Goal: Task Accomplishment & Management: Complete application form

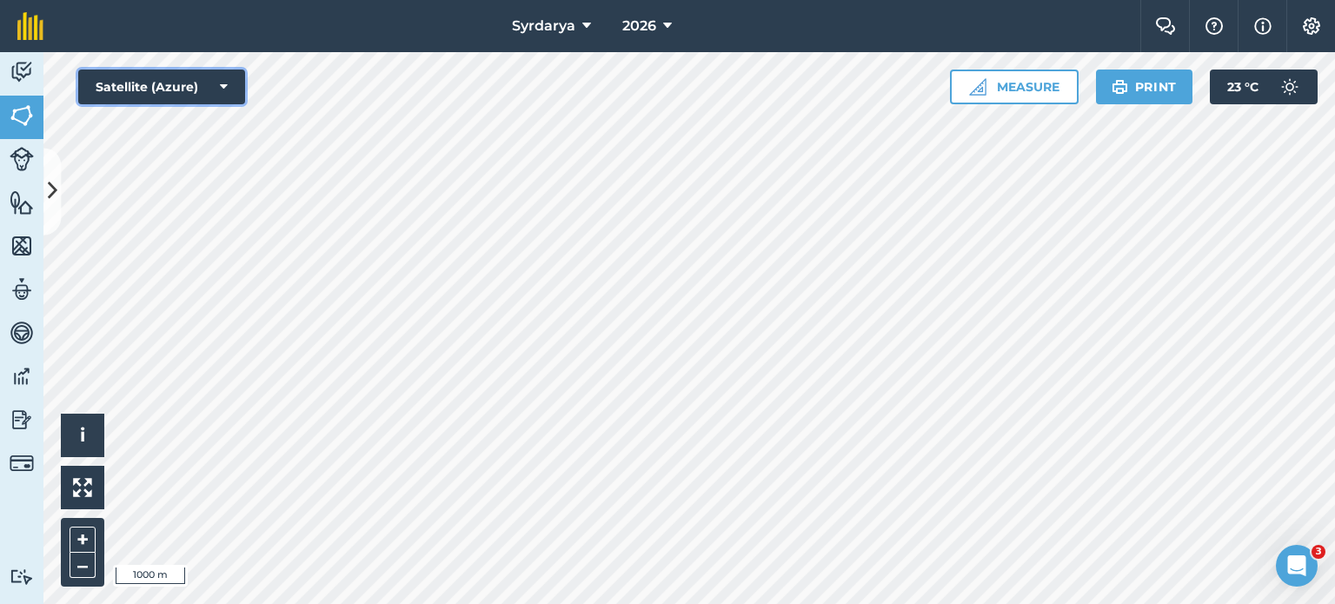
click at [189, 90] on button "Satellite (Azure)" at bounding box center [161, 87] width 167 height 35
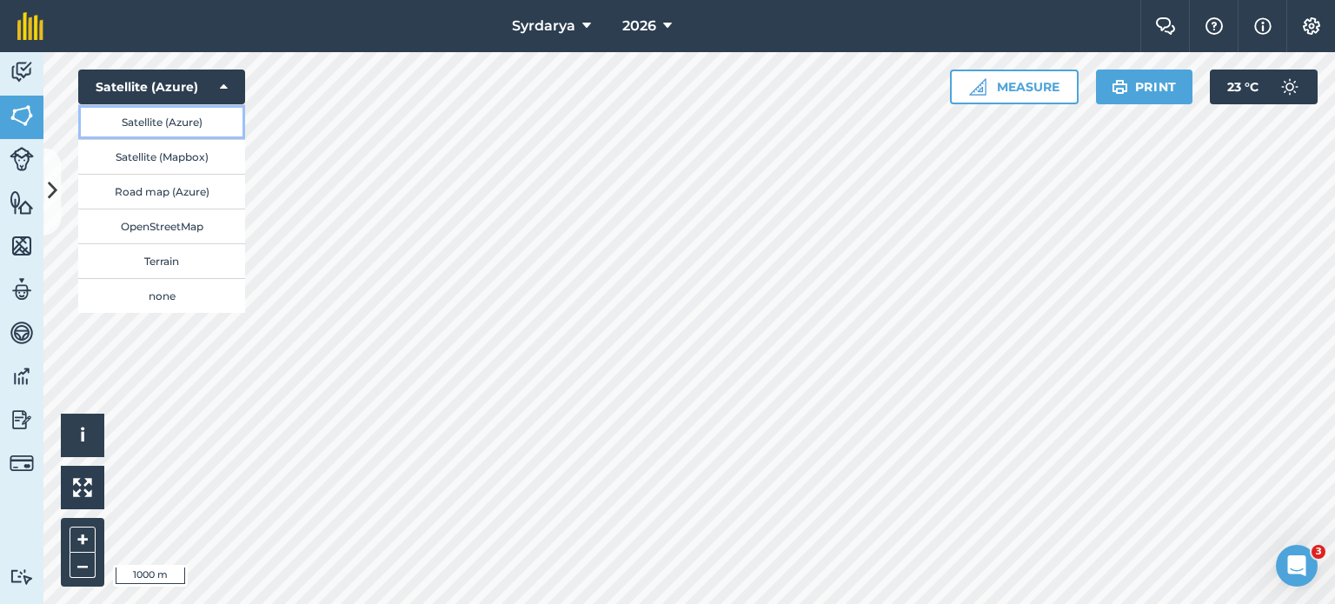
click at [193, 122] on button "Satellite (Azure)" at bounding box center [161, 121] width 167 height 35
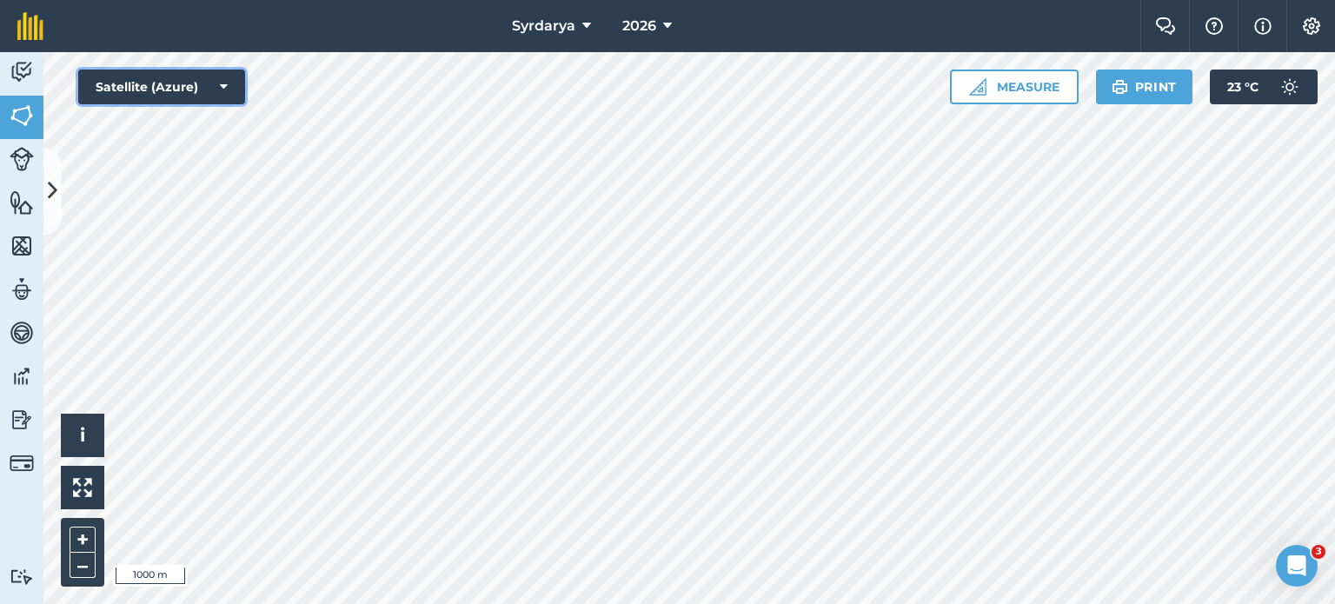
click at [218, 83] on button "Satellite (Azure)" at bounding box center [161, 87] width 167 height 35
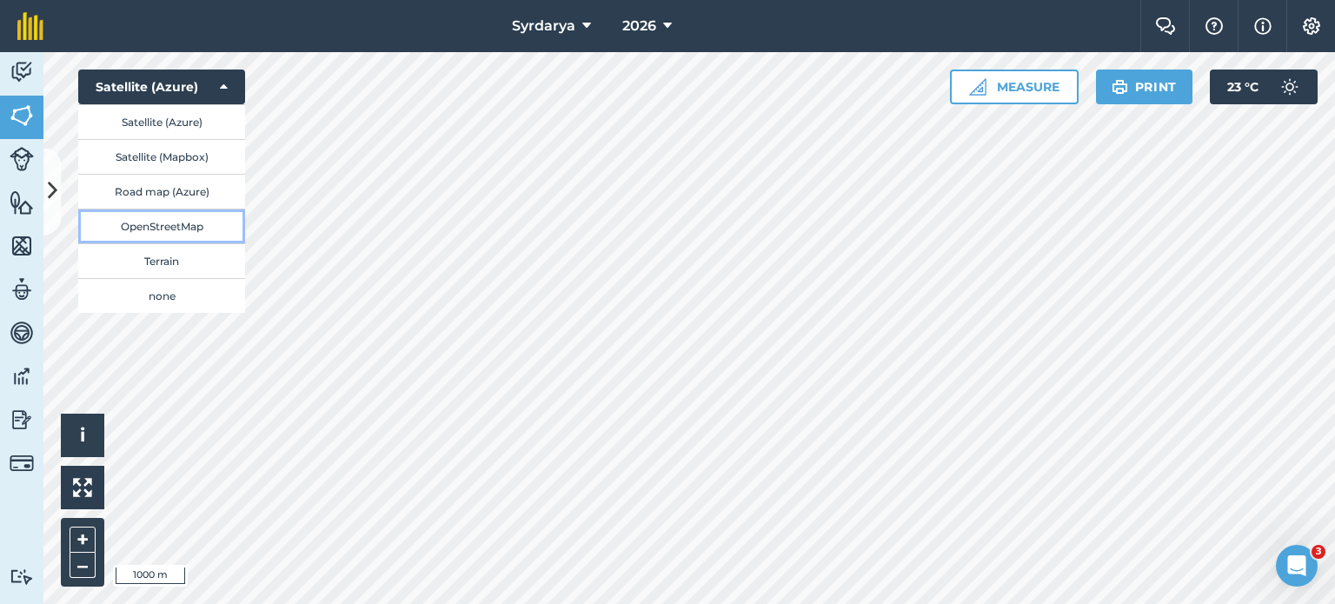
click at [186, 243] on button "OpenStreetMap" at bounding box center [161, 226] width 167 height 35
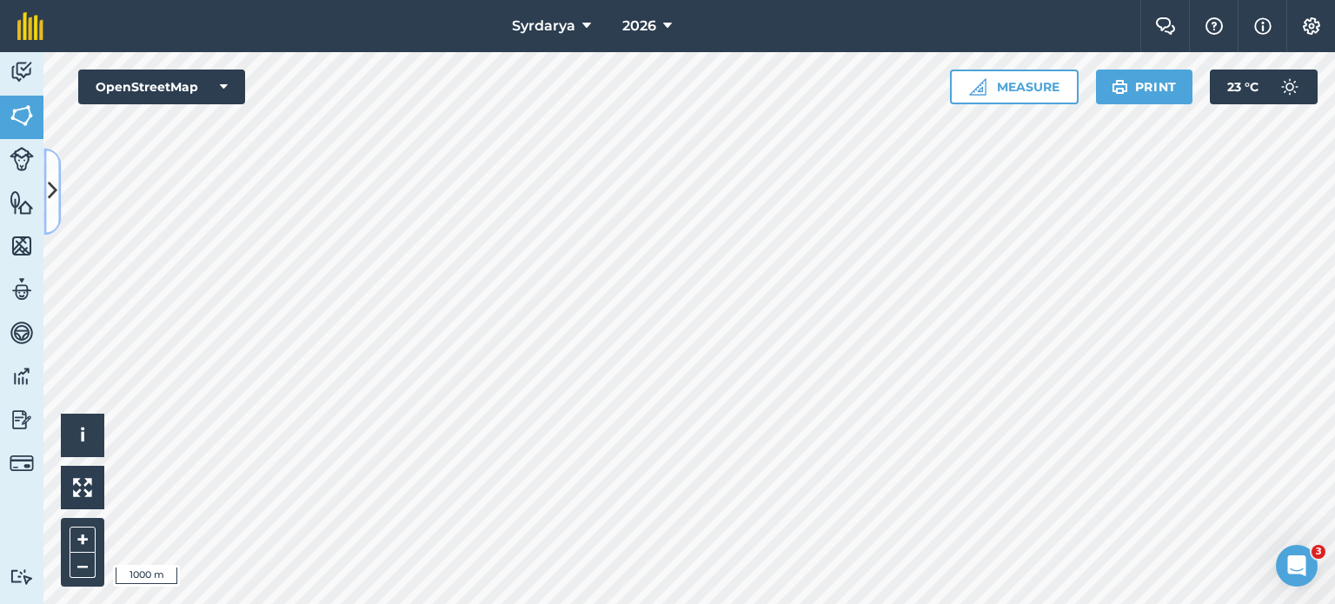
click at [53, 189] on icon at bounding box center [53, 191] width 10 height 30
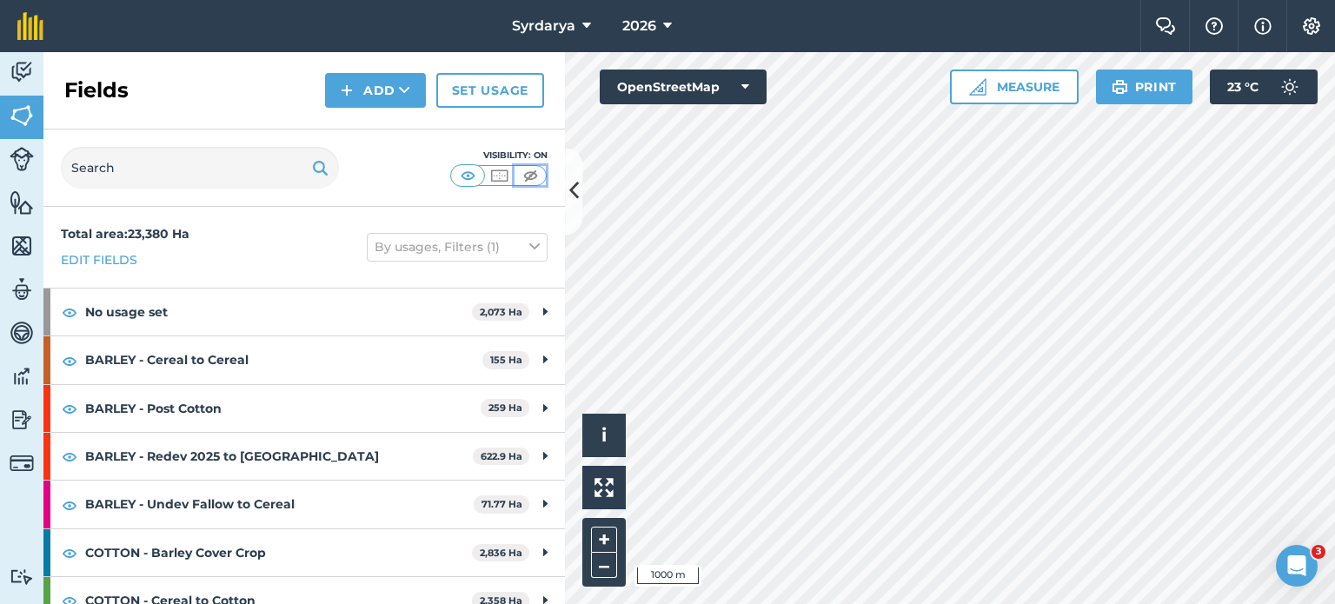
click at [534, 176] on img at bounding box center [531, 175] width 22 height 17
click at [466, 175] on img at bounding box center [468, 175] width 22 height 17
click at [504, 177] on img at bounding box center [499, 175] width 22 height 17
click at [469, 180] on img at bounding box center [468, 175] width 22 height 17
click at [508, 173] on img at bounding box center [499, 175] width 22 height 17
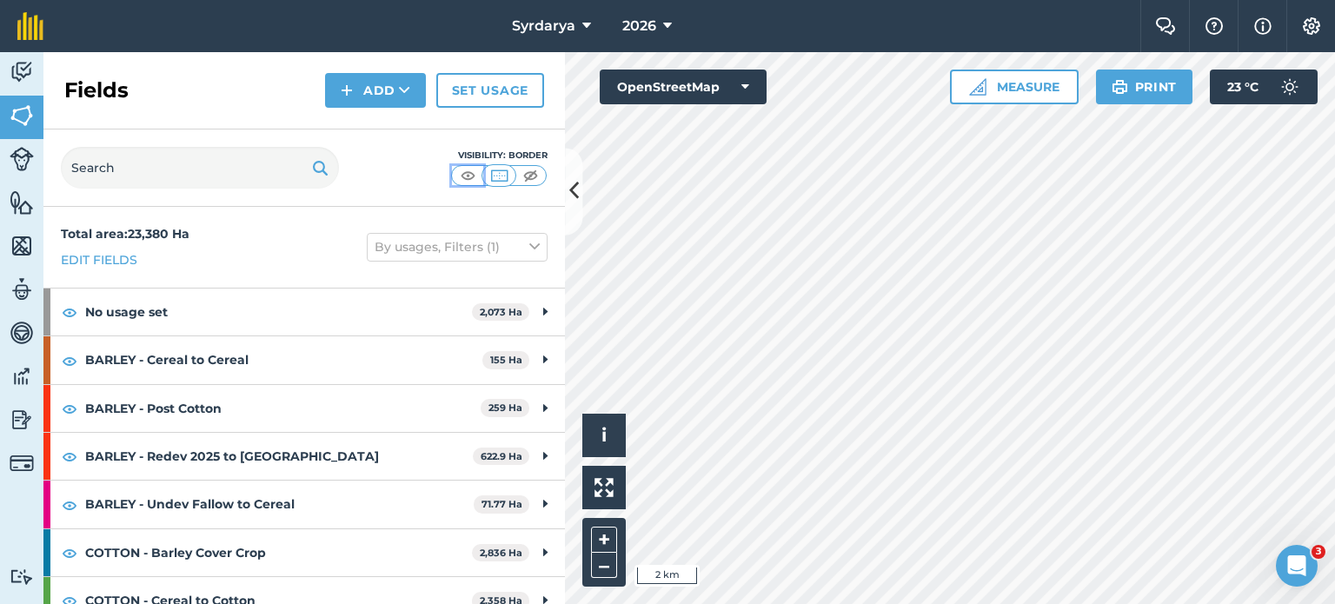
click at [471, 179] on img at bounding box center [468, 175] width 22 height 17
click at [571, 187] on icon at bounding box center [574, 191] width 10 height 30
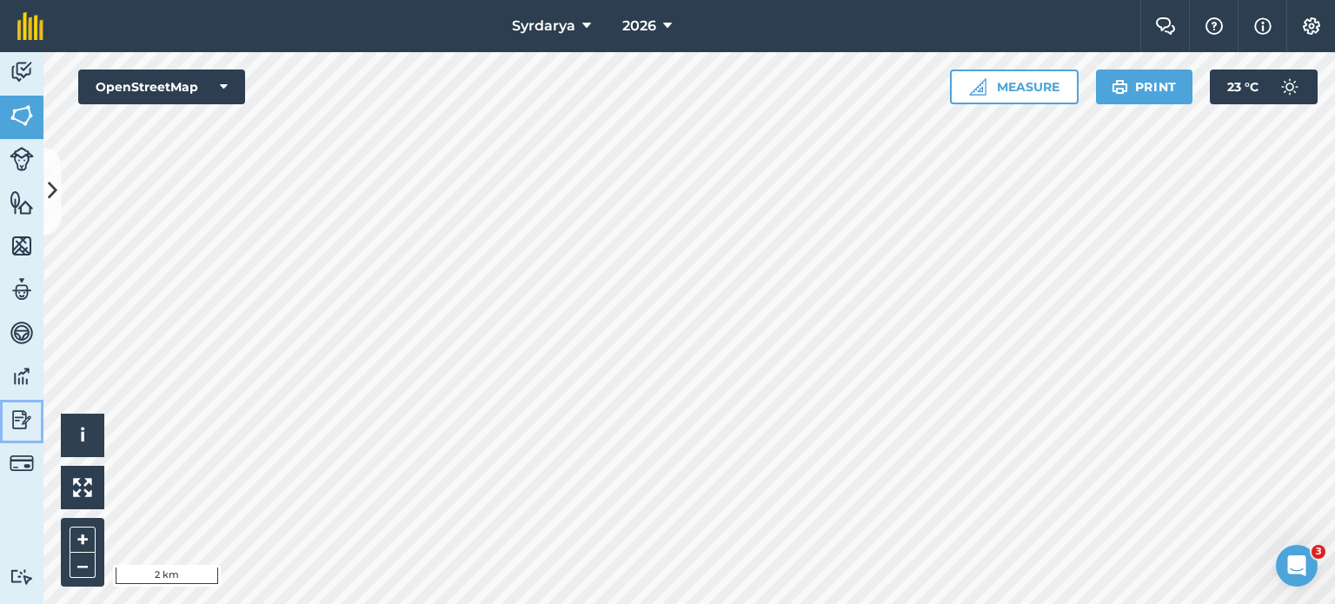
click at [17, 422] on img at bounding box center [22, 420] width 24 height 26
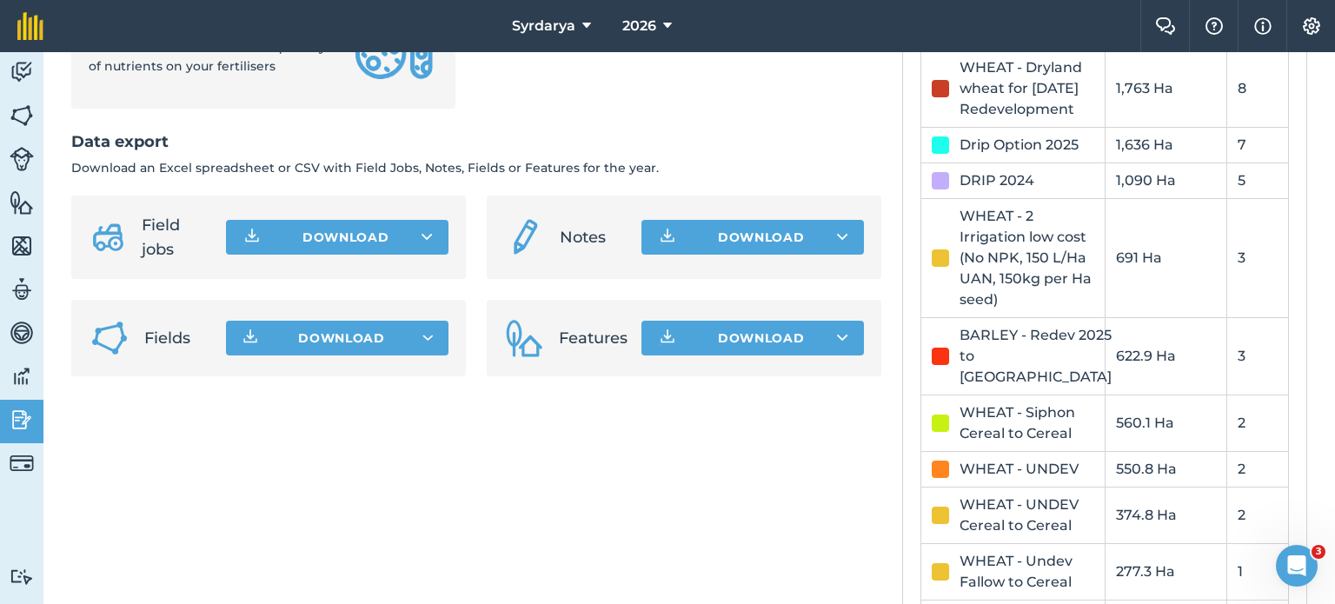
scroll to position [973, 0]
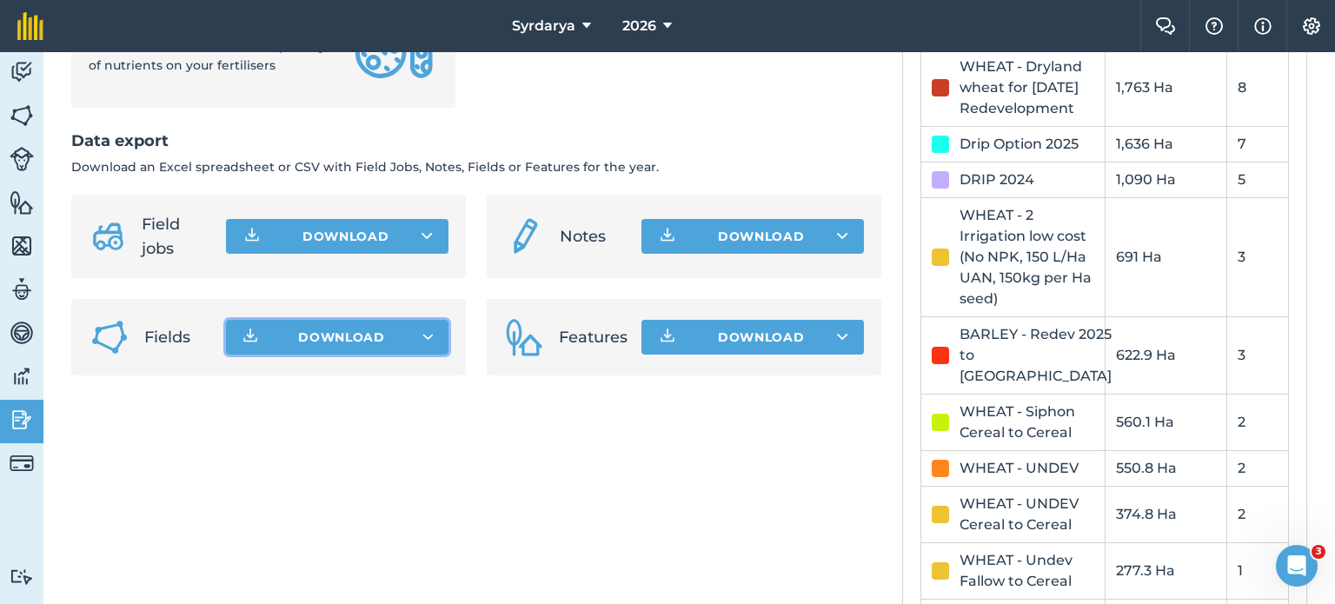
click at [428, 355] on button "Download" at bounding box center [337, 337] width 223 height 35
click at [411, 347] on button "Download" at bounding box center [337, 337] width 223 height 35
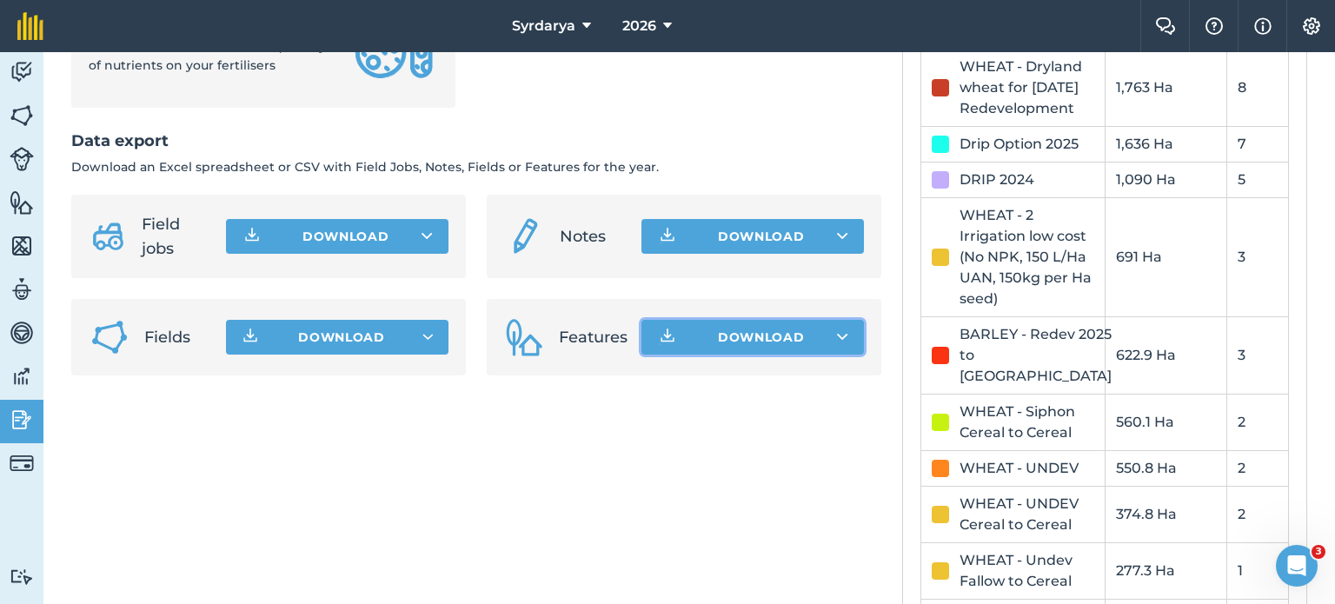
click at [837, 346] on icon at bounding box center [842, 337] width 11 height 17
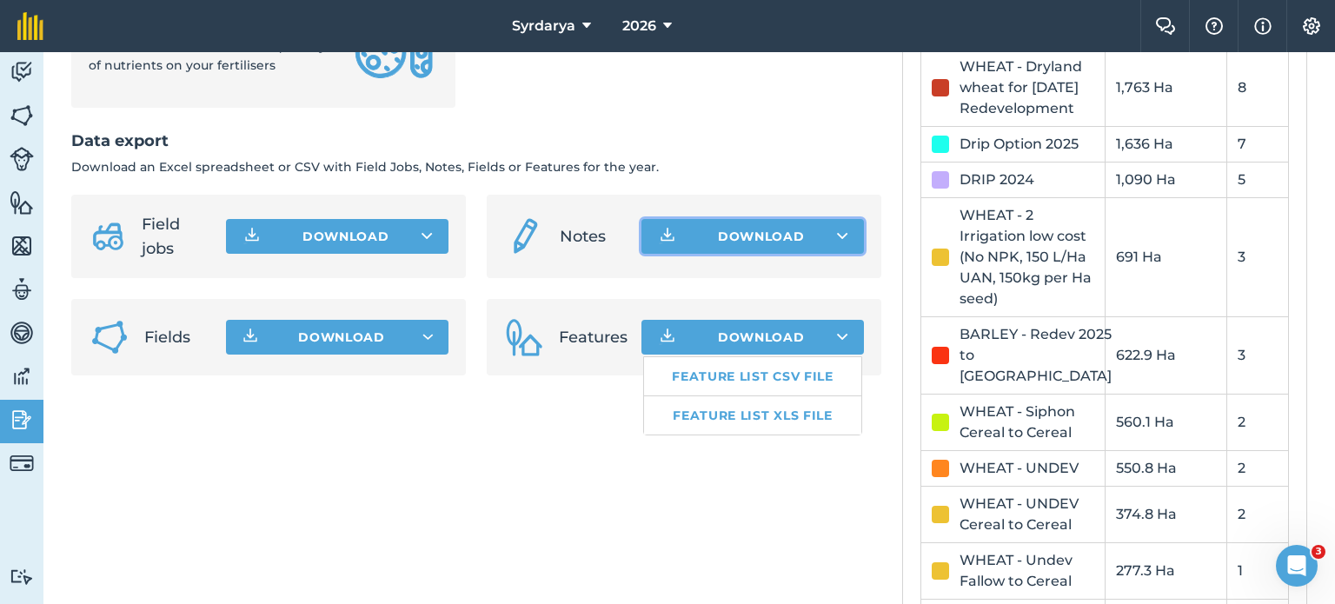
click at [838, 243] on icon at bounding box center [842, 236] width 11 height 17
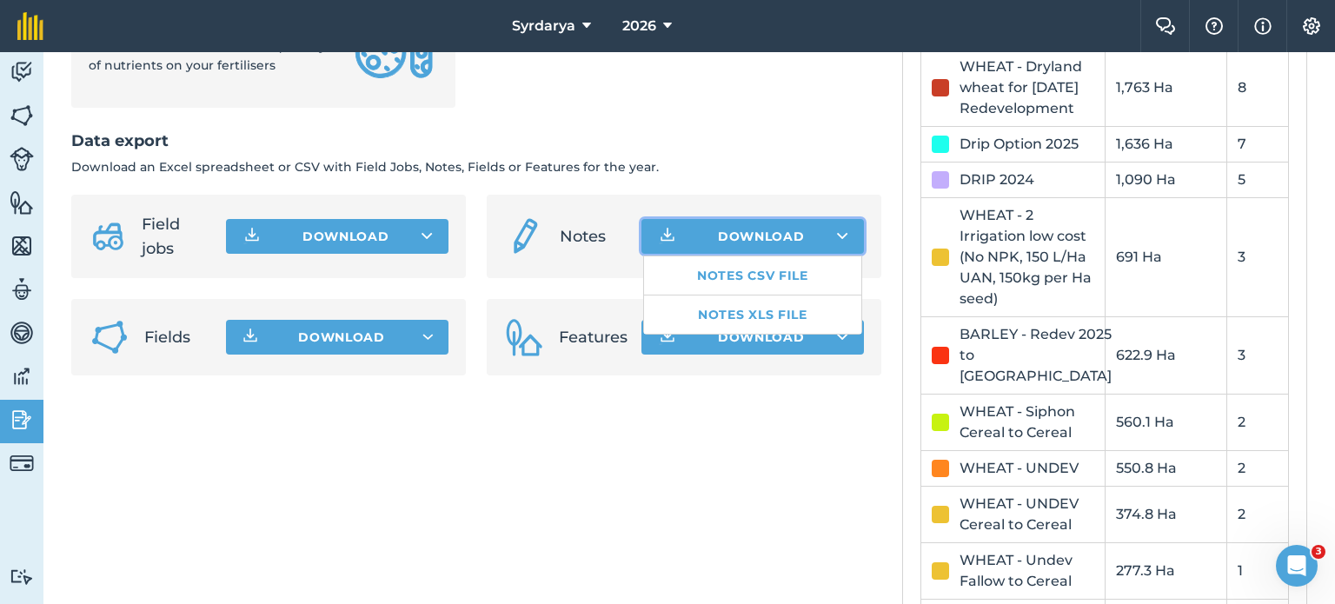
click at [838, 243] on icon at bounding box center [842, 236] width 11 height 17
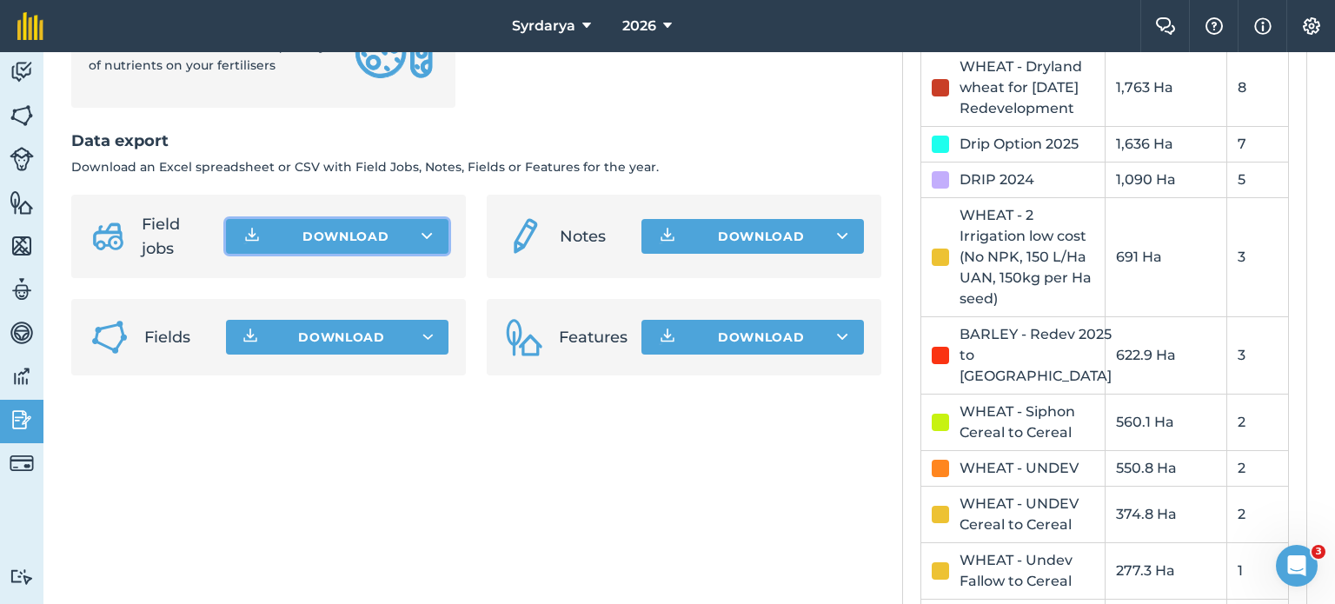
click at [432, 254] on button "Download" at bounding box center [337, 236] width 223 height 35
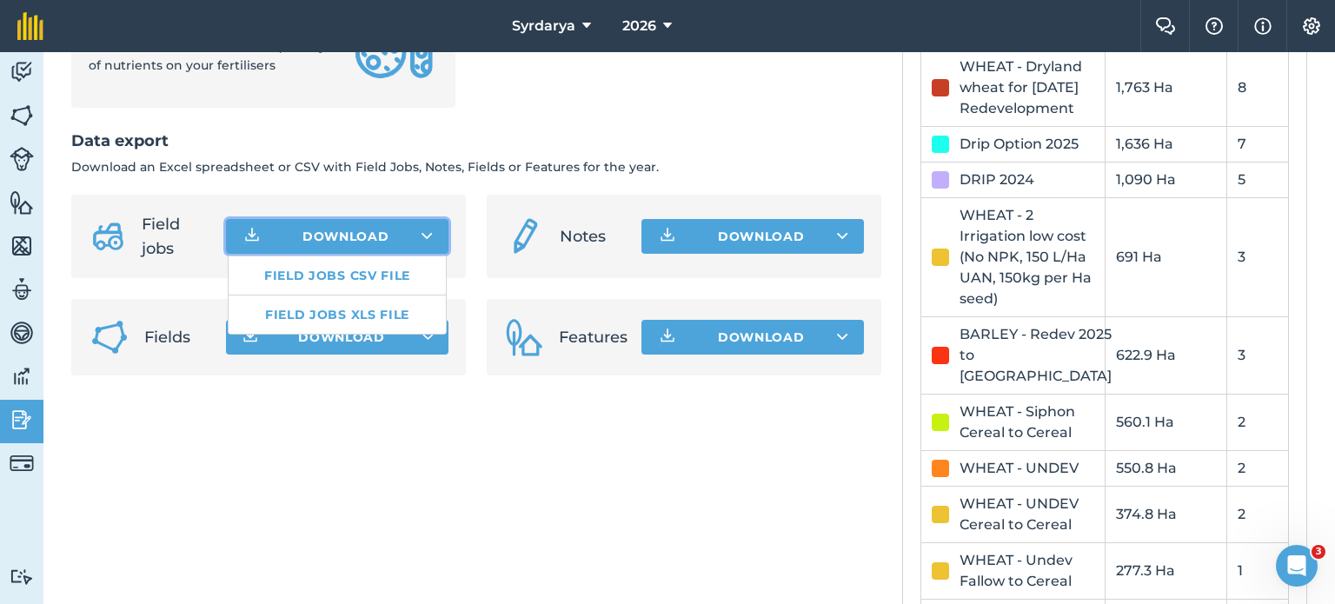
click at [432, 254] on button "Download Field jobs CSV file Field jobs XLS file" at bounding box center [337, 236] width 223 height 35
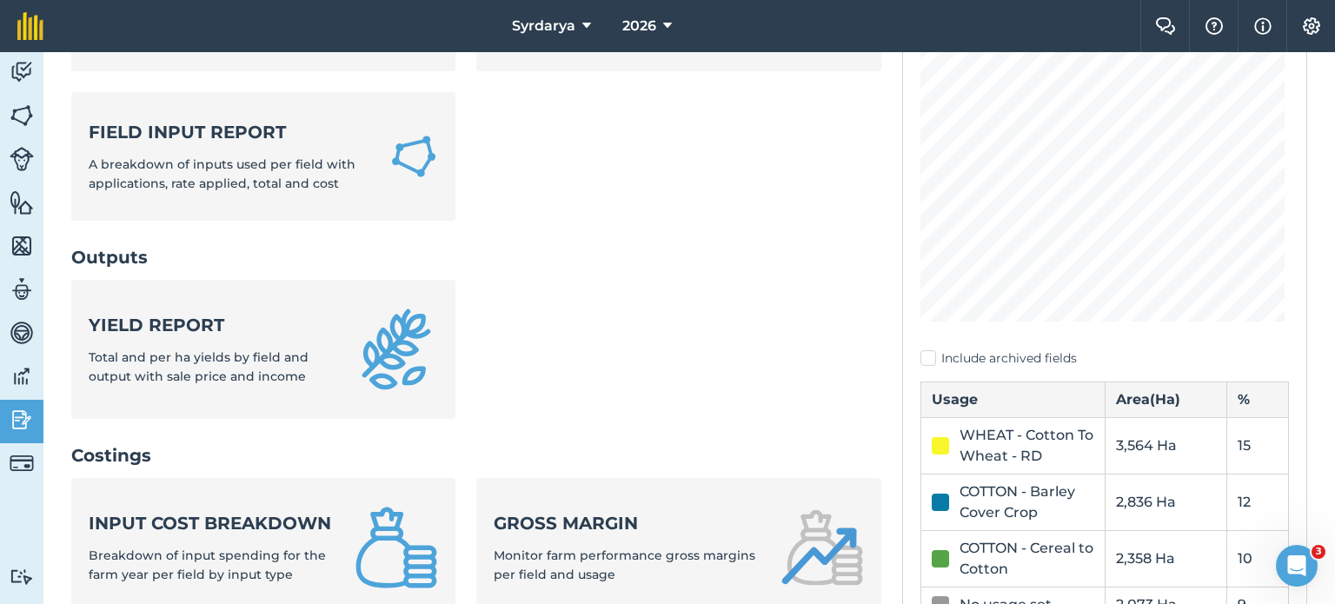
scroll to position [290, 0]
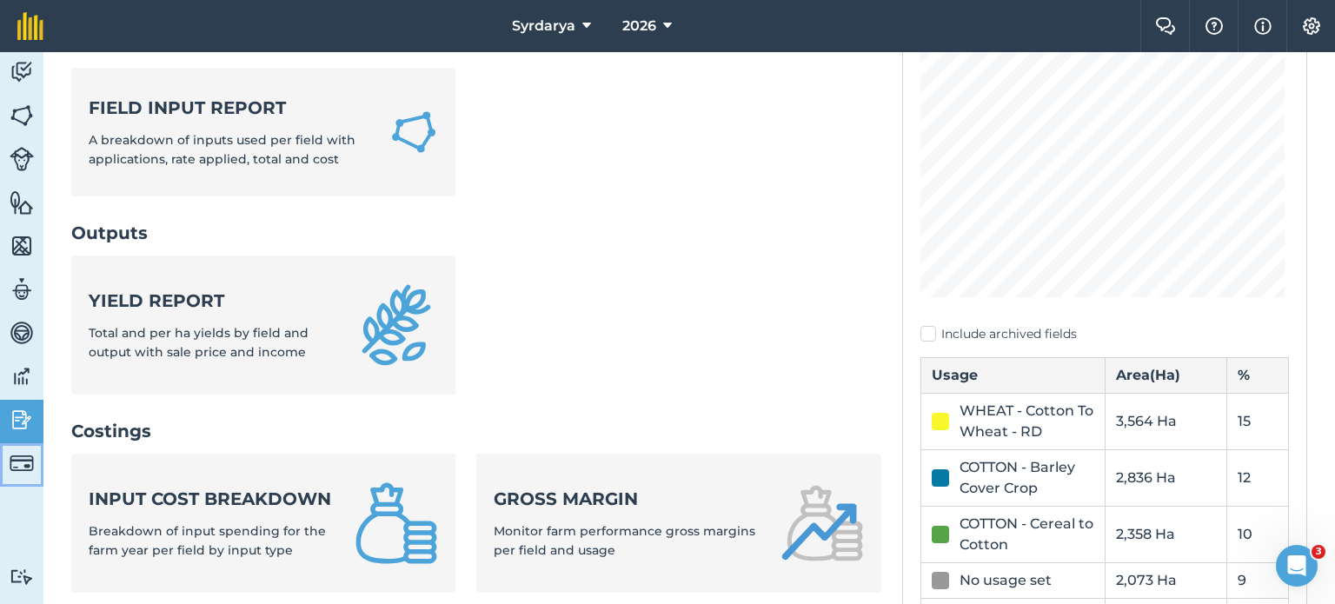
click at [18, 467] on img at bounding box center [22, 463] width 24 height 24
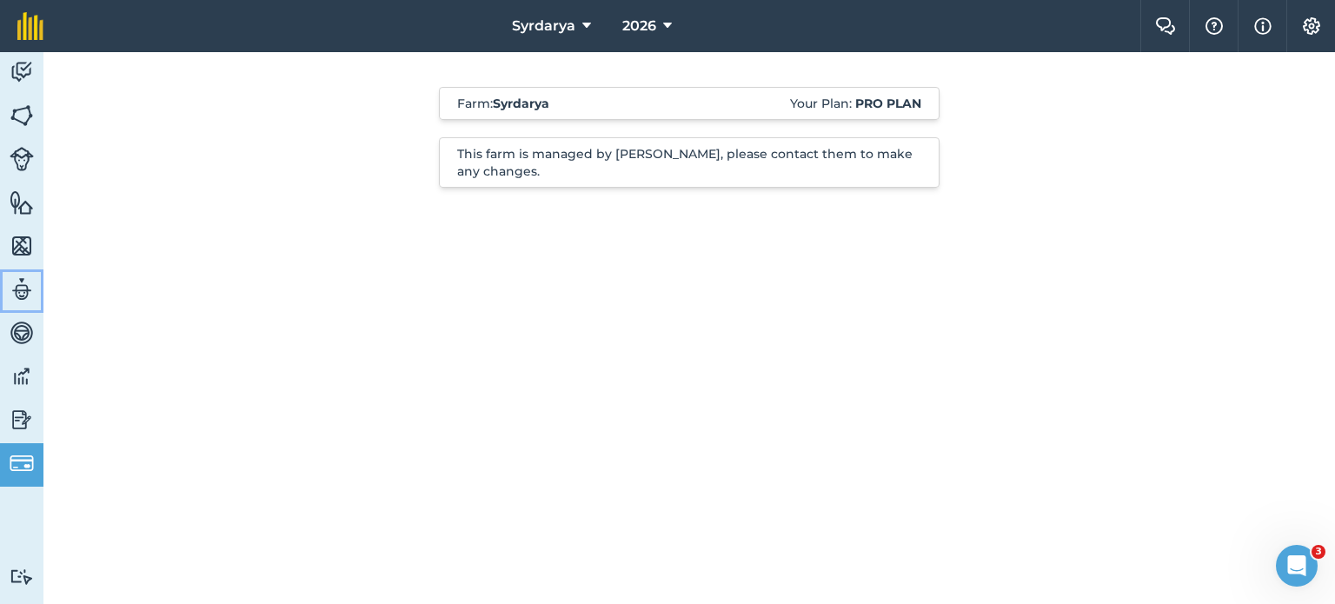
click at [21, 282] on img at bounding box center [22, 289] width 24 height 26
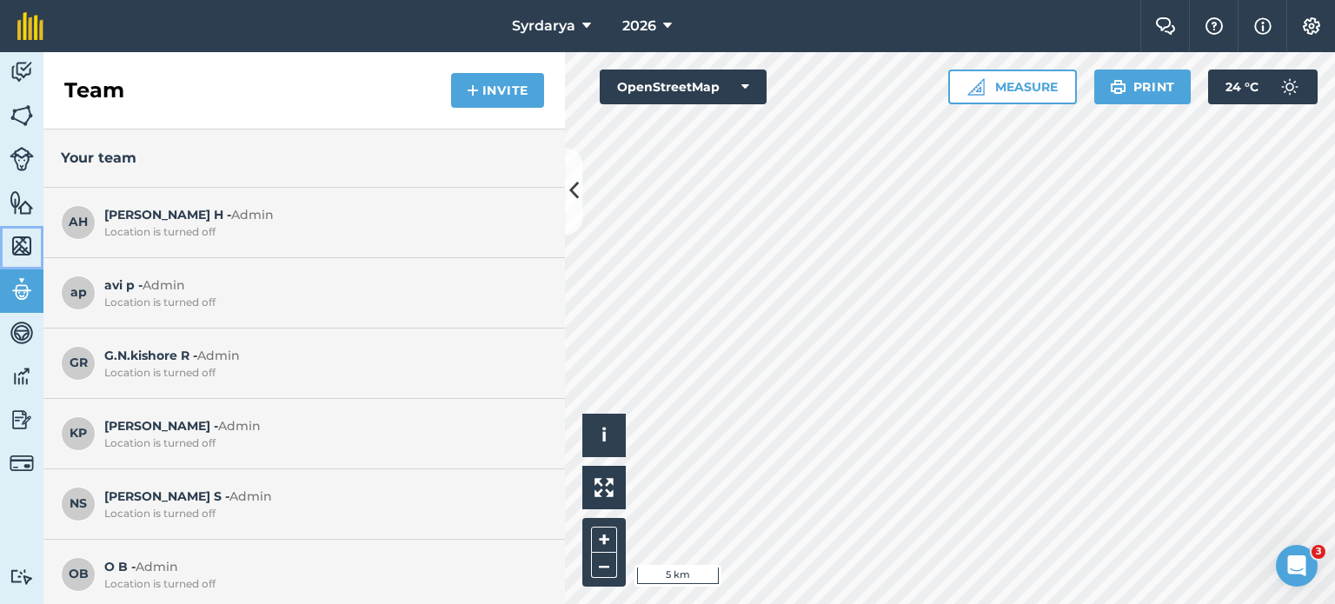
click at [0, 236] on link "Maps" at bounding box center [21, 247] width 43 height 43
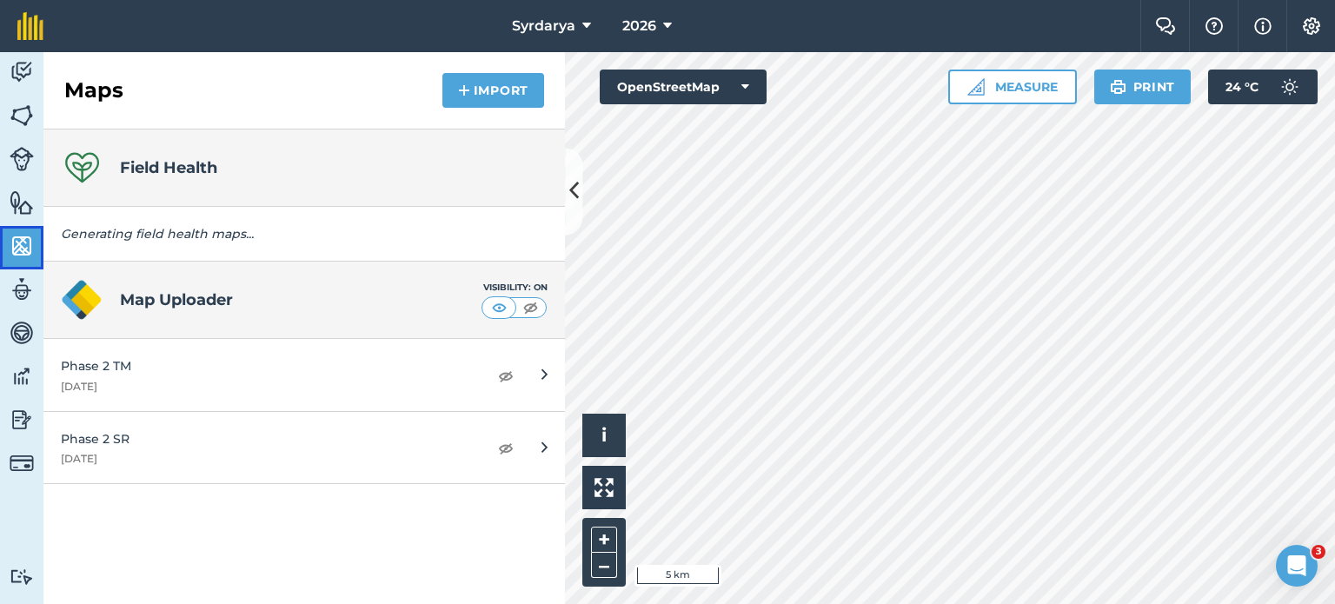
click at [21, 249] on img at bounding box center [22, 246] width 24 height 26
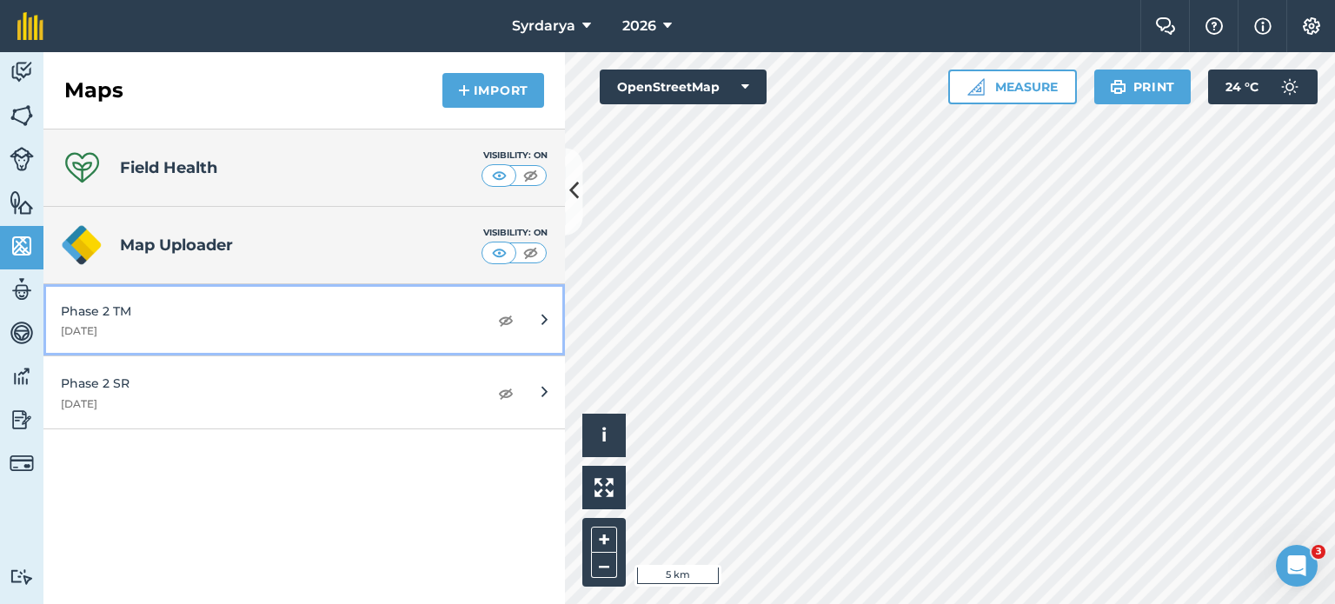
click at [526, 307] on link "Phase 2 TM [DATE]" at bounding box center [304, 320] width 522 height 72
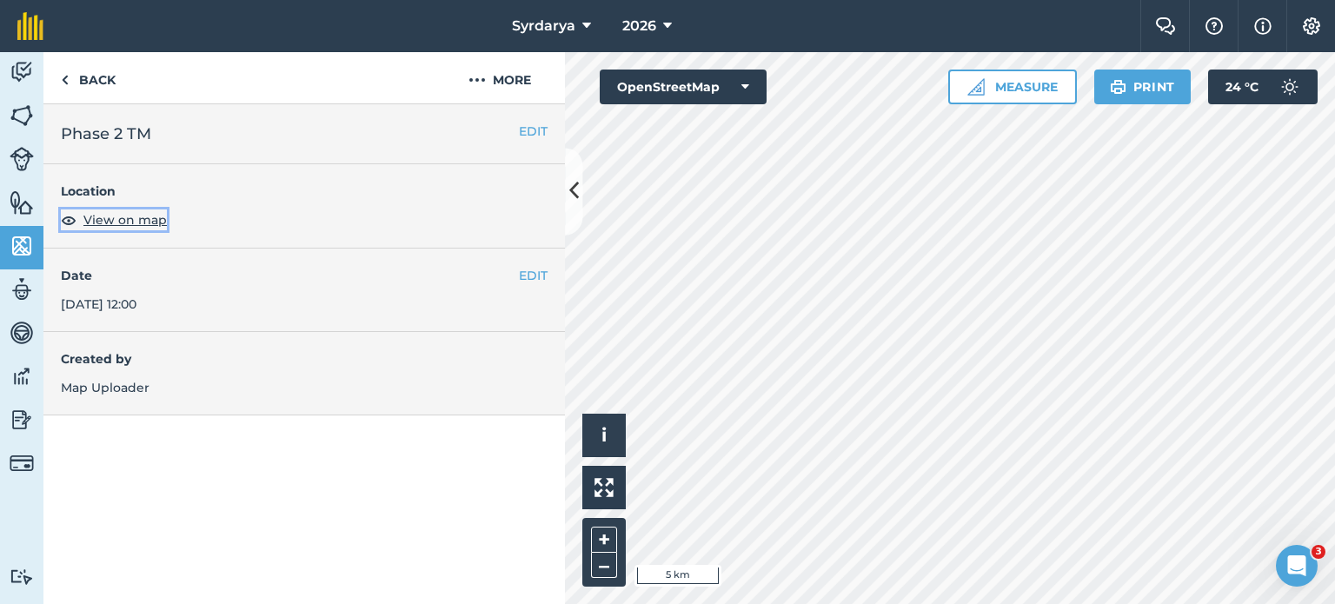
click at [136, 223] on span "View on map" at bounding box center [124, 219] width 83 height 19
click at [247, 371] on div "Created by Map Uploader" at bounding box center [304, 373] width 522 height 83
click at [72, 80] on link "Back" at bounding box center [88, 77] width 90 height 51
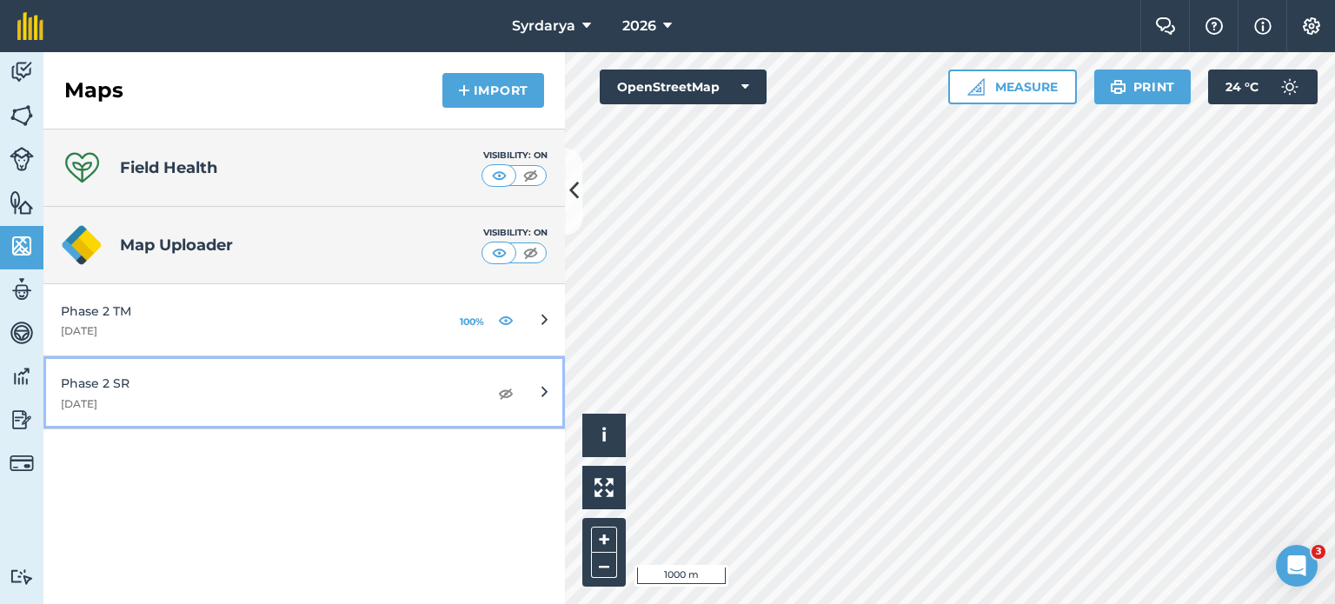
click at [322, 365] on link "Phase 2 SR [DATE]" at bounding box center [304, 392] width 522 height 72
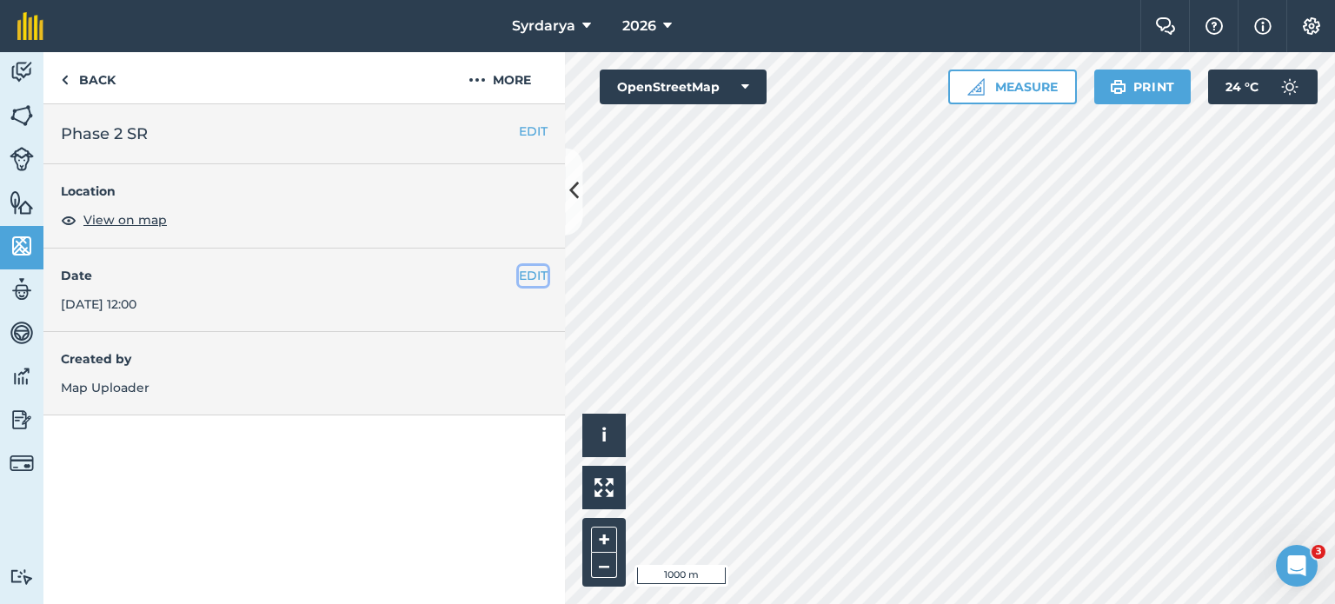
click at [525, 270] on button "EDIT" at bounding box center [533, 275] width 29 height 19
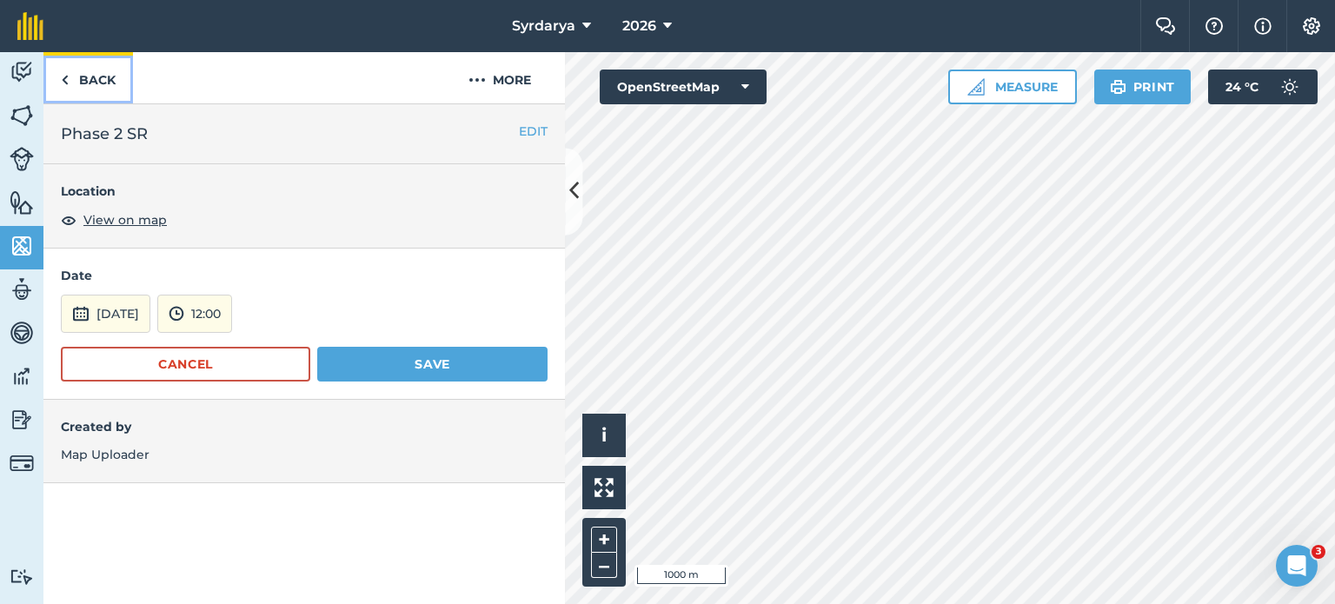
click at [64, 72] on img at bounding box center [65, 80] width 8 height 21
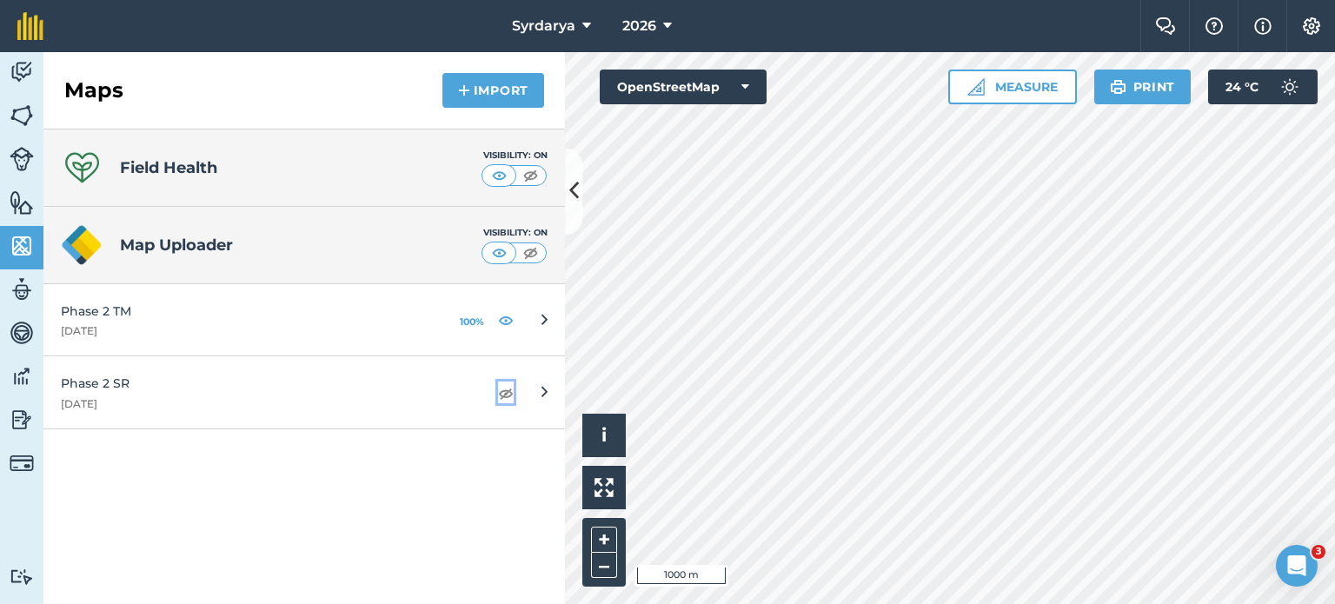
click at [508, 389] on img at bounding box center [506, 392] width 16 height 21
click at [503, 321] on img at bounding box center [506, 319] width 16 height 21
click at [503, 389] on img at bounding box center [506, 392] width 16 height 21
click at [511, 96] on button "Import" at bounding box center [493, 90] width 102 height 35
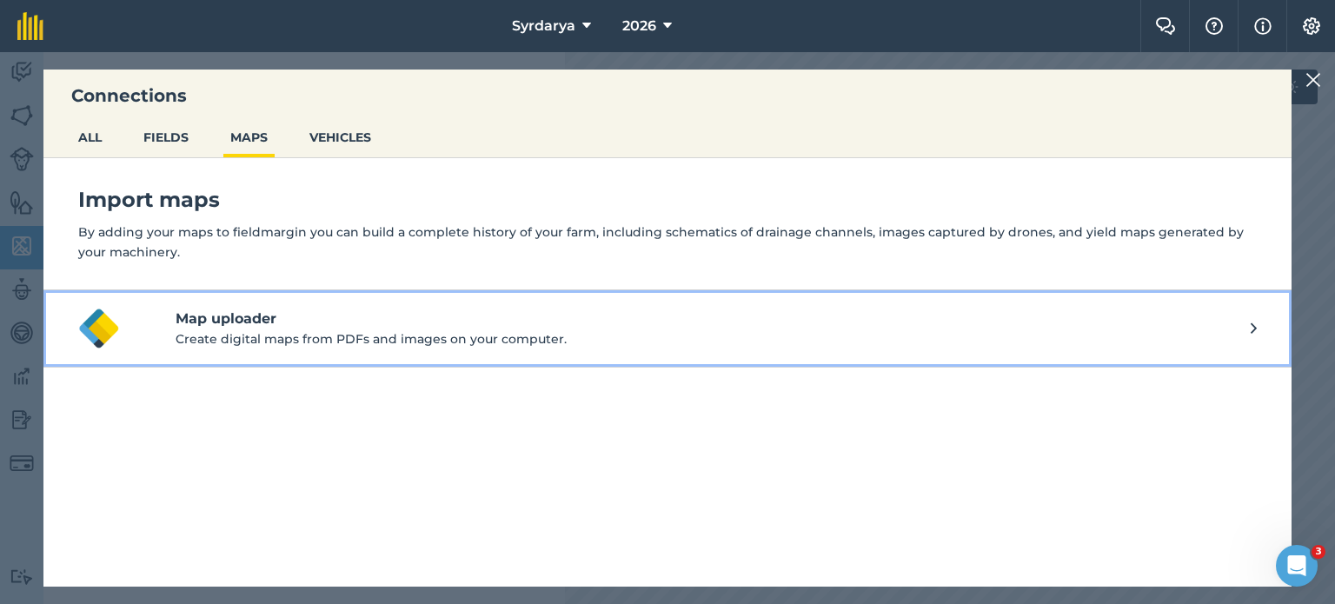
click at [1257, 334] on button "Map uploader Create digital maps from PDFs and images on your computer." at bounding box center [667, 328] width 1248 height 77
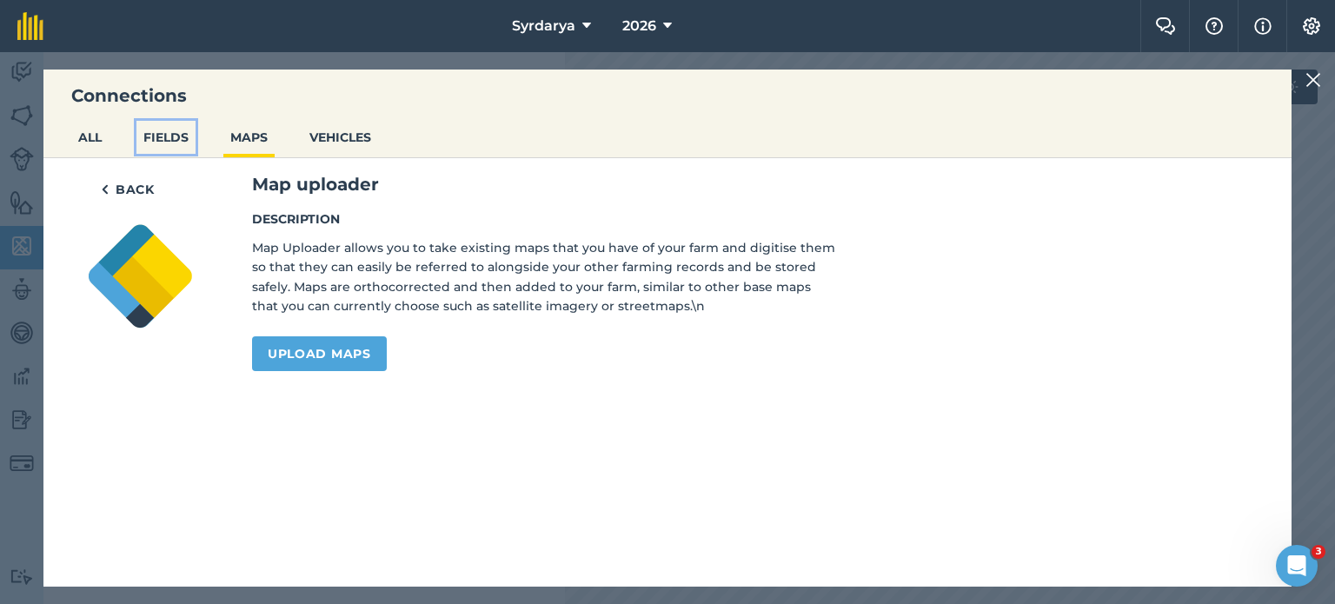
click at [184, 143] on button "FIELDS" at bounding box center [165, 137] width 59 height 33
click at [87, 145] on button "ALL" at bounding box center [89, 137] width 37 height 33
click at [103, 180] on img at bounding box center [105, 189] width 8 height 21
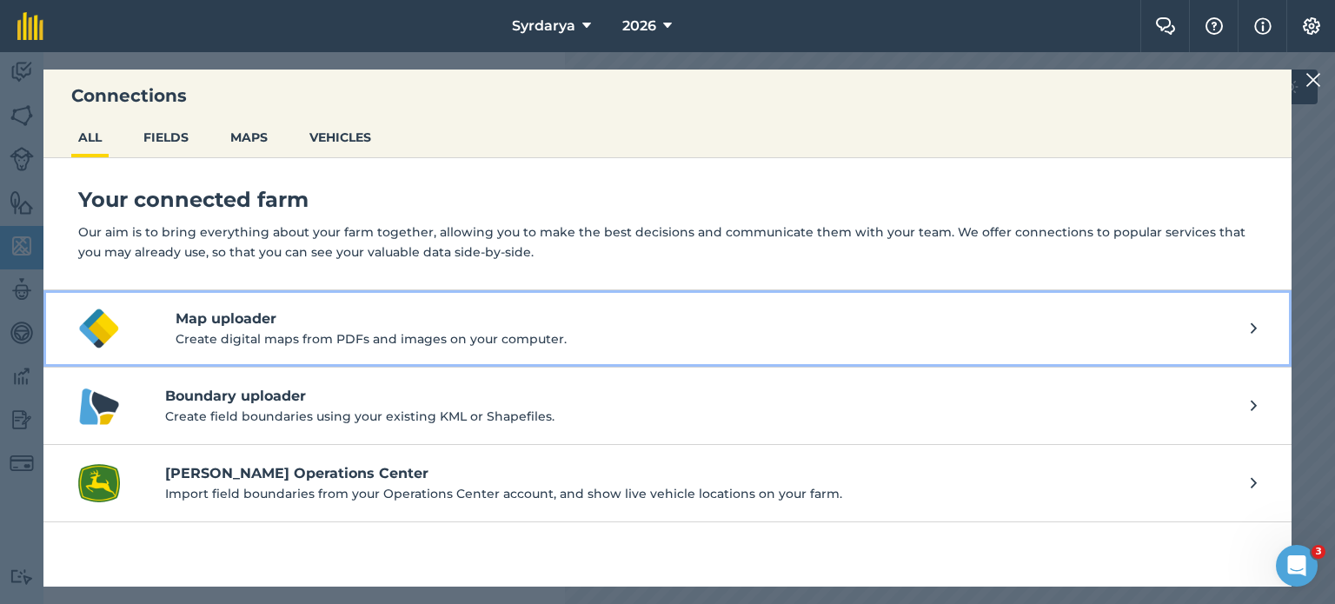
click at [309, 320] on h4 "Map uploader" at bounding box center [713, 319] width 1075 height 21
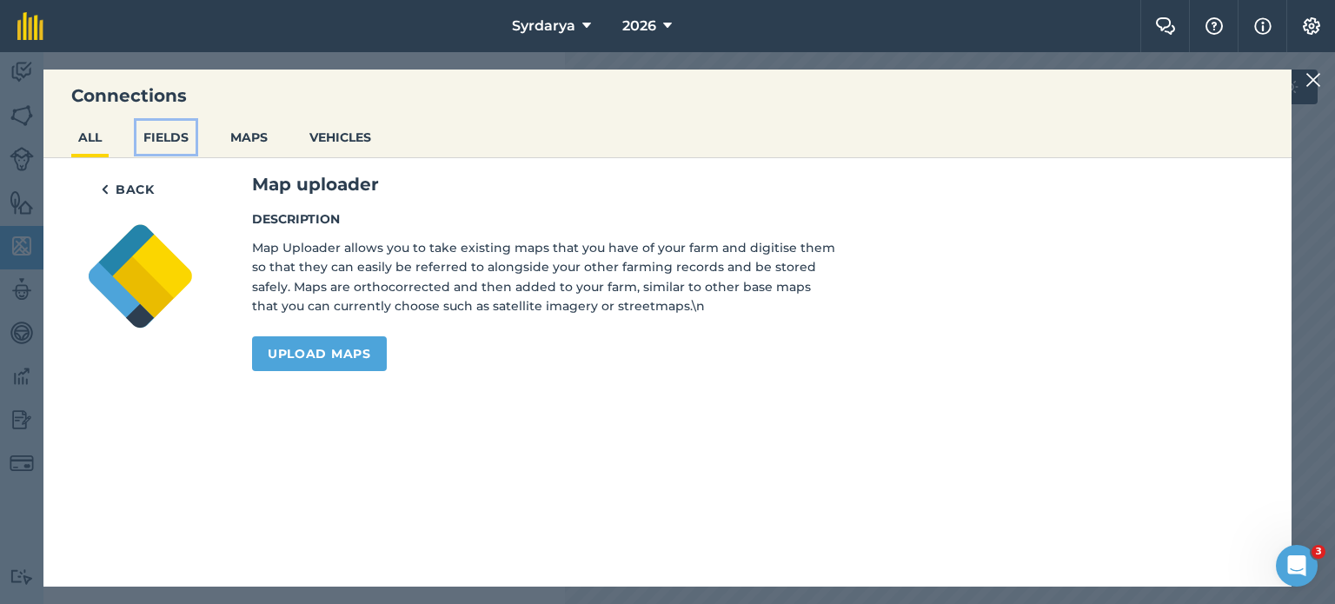
click at [185, 138] on button "FIELDS" at bounding box center [165, 137] width 59 height 33
click at [120, 181] on button "Back" at bounding box center [127, 189] width 85 height 35
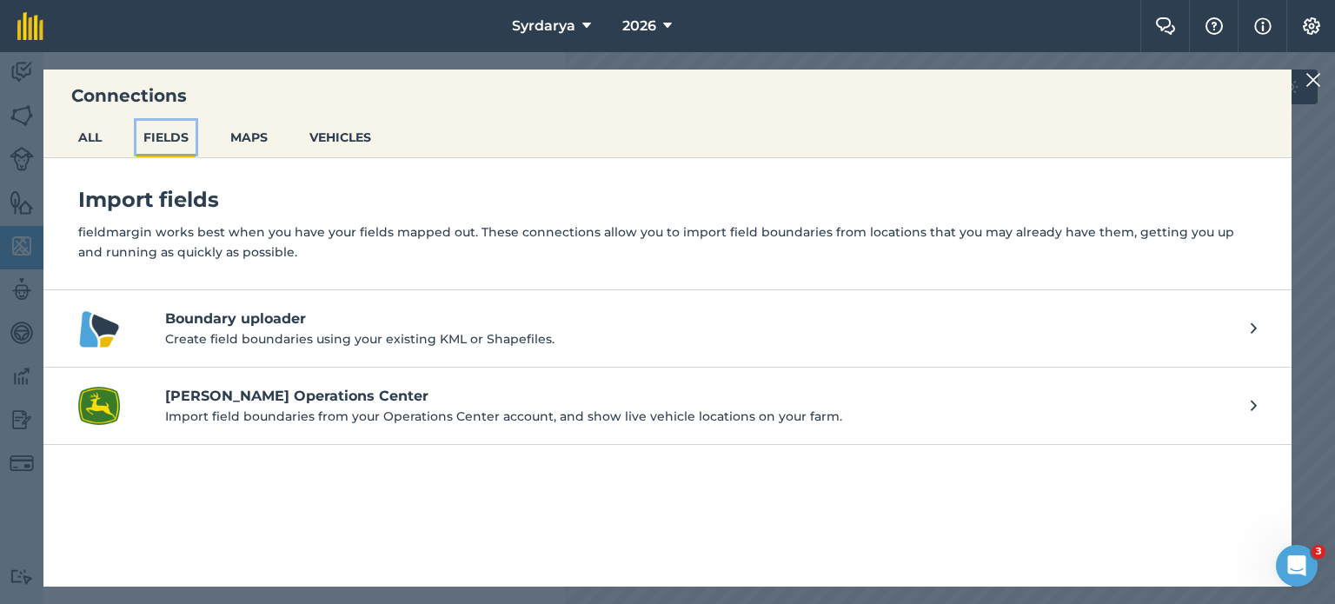
click at [174, 143] on button "FIELDS" at bounding box center [165, 137] width 59 height 33
click at [232, 136] on button "MAPS" at bounding box center [248, 137] width 51 height 33
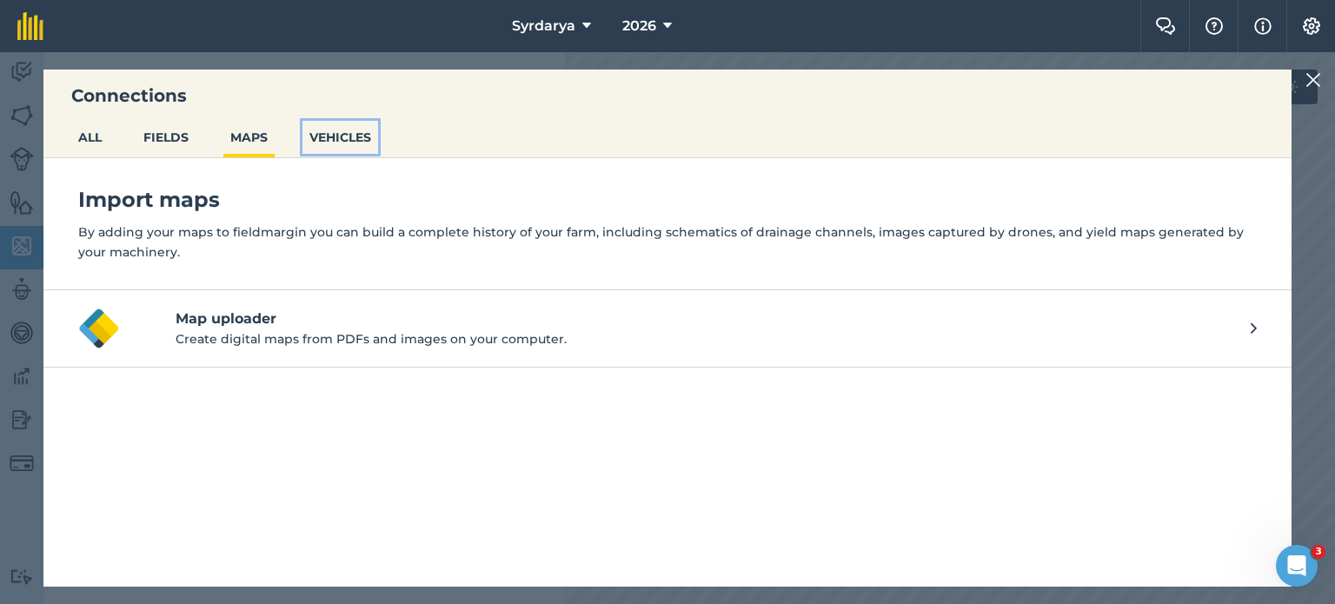
click at [309, 136] on button "VEHICLES" at bounding box center [340, 137] width 76 height 33
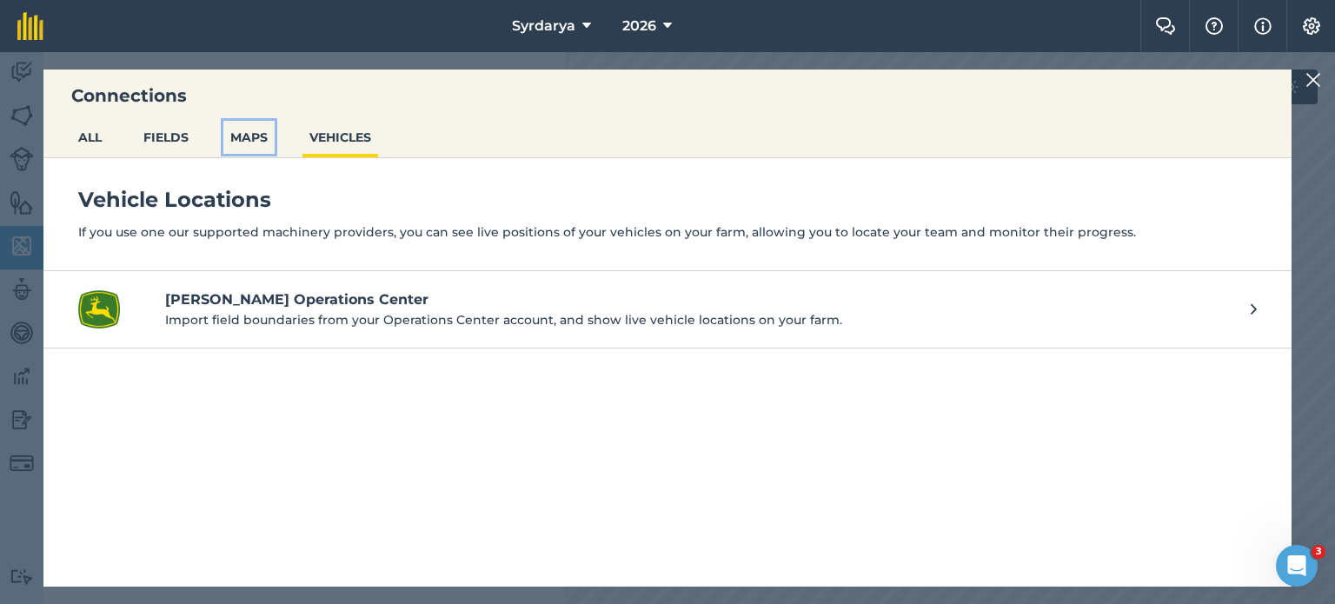
click at [241, 136] on button "MAPS" at bounding box center [248, 137] width 51 height 33
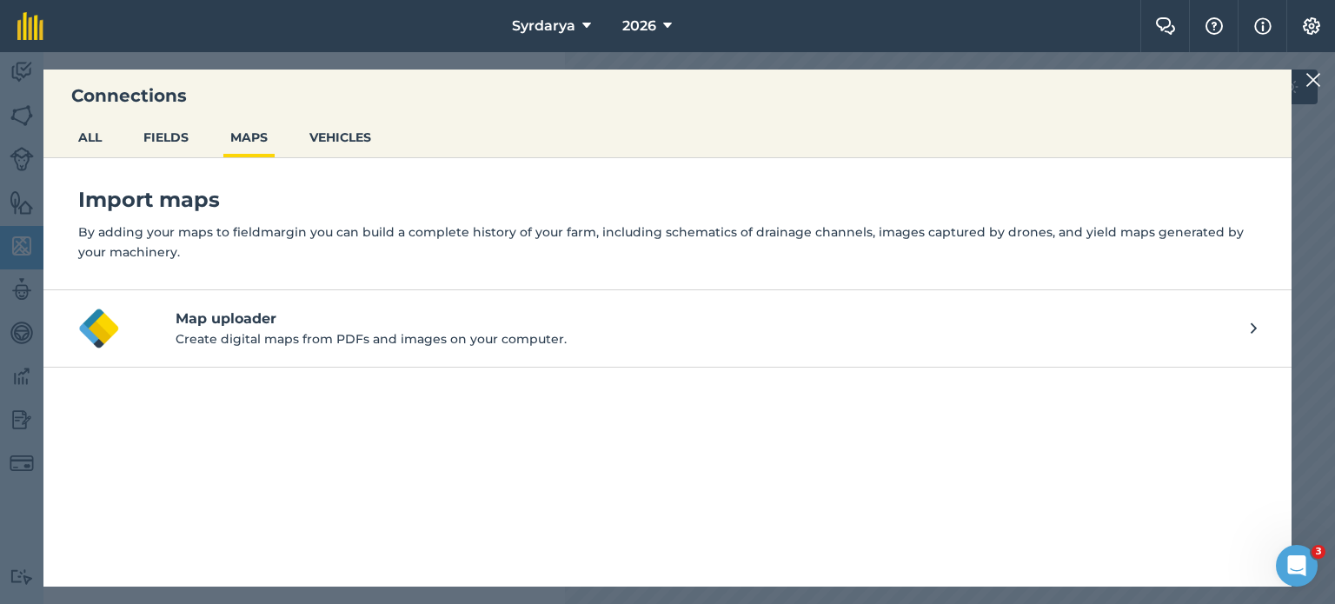
click at [189, 234] on p "By adding your maps to fieldmargin you can build a complete history of your far…" at bounding box center [667, 242] width 1179 height 39
click at [97, 136] on button "ALL" at bounding box center [89, 137] width 37 height 33
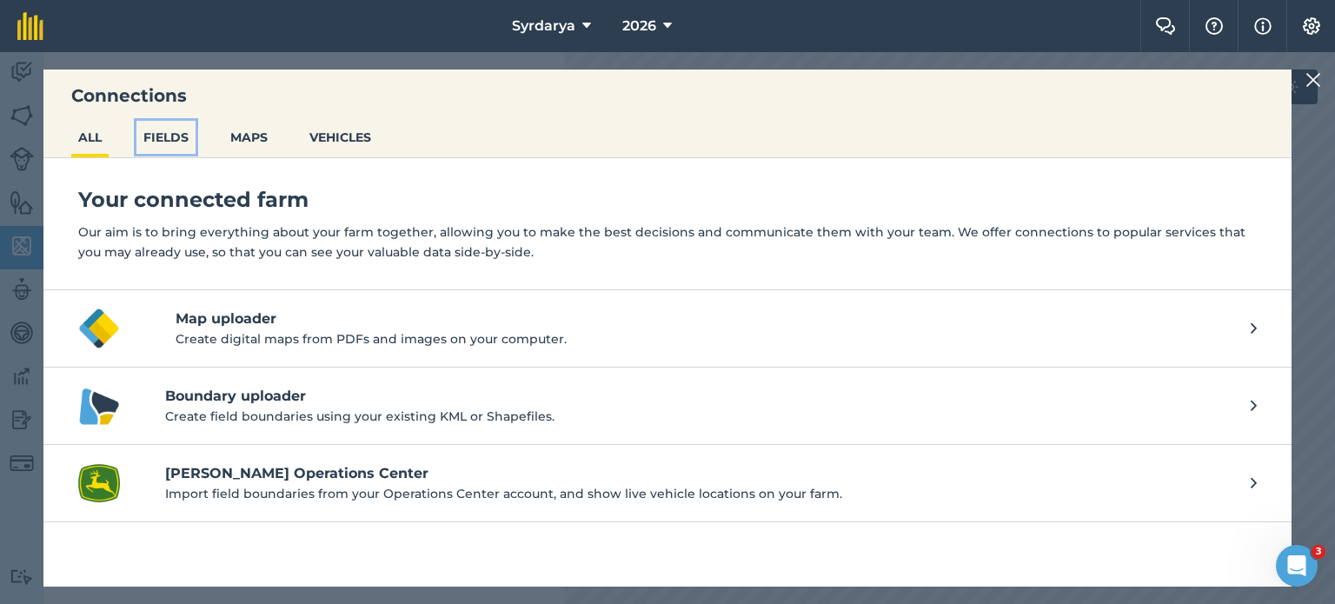
click at [187, 131] on button "FIELDS" at bounding box center [165, 137] width 59 height 33
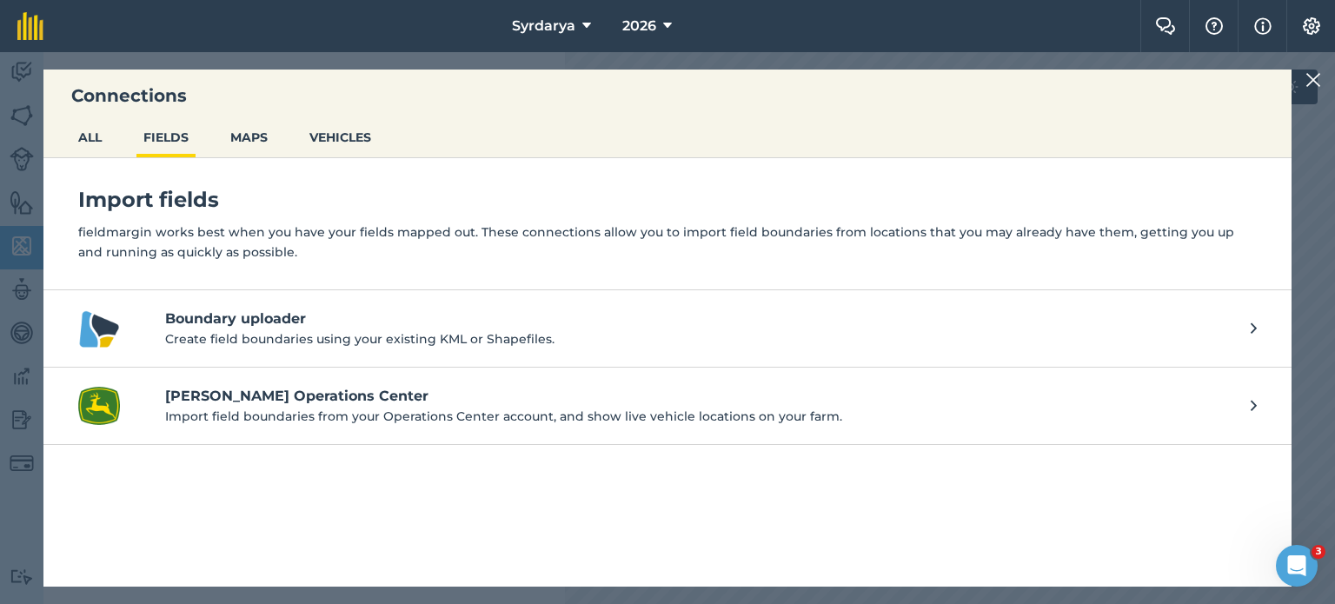
click at [56, 136] on ul "ALL FIELDS MAPS VEHICLES" at bounding box center [667, 139] width 1248 height 37
click at [106, 133] on button "ALL" at bounding box center [89, 137] width 37 height 33
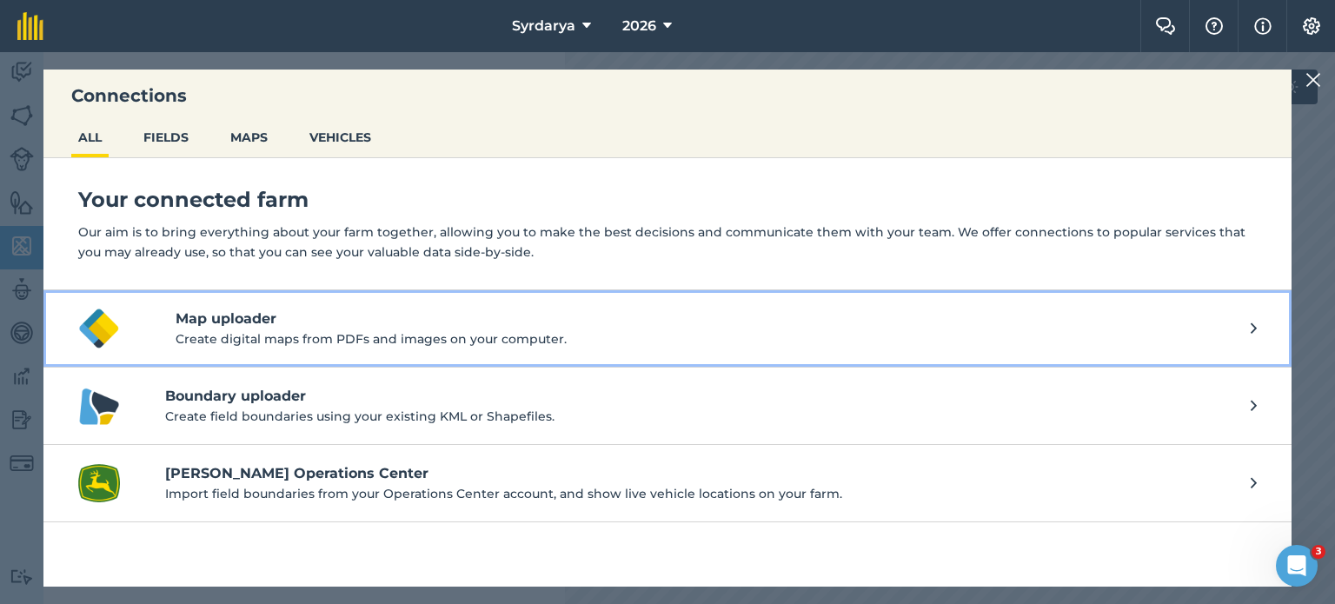
click at [1252, 329] on icon at bounding box center [1254, 328] width 6 height 19
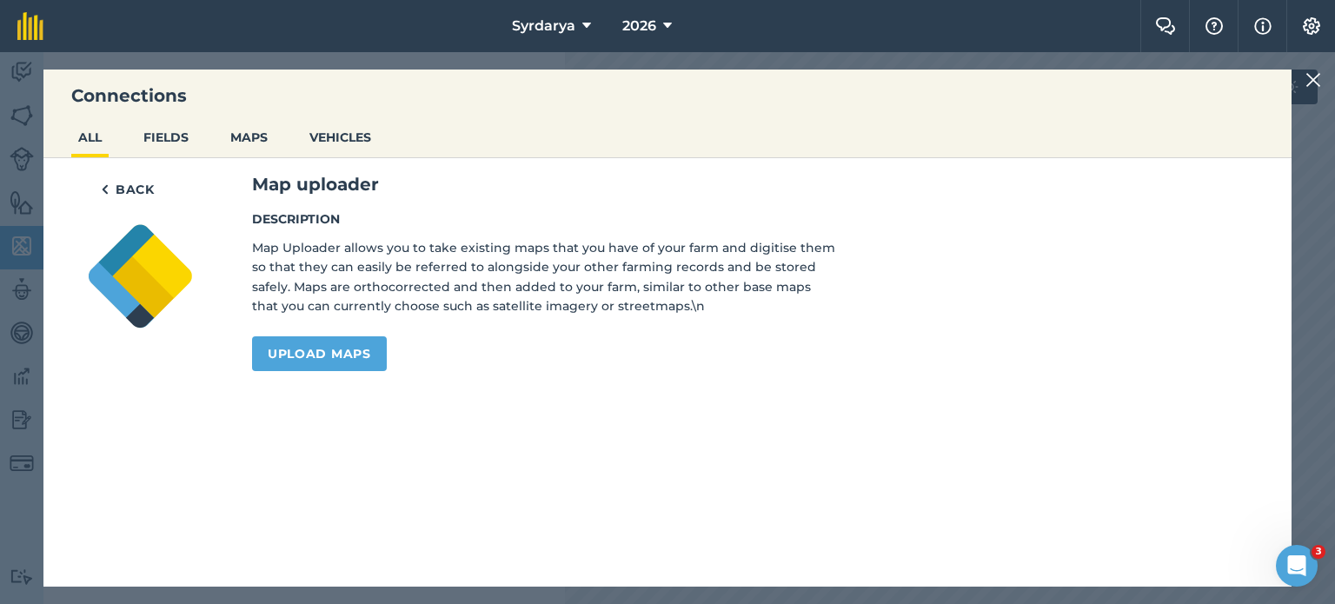
click at [1319, 72] on img at bounding box center [1314, 80] width 16 height 21
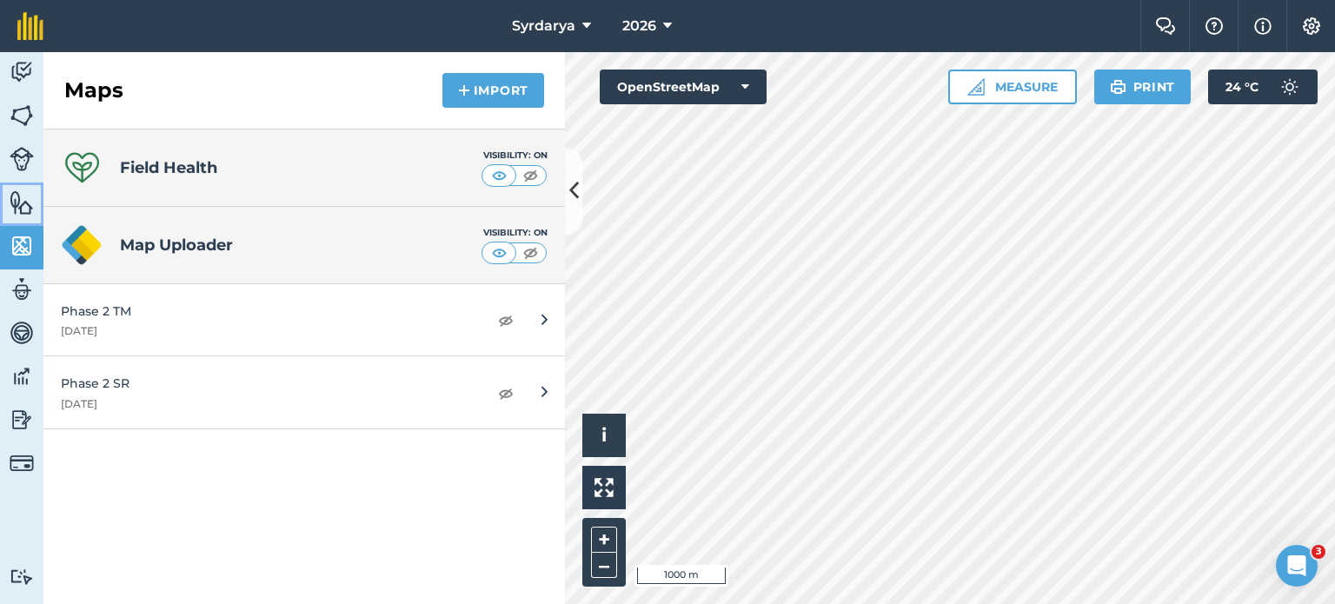
click at [5, 201] on link "Features" at bounding box center [21, 204] width 43 height 43
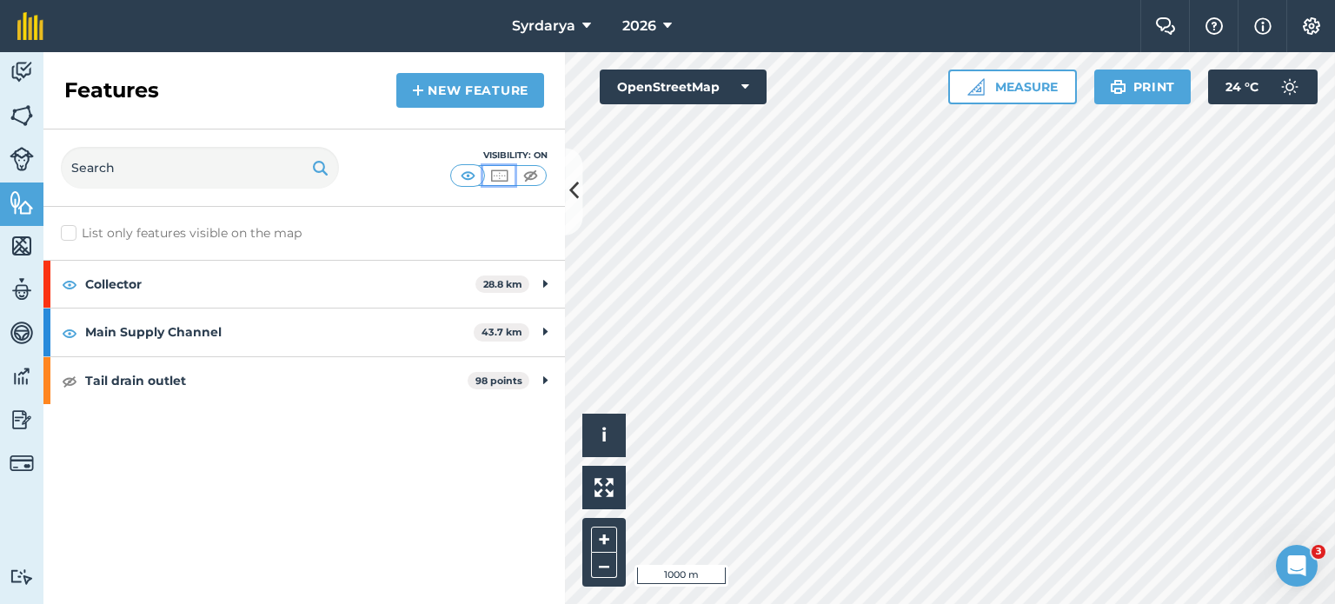
click at [502, 177] on img at bounding box center [499, 175] width 22 height 17
click at [473, 177] on img at bounding box center [468, 175] width 22 height 17
click at [22, 333] on img at bounding box center [22, 333] width 24 height 26
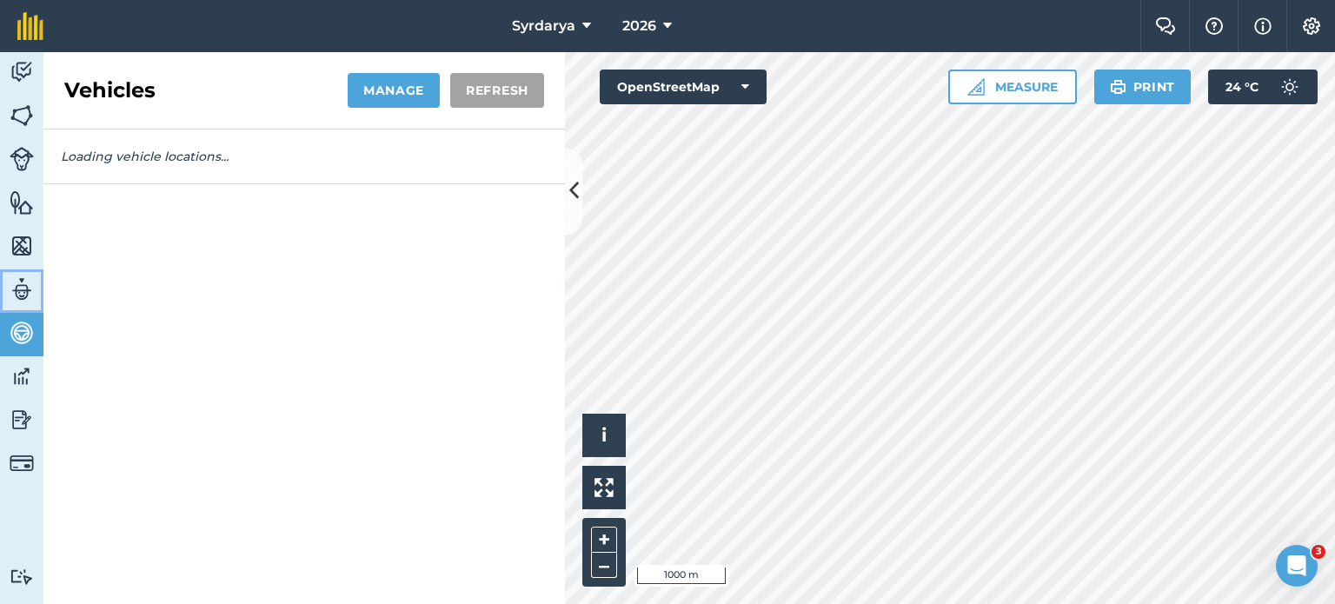
click at [23, 304] on link "Team" at bounding box center [21, 290] width 43 height 43
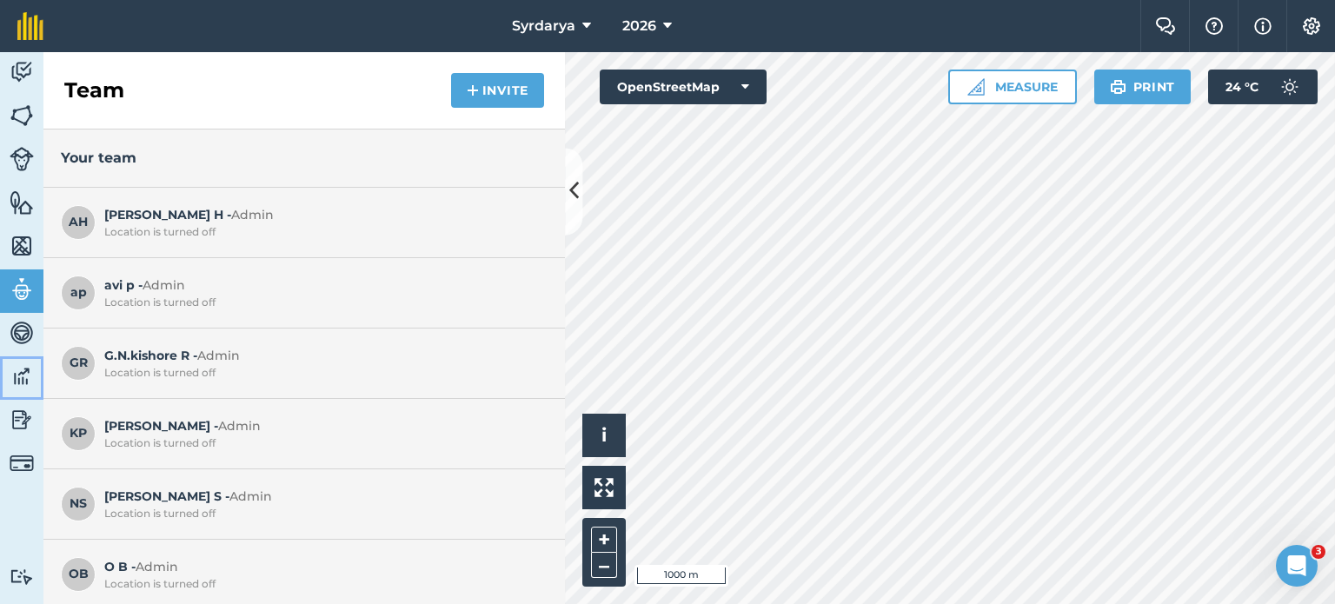
click at [10, 380] on img at bounding box center [22, 376] width 24 height 26
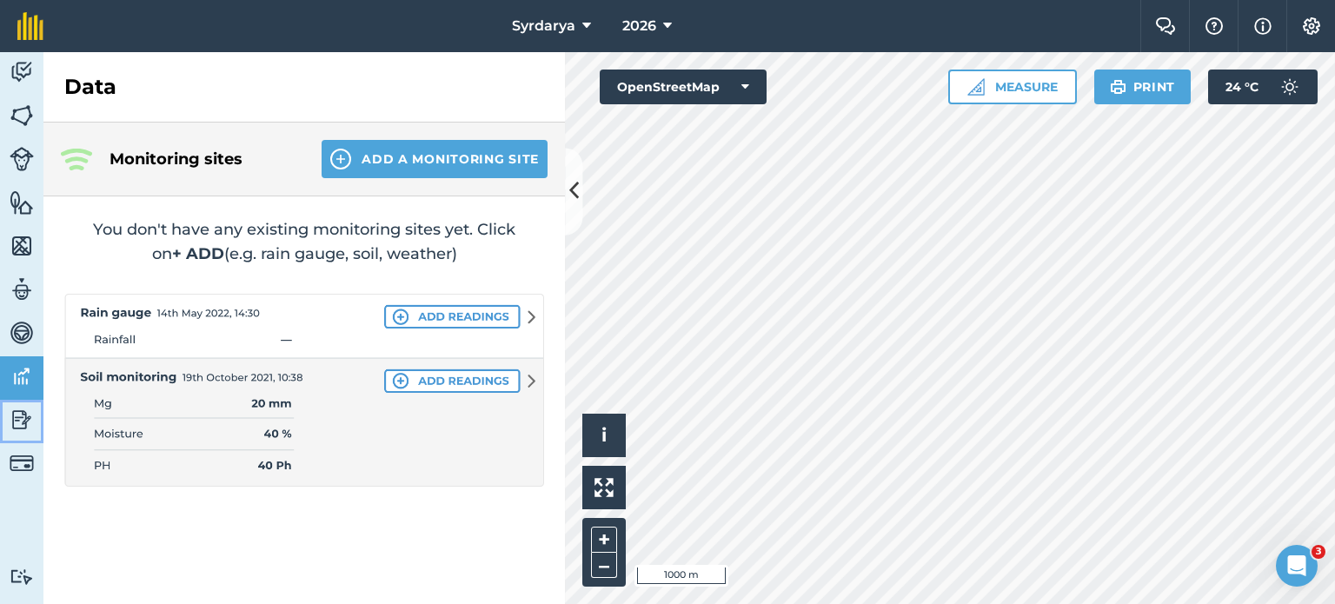
click at [14, 409] on img at bounding box center [22, 420] width 24 height 26
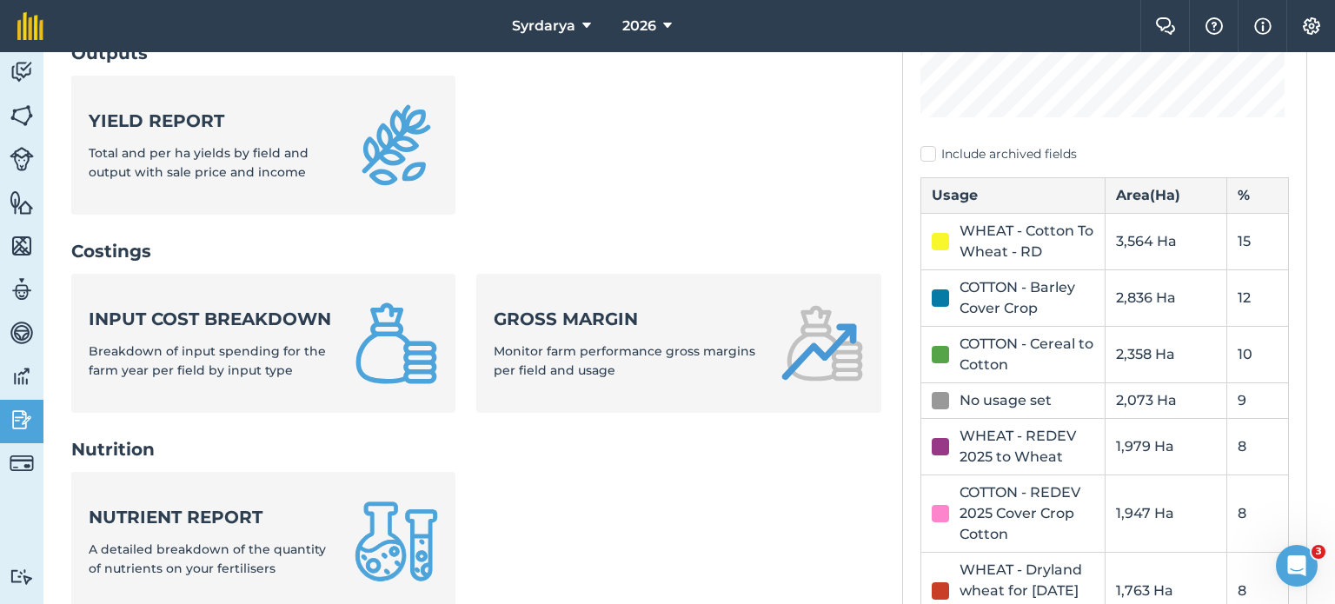
scroll to position [125, 0]
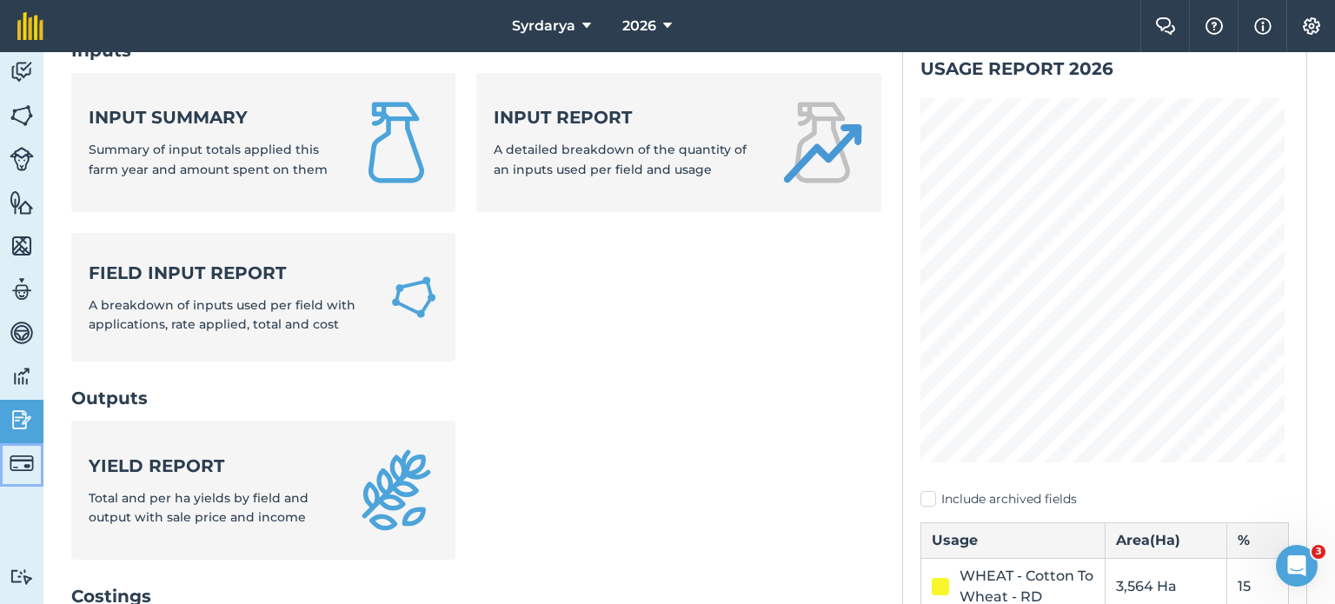
click at [38, 452] on link "Billing" at bounding box center [21, 464] width 43 height 43
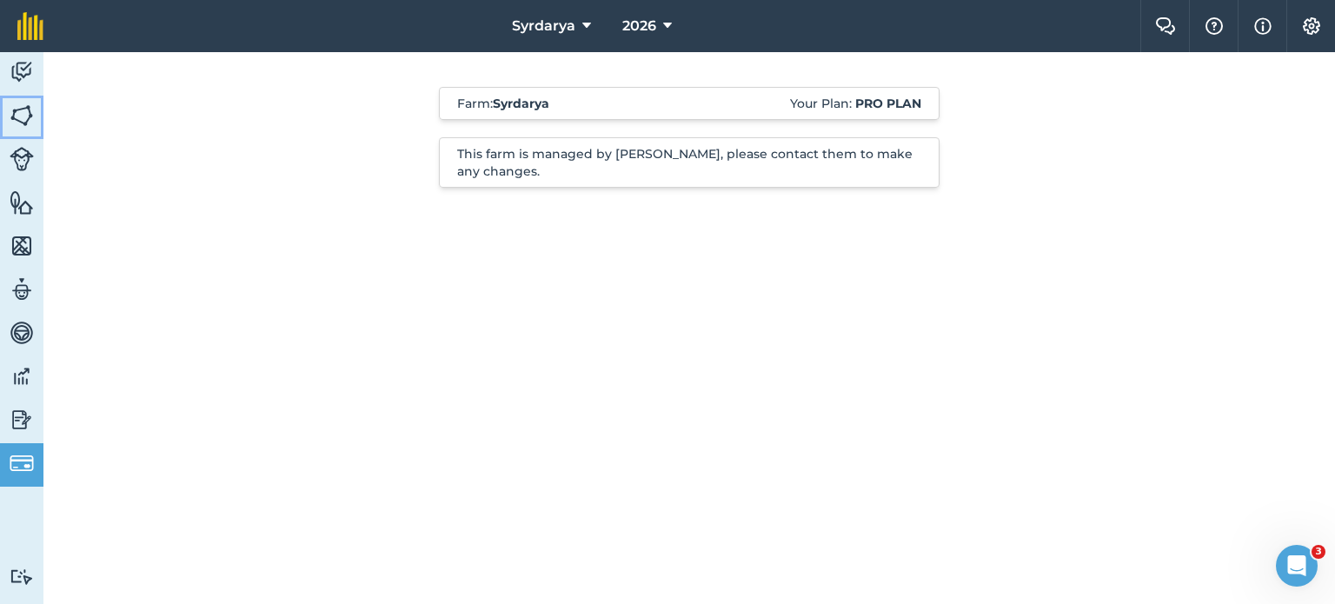
click at [11, 128] on img at bounding box center [22, 116] width 24 height 26
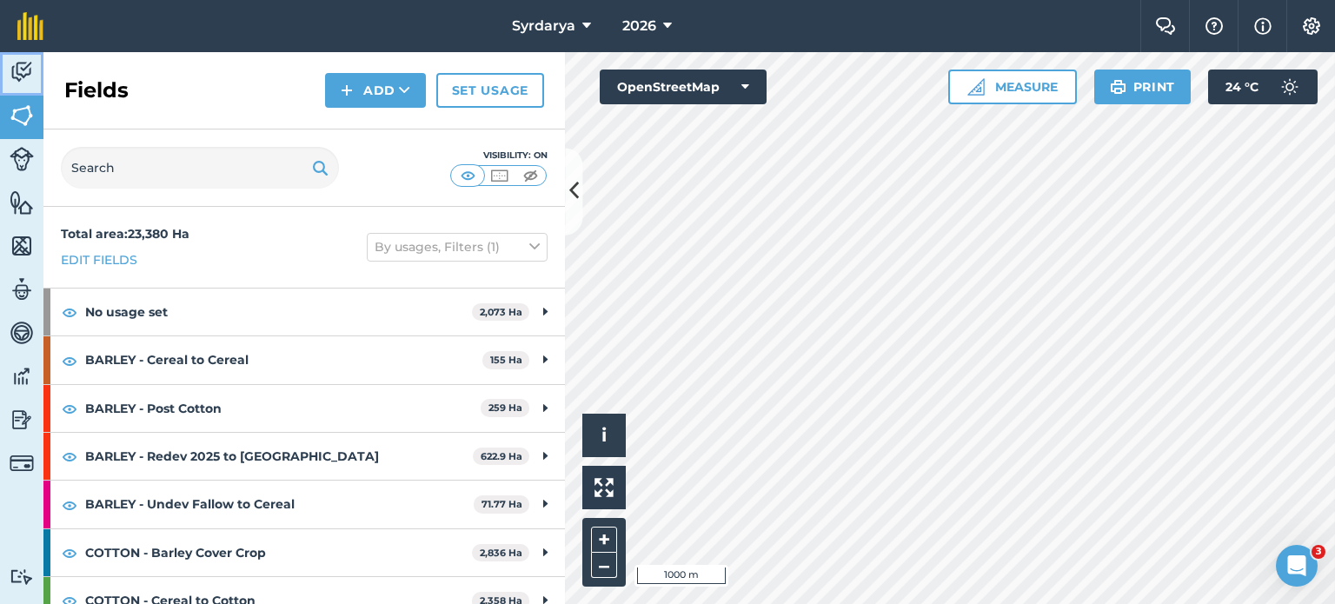
click at [23, 62] on img at bounding box center [22, 72] width 24 height 26
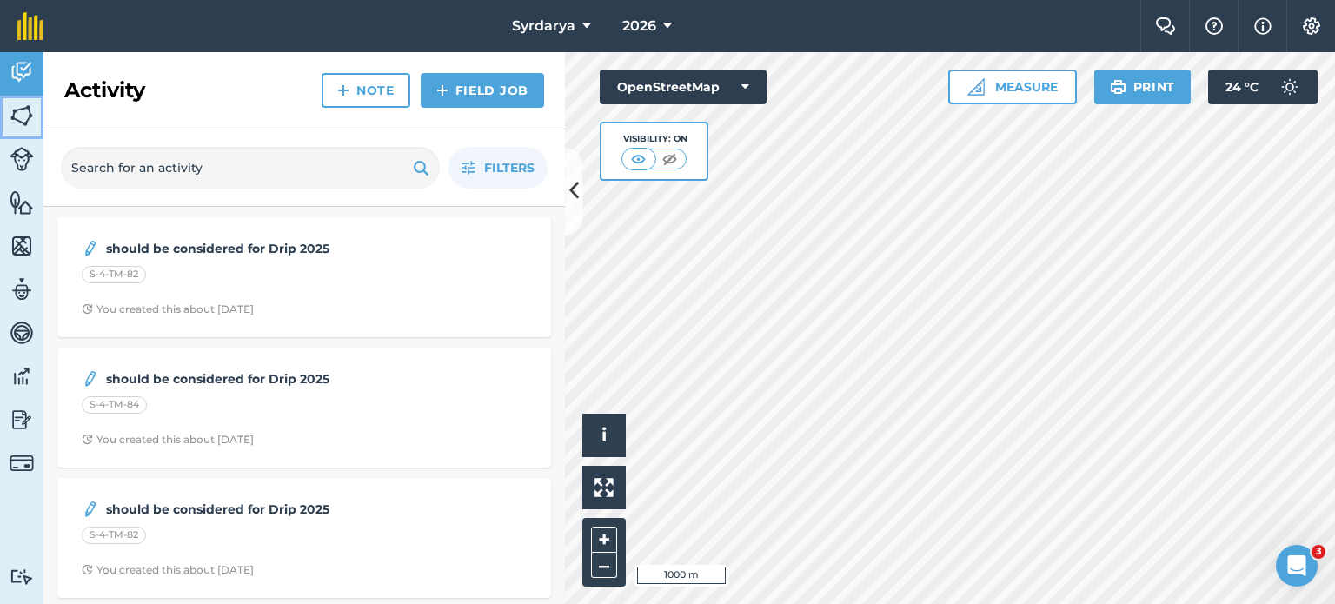
click at [30, 111] on img at bounding box center [22, 116] width 24 height 26
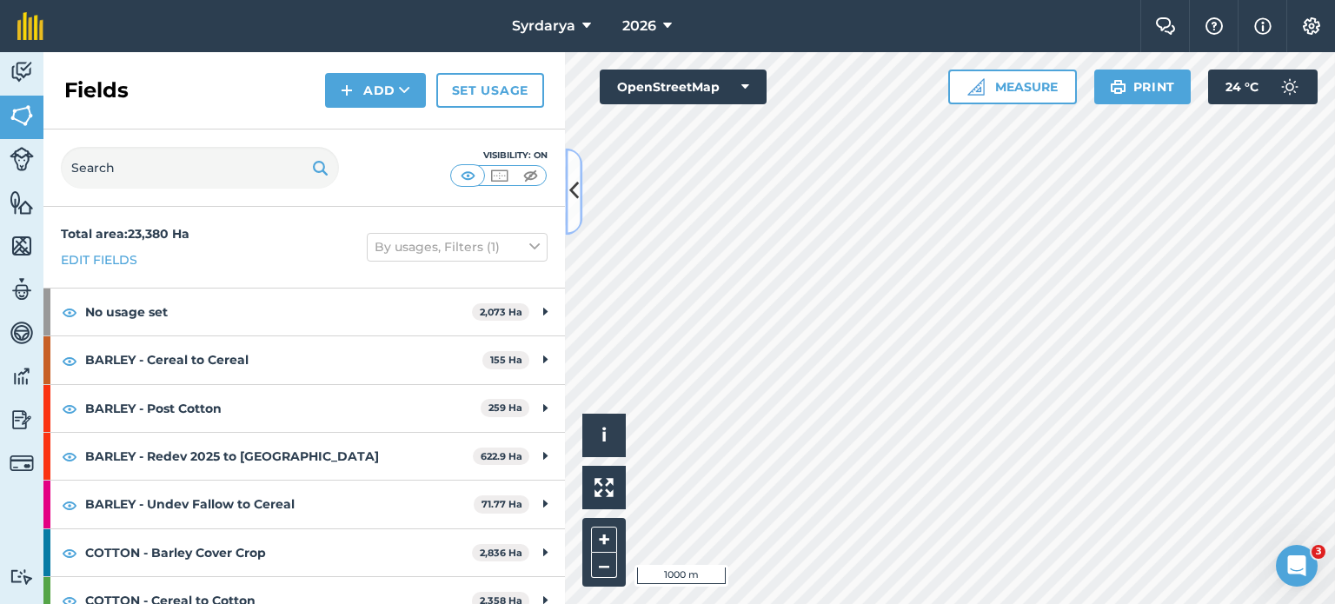
click at [574, 195] on icon at bounding box center [574, 191] width 10 height 30
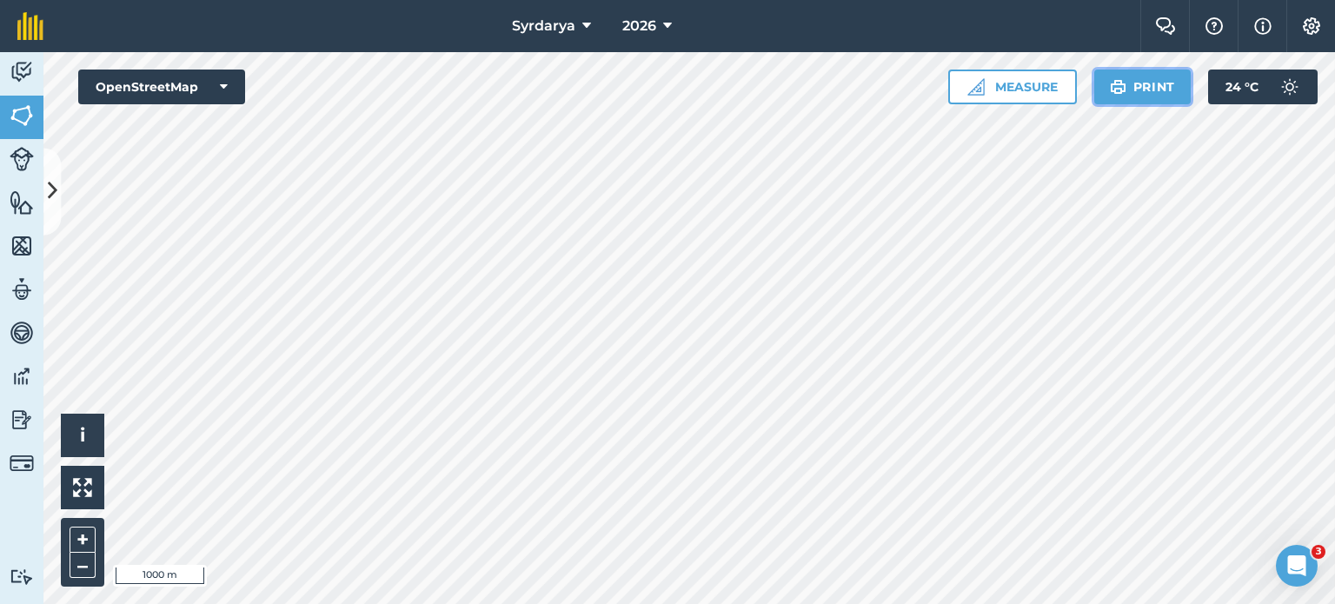
click at [1122, 97] on button "Print" at bounding box center [1142, 87] width 97 height 35
click at [10, 117] on img at bounding box center [22, 116] width 24 height 26
click at [1132, 85] on button "Print" at bounding box center [1142, 87] width 97 height 35
click at [1261, 23] on img at bounding box center [1262, 26] width 17 height 21
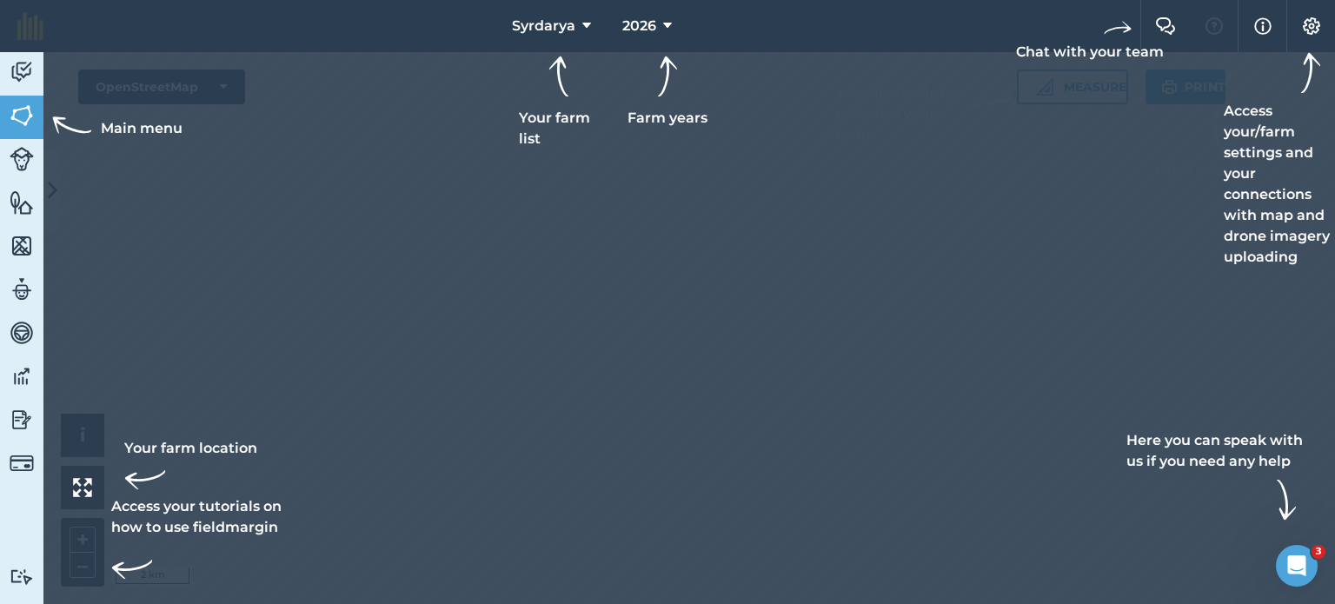
click at [1152, 250] on div at bounding box center [667, 302] width 1335 height 604
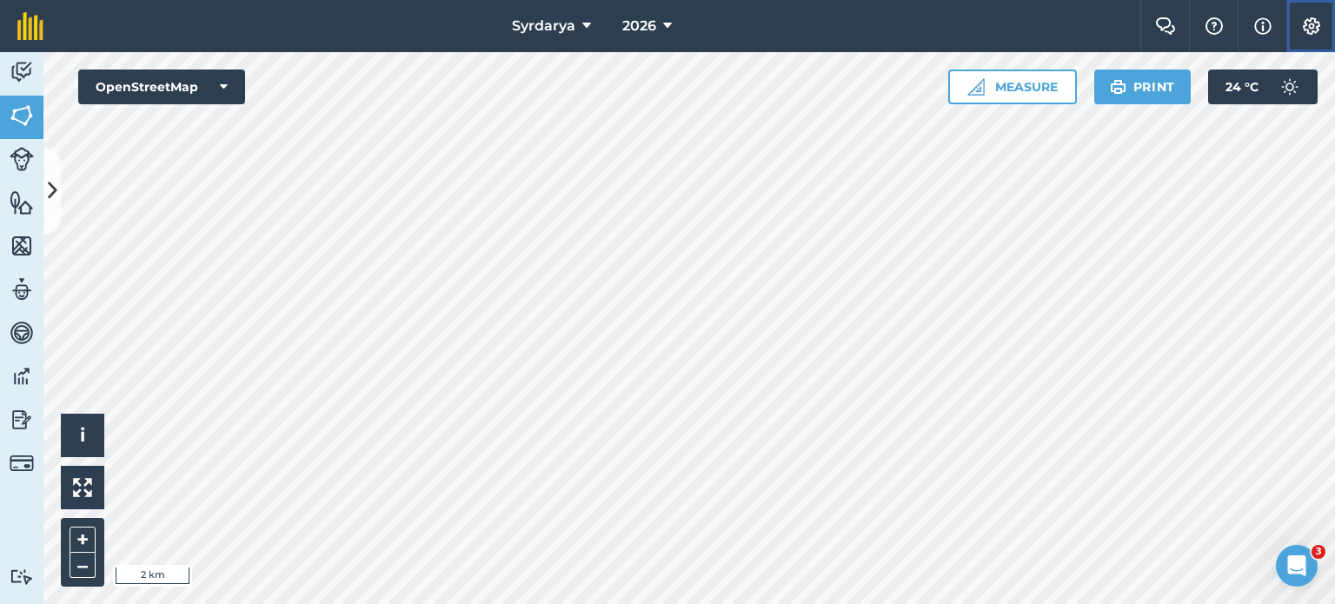
click at [1319, 16] on button "Settings" at bounding box center [1310, 26] width 49 height 52
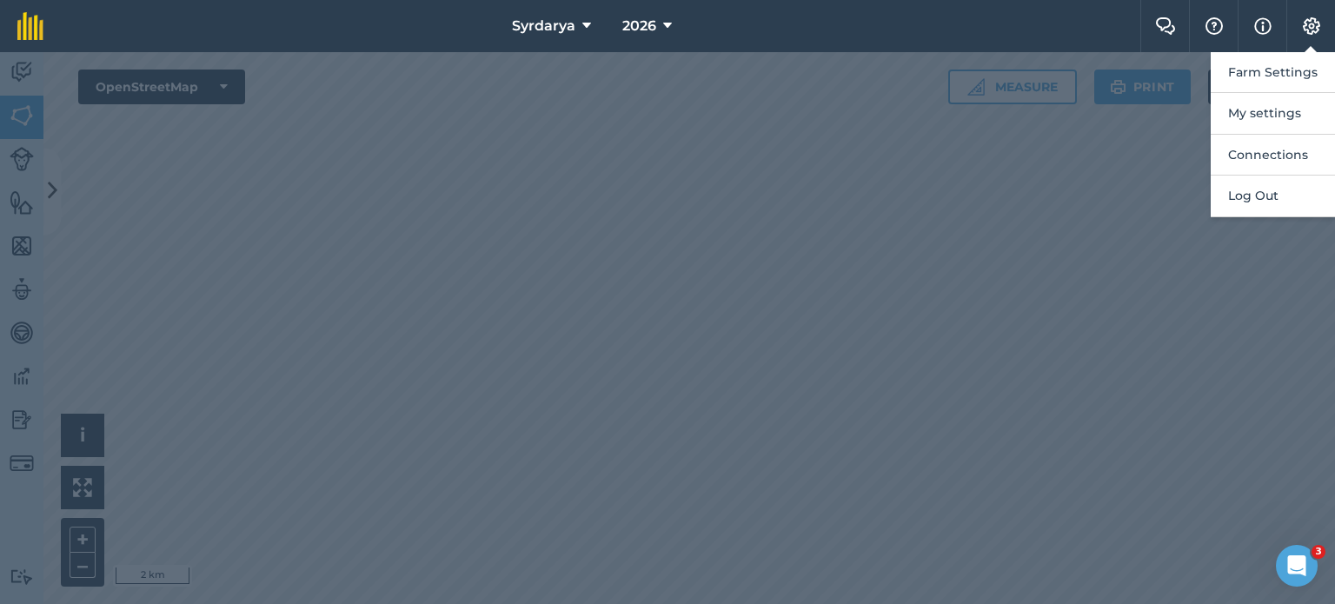
click at [1150, 189] on div at bounding box center [667, 328] width 1335 height 552
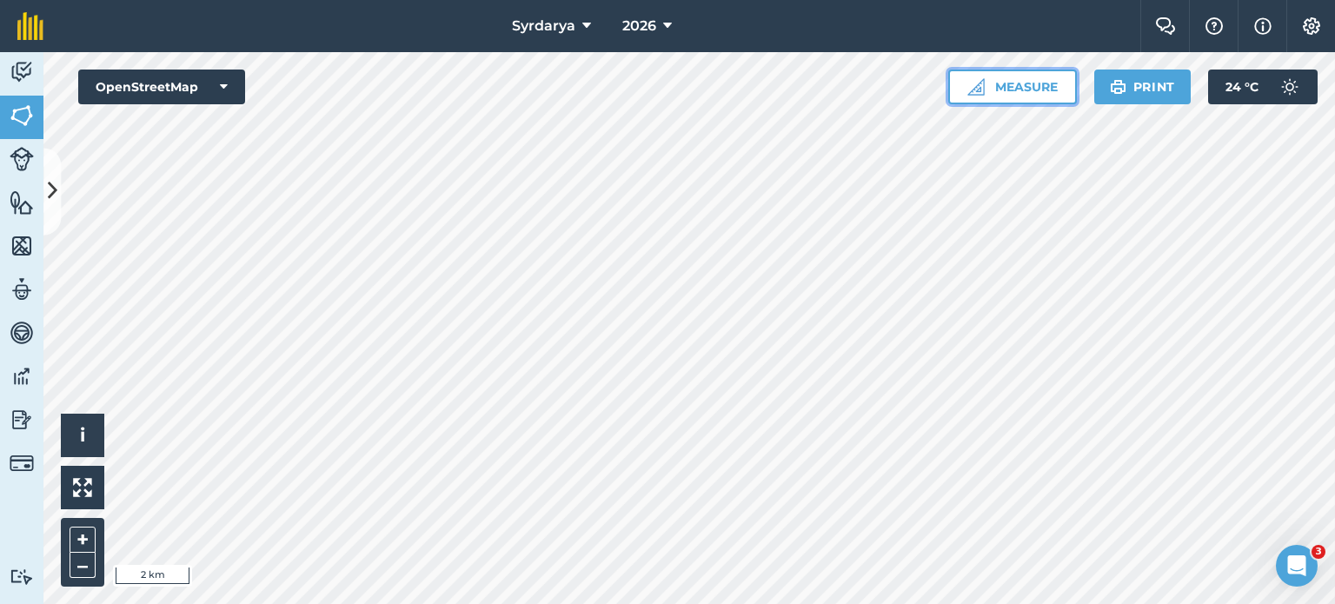
click at [1064, 90] on button "Measure" at bounding box center [1012, 87] width 129 height 35
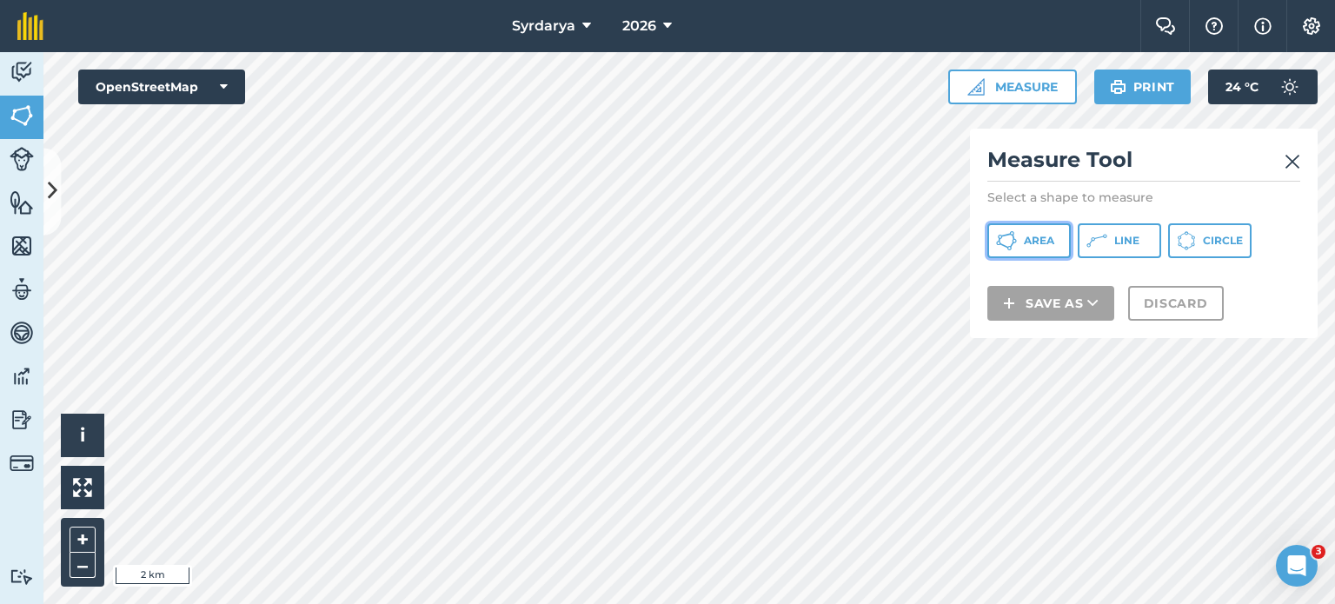
click at [1033, 249] on button "Area" at bounding box center [1028, 240] width 83 height 35
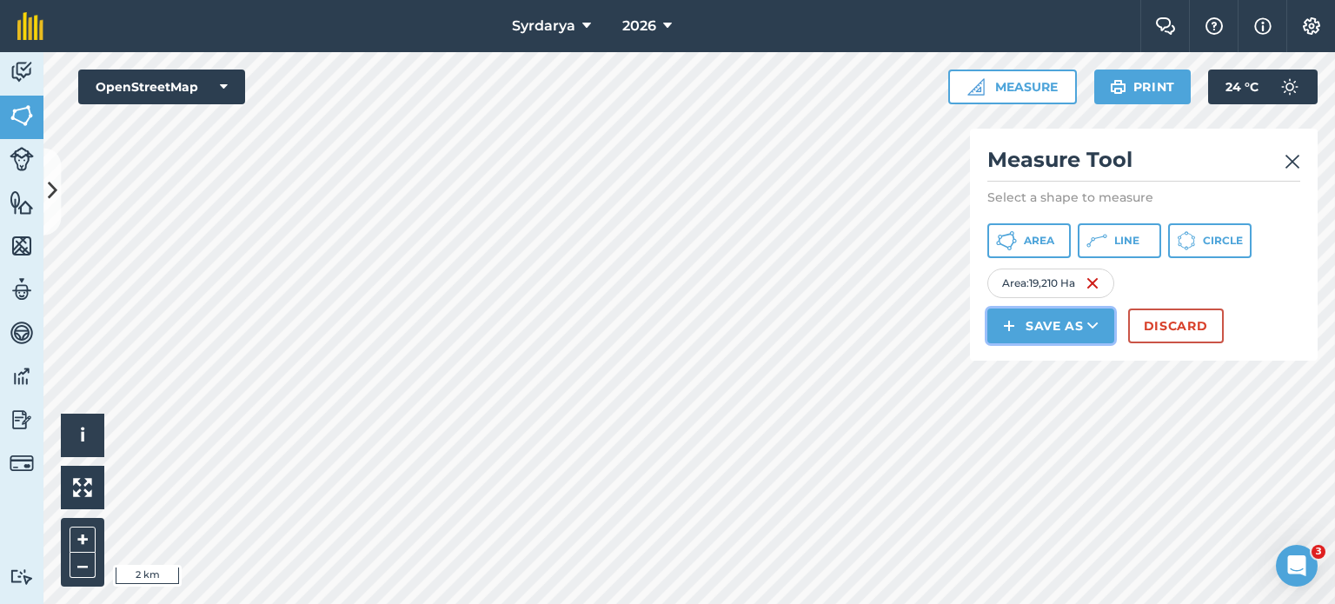
click at [1089, 322] on icon at bounding box center [1092, 325] width 11 height 17
click at [1074, 368] on link "Field" at bounding box center [1051, 365] width 122 height 38
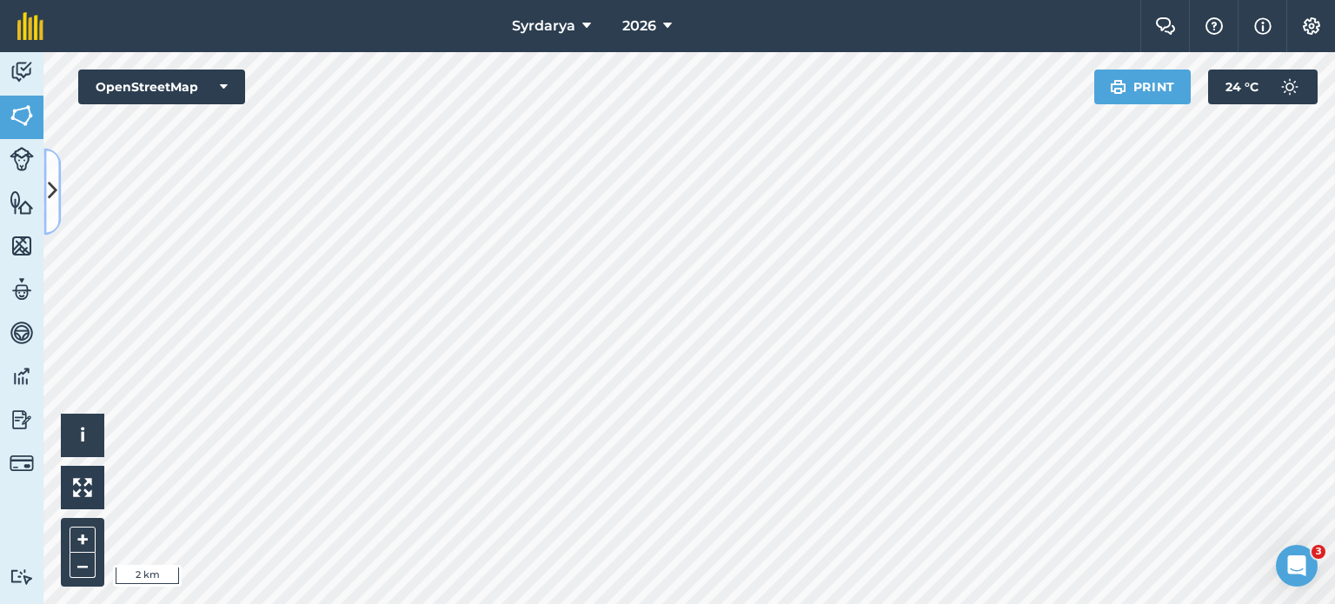
click at [51, 198] on icon at bounding box center [53, 191] width 10 height 30
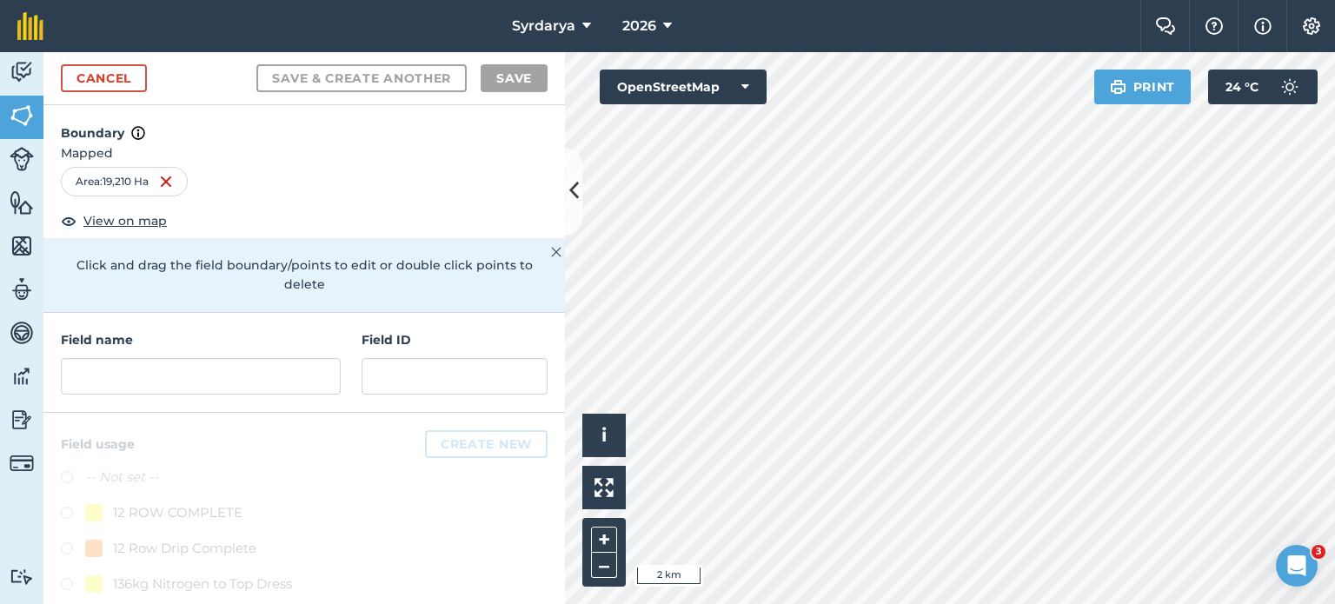
click at [132, 180] on div "Area : 19,210 Ha" at bounding box center [124, 182] width 127 height 30
click at [122, 218] on span "View on map" at bounding box center [124, 220] width 83 height 19
click at [209, 365] on input "text" at bounding box center [201, 376] width 280 height 37
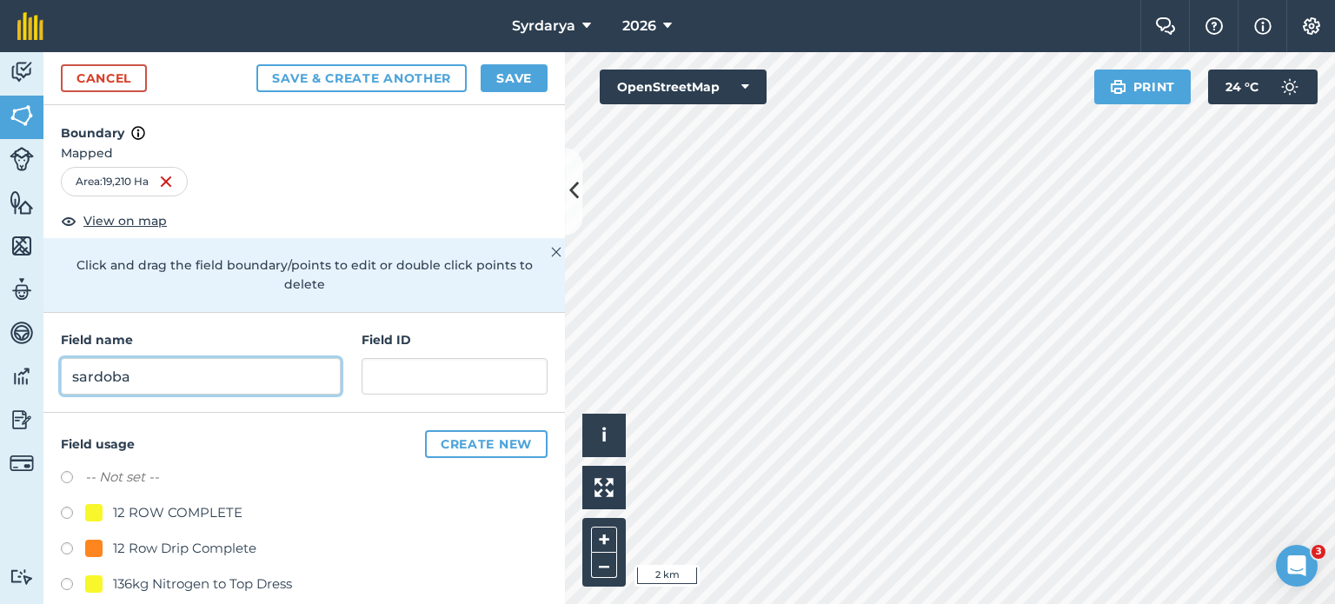
type input "sardoba"
click at [459, 124] on h4 "Boundary" at bounding box center [304, 124] width 522 height 38
click at [504, 84] on button "Save" at bounding box center [514, 78] width 67 height 28
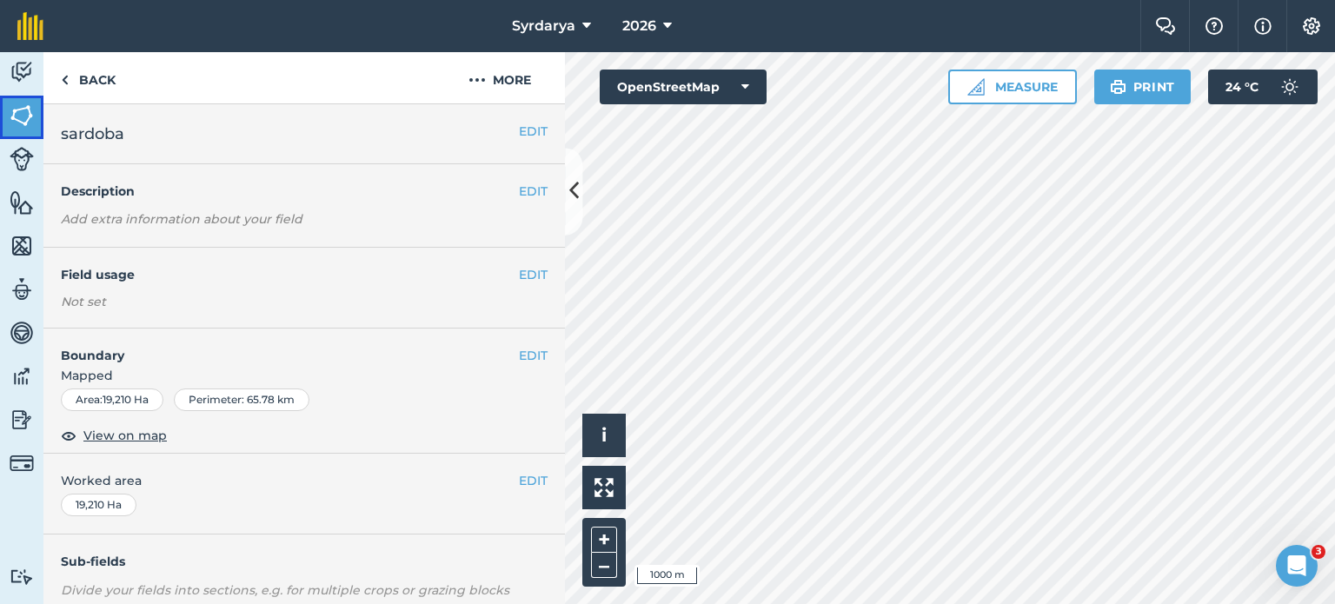
click at [21, 107] on img at bounding box center [22, 116] width 24 height 26
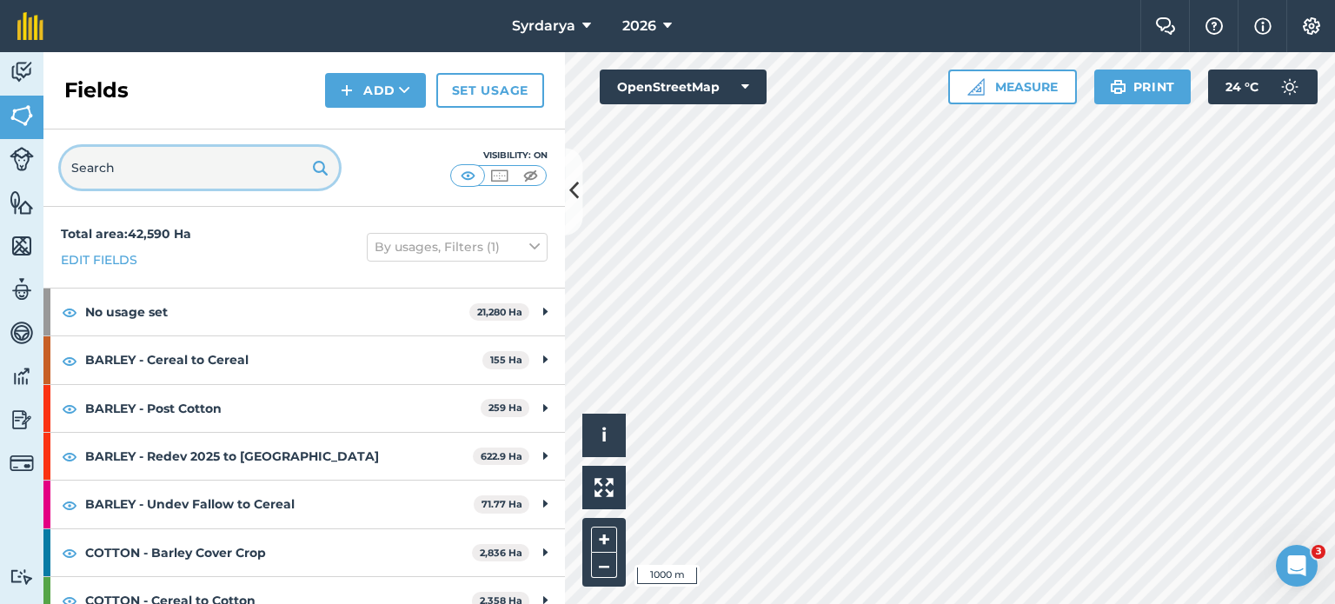
click at [224, 170] on input "text" at bounding box center [200, 168] width 278 height 42
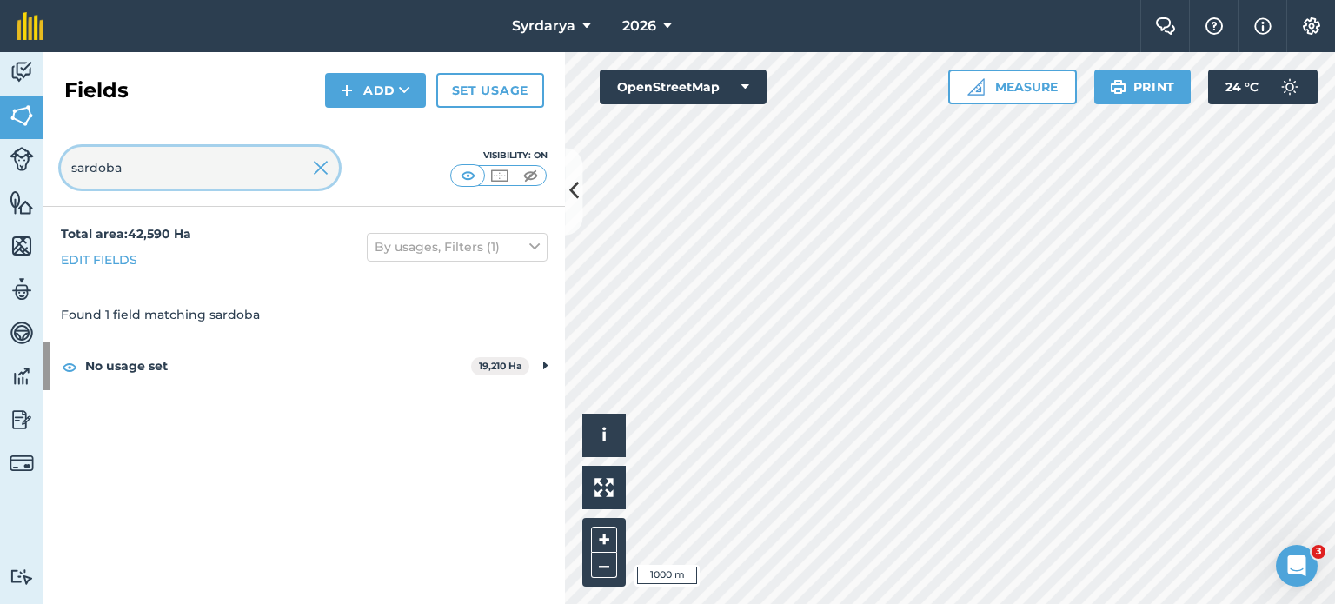
type input "sardoba"
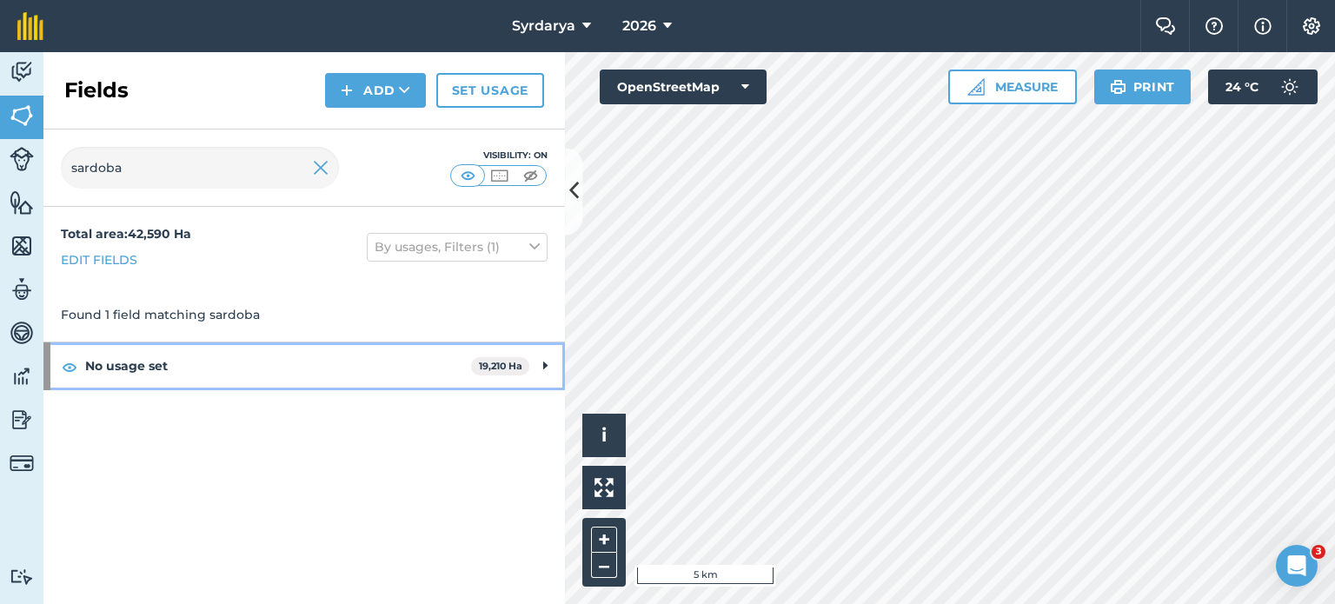
click at [255, 377] on strong "No usage set" at bounding box center [278, 365] width 386 height 47
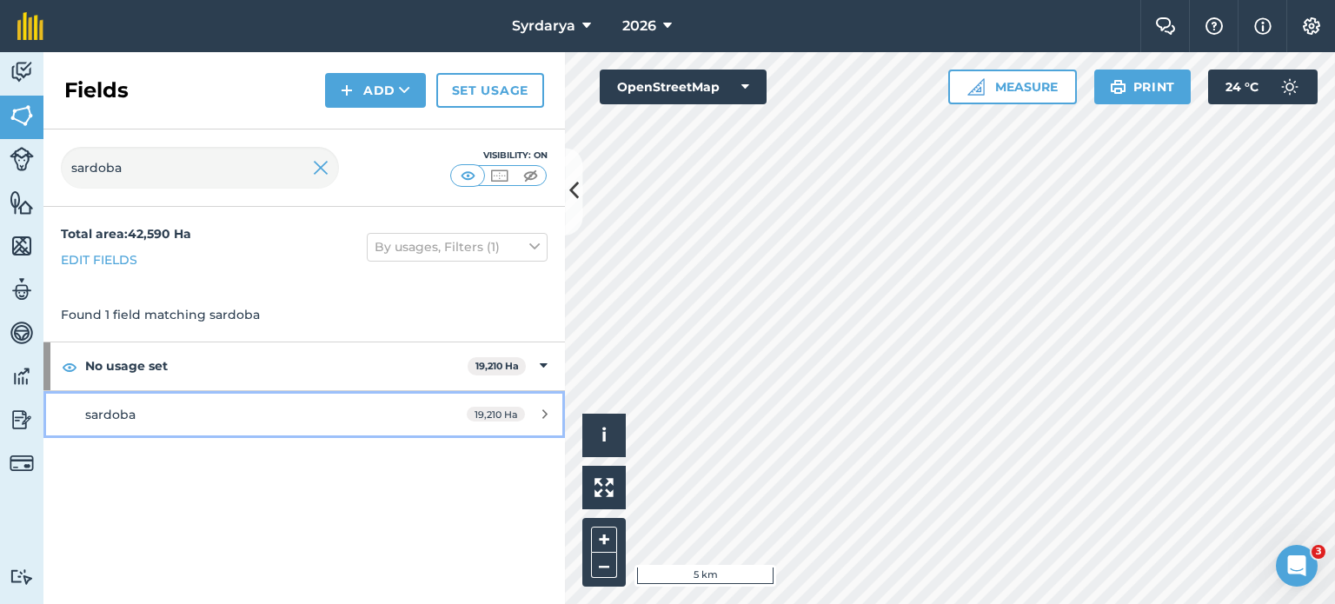
click at [314, 402] on link "sardoba 19,210 Ha" at bounding box center [304, 414] width 522 height 47
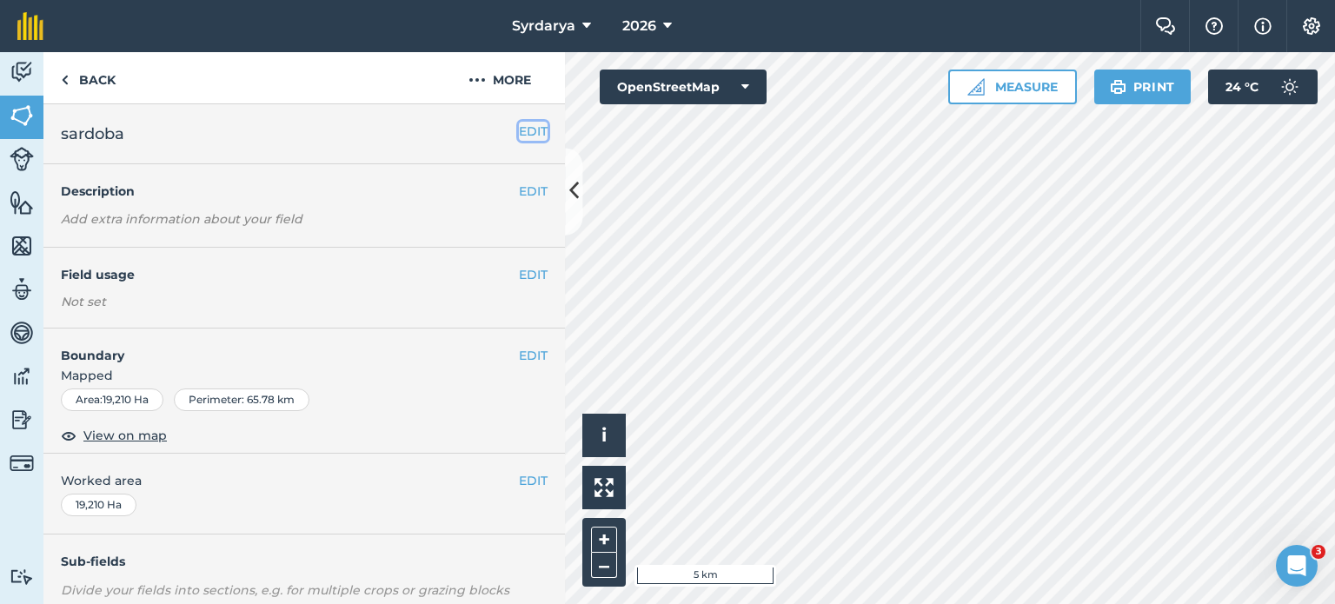
click at [522, 139] on button "EDIT" at bounding box center [533, 131] width 29 height 19
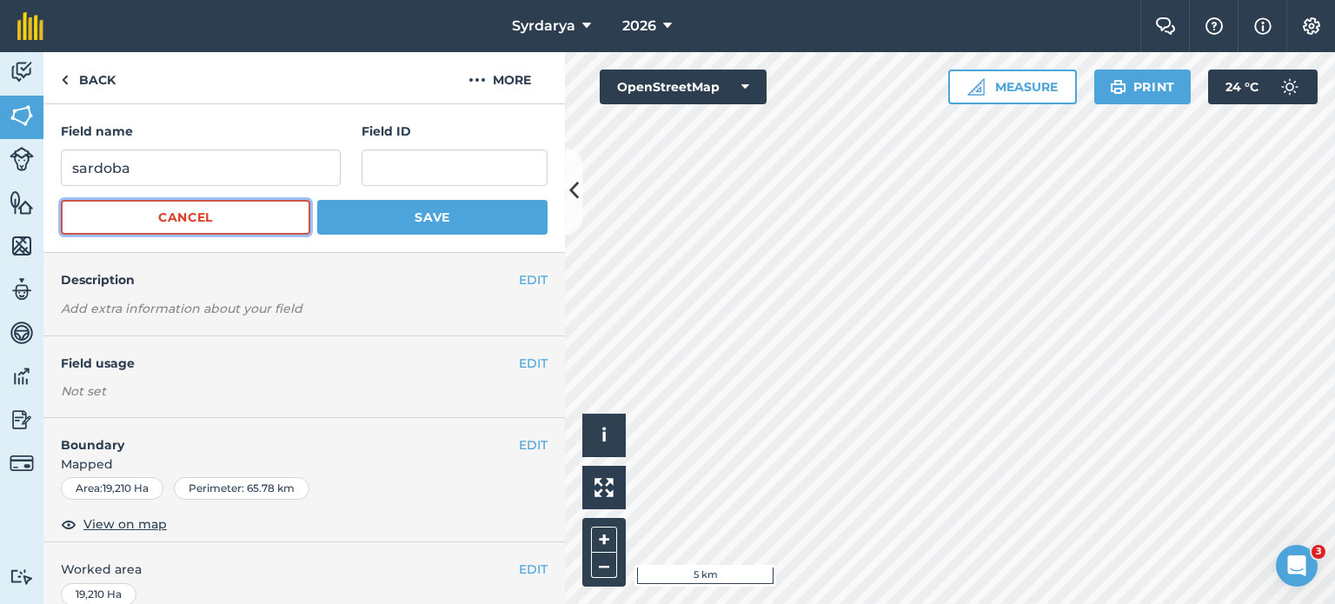
click at [209, 211] on button "Cancel" at bounding box center [185, 217] width 249 height 35
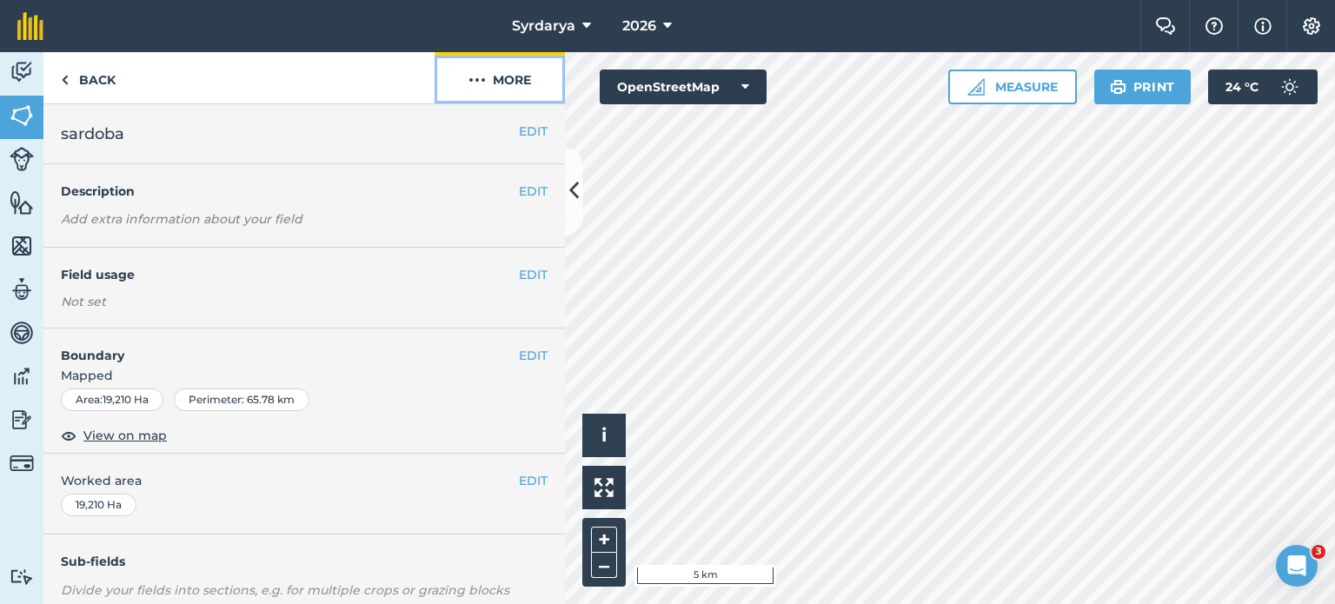
click at [483, 84] on img at bounding box center [476, 80] width 17 height 21
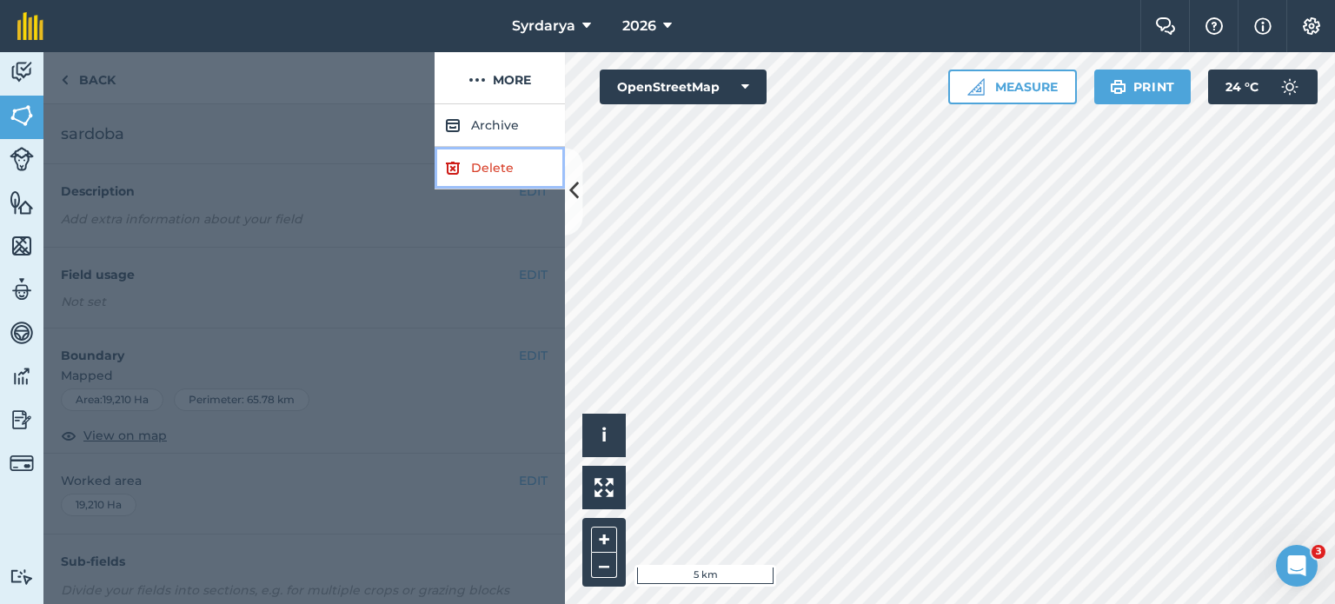
click at [486, 165] on link "Delete" at bounding box center [500, 168] width 130 height 43
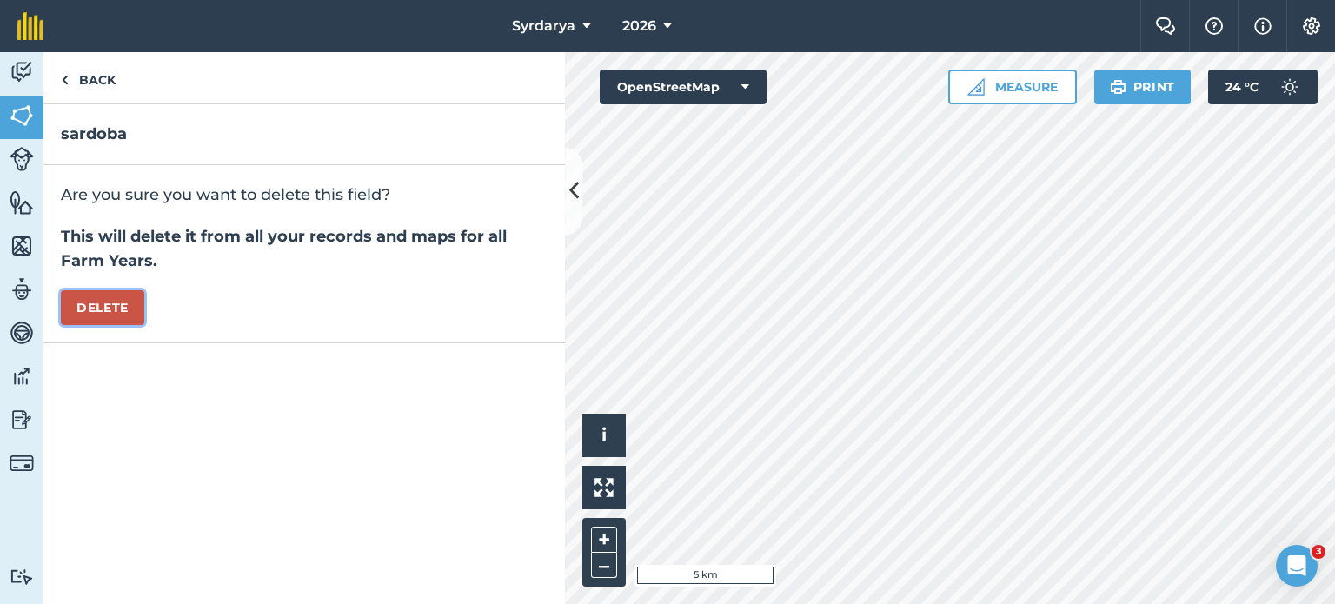
click at [90, 296] on button "Delete" at bounding box center [102, 307] width 83 height 35
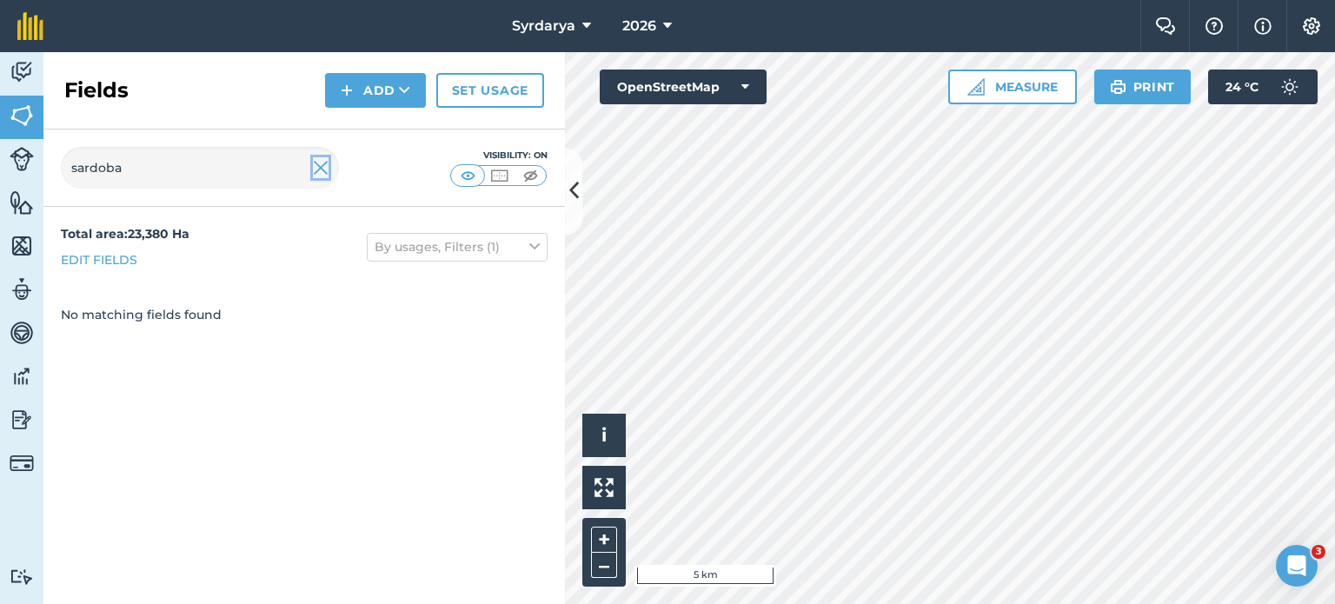
click at [322, 159] on img at bounding box center [321, 167] width 16 height 21
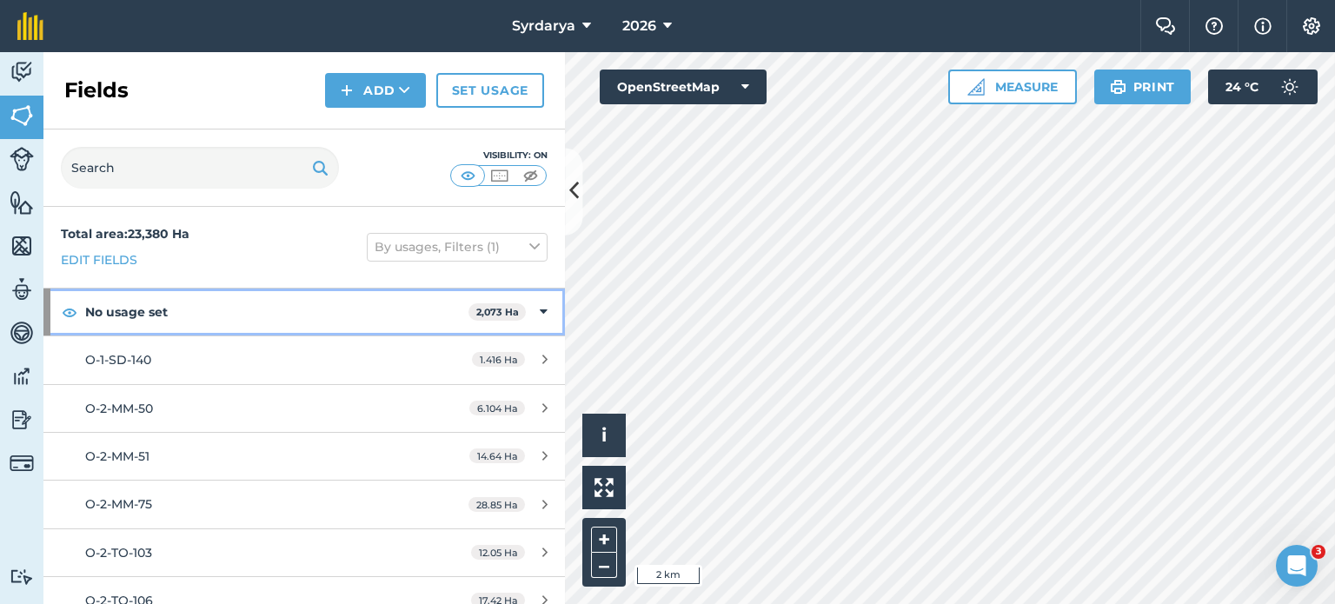
click at [531, 322] on div "No usage set 2,073 Ha" at bounding box center [304, 312] width 522 height 47
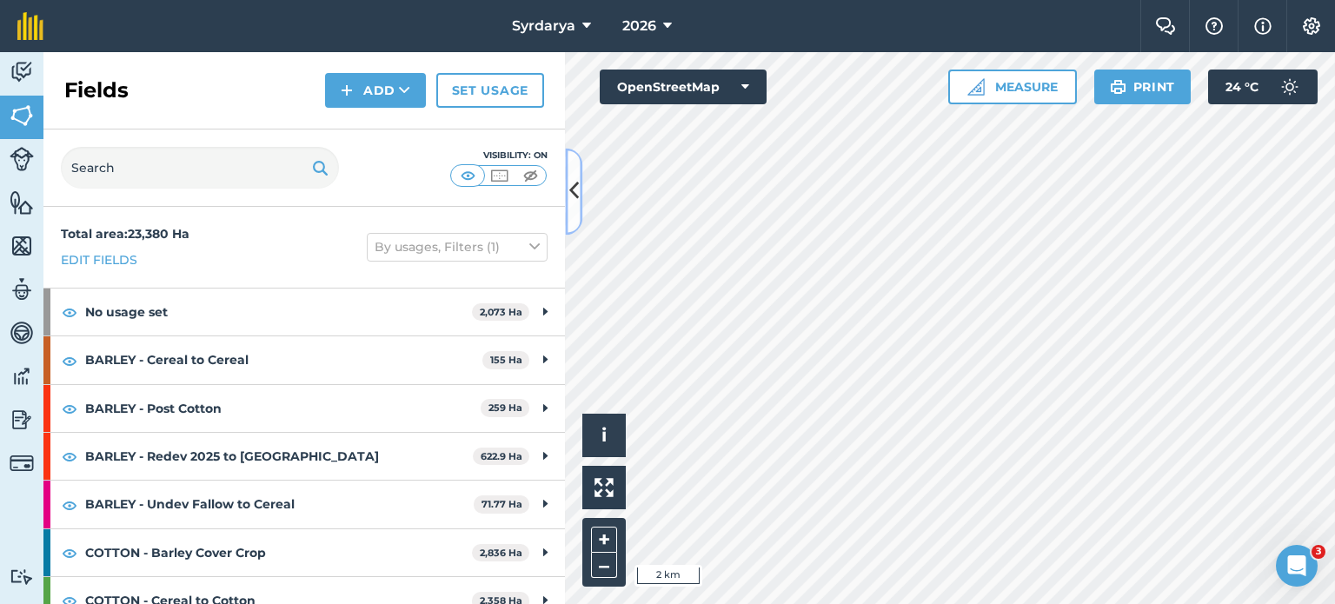
click at [574, 204] on icon at bounding box center [574, 191] width 10 height 30
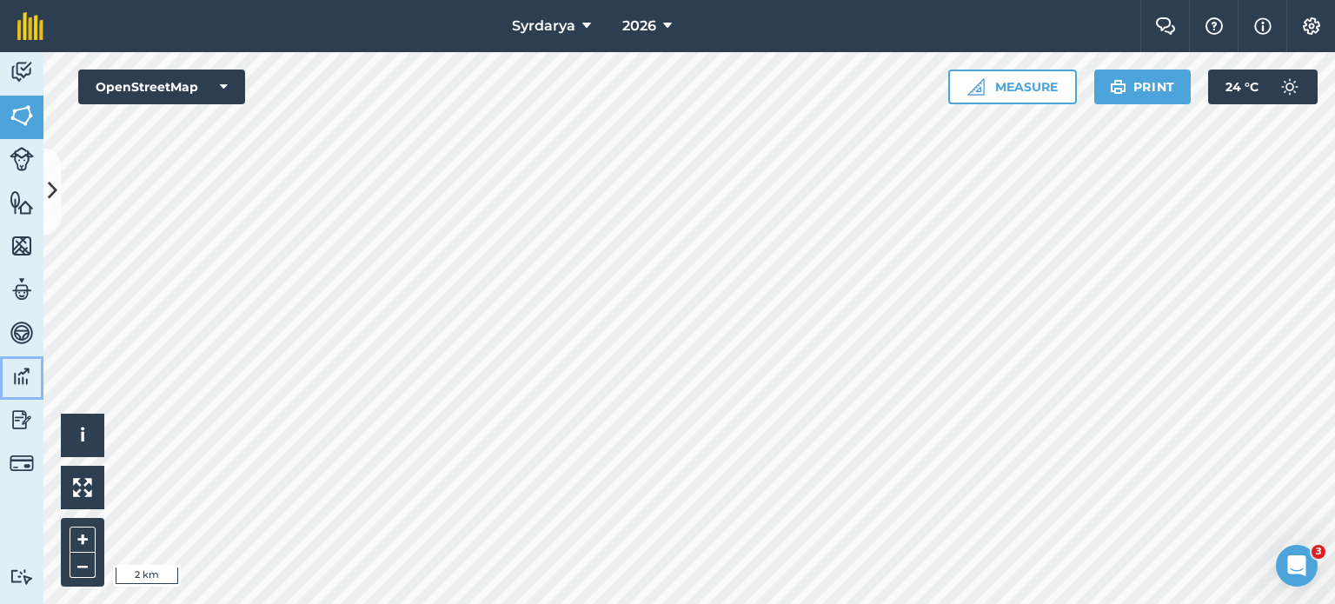
click at [24, 375] on img at bounding box center [22, 376] width 24 height 26
click at [11, 195] on img at bounding box center [22, 202] width 24 height 26
click at [20, 159] on img at bounding box center [22, 159] width 24 height 24
click at [56, 176] on icon at bounding box center [53, 191] width 10 height 30
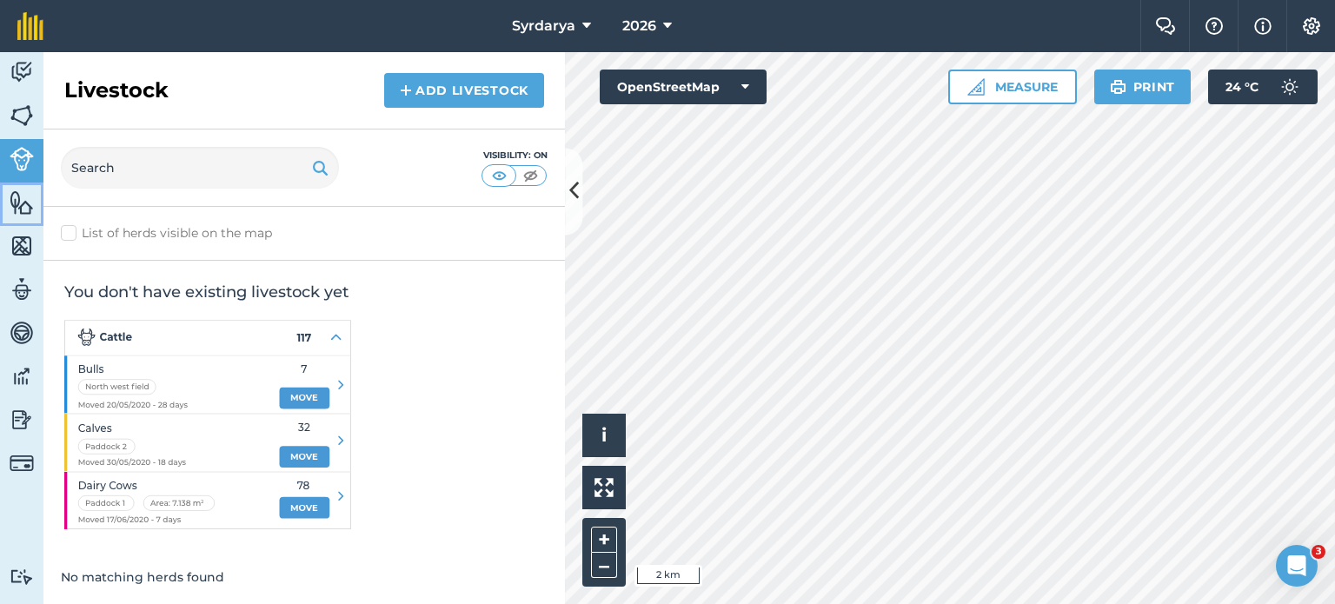
click at [4, 203] on link "Features" at bounding box center [21, 204] width 43 height 43
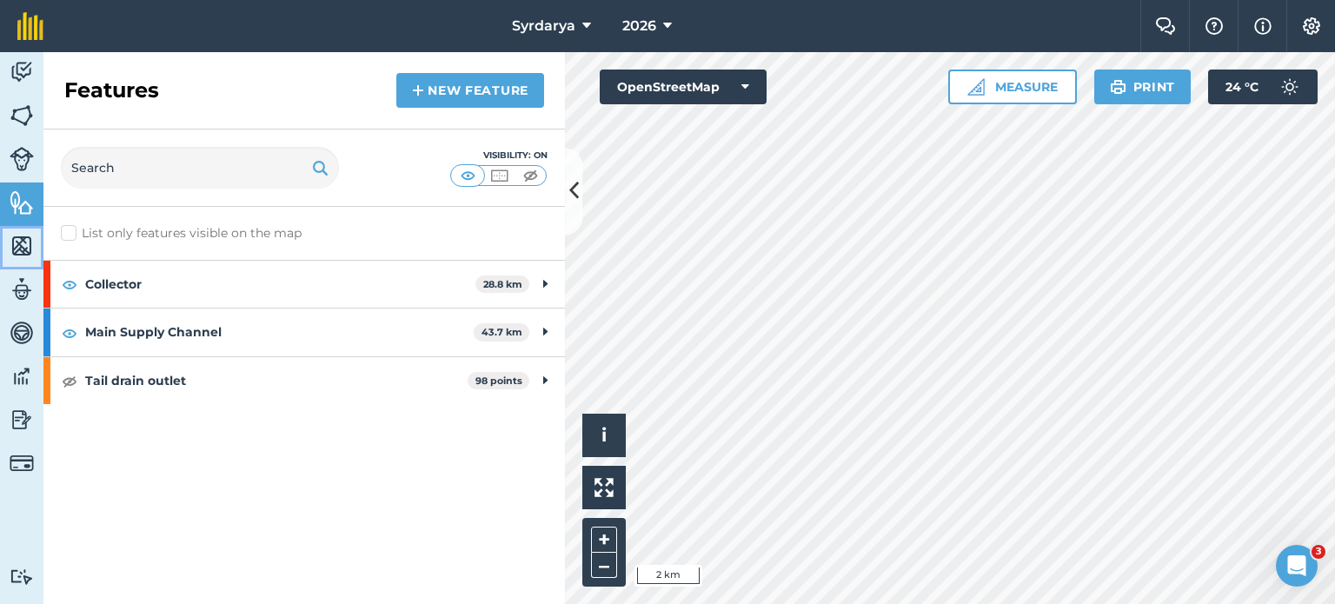
click at [32, 251] on img at bounding box center [22, 246] width 24 height 26
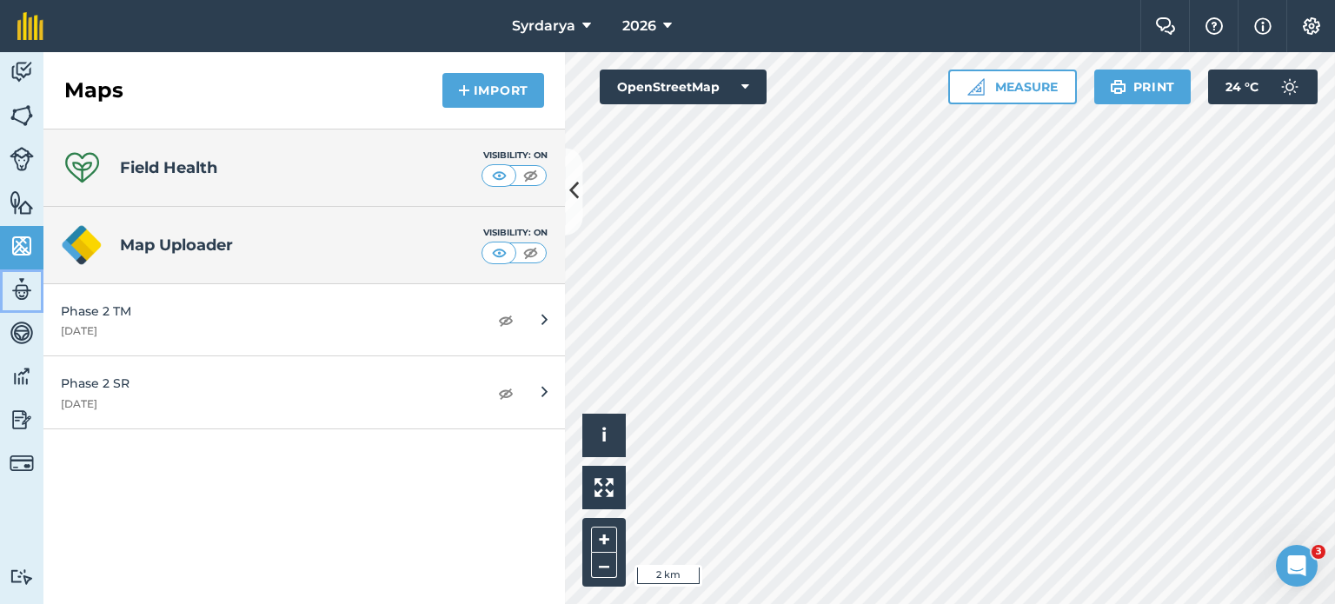
click at [25, 277] on img at bounding box center [22, 289] width 24 height 26
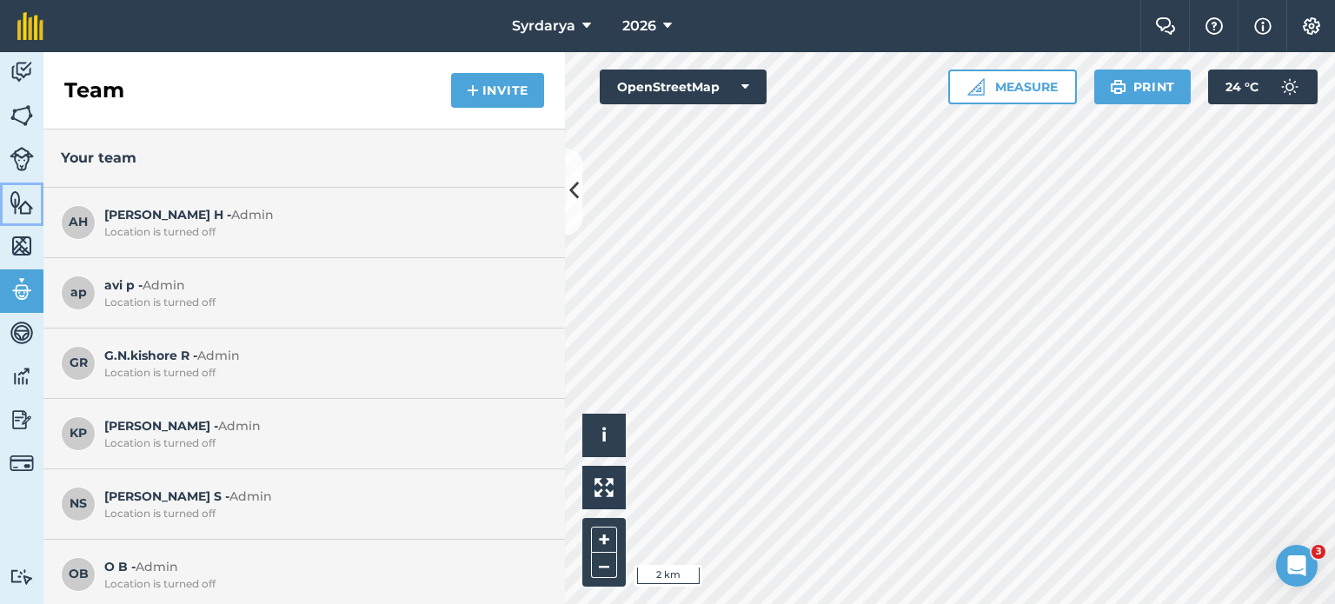
click at [19, 197] on img at bounding box center [22, 202] width 24 height 26
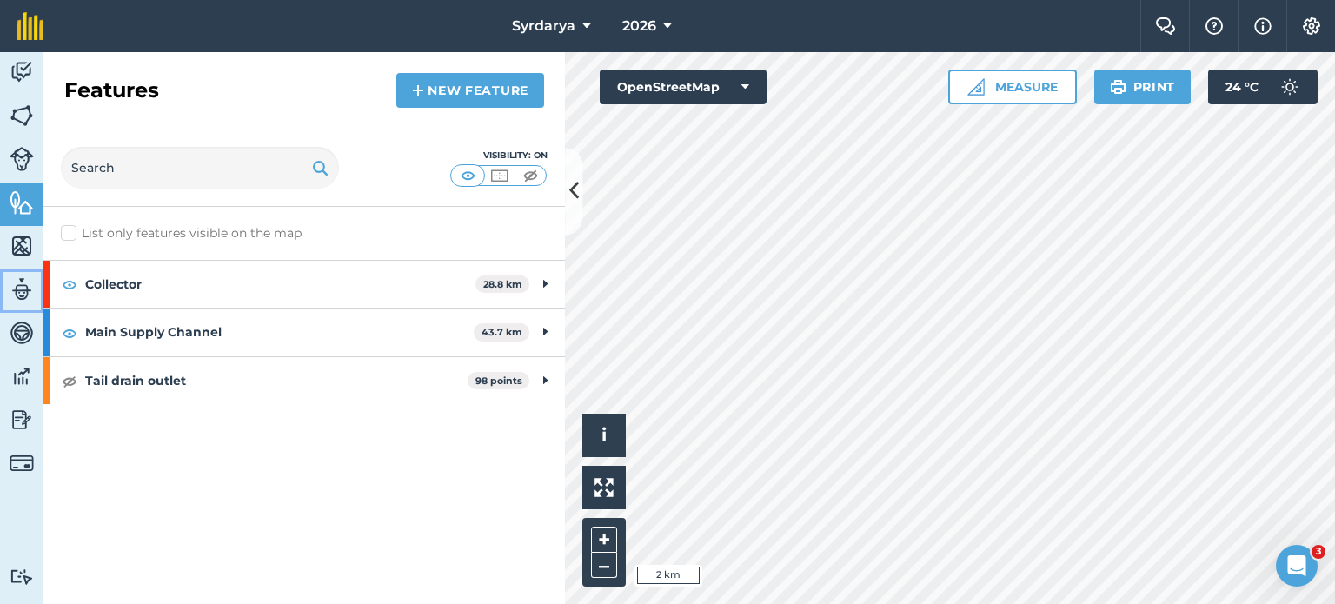
click at [14, 293] on img at bounding box center [22, 289] width 24 height 26
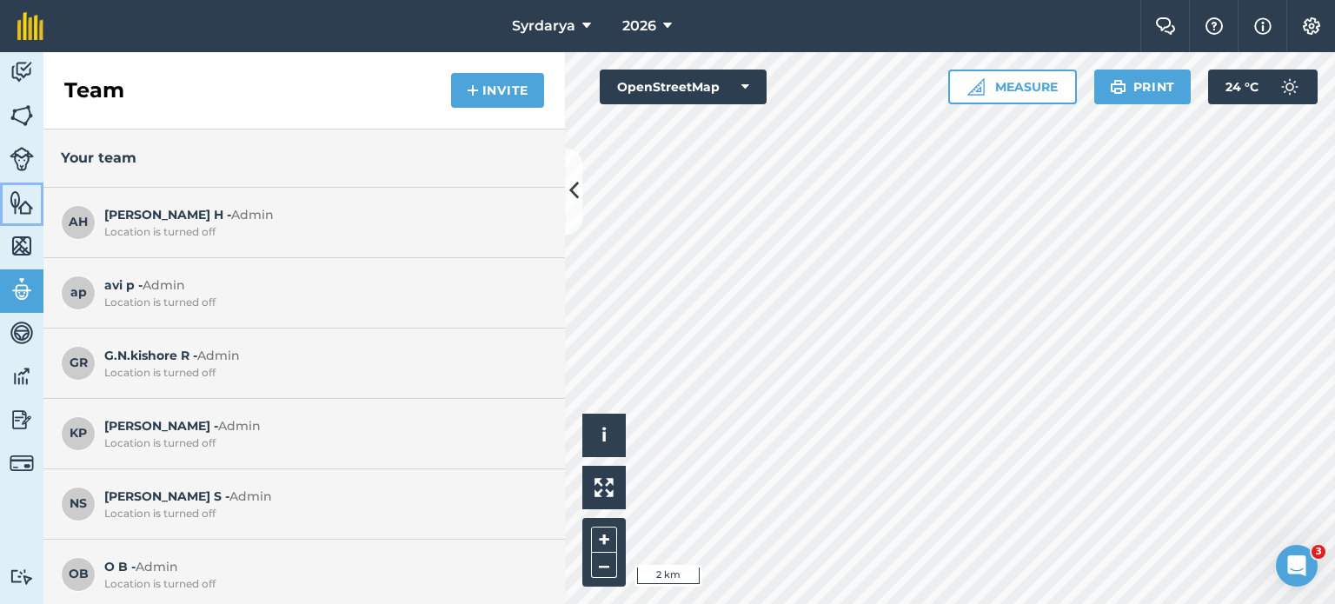
click at [14, 201] on img at bounding box center [22, 202] width 24 height 26
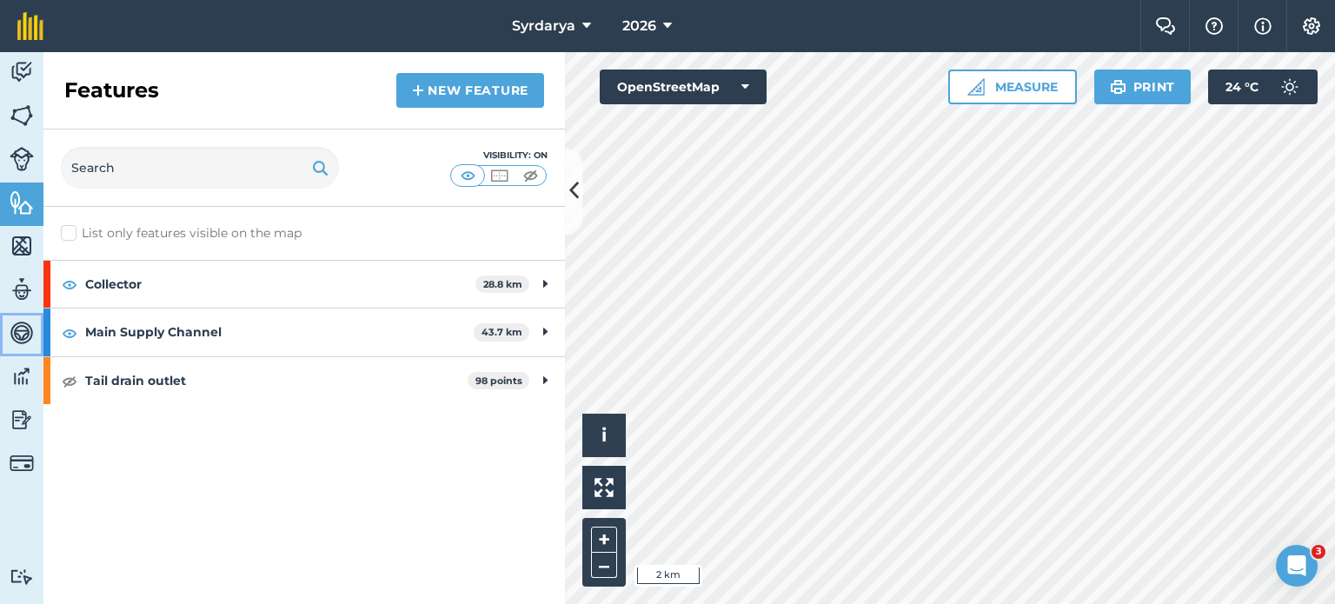
click at [17, 320] on img at bounding box center [22, 333] width 24 height 26
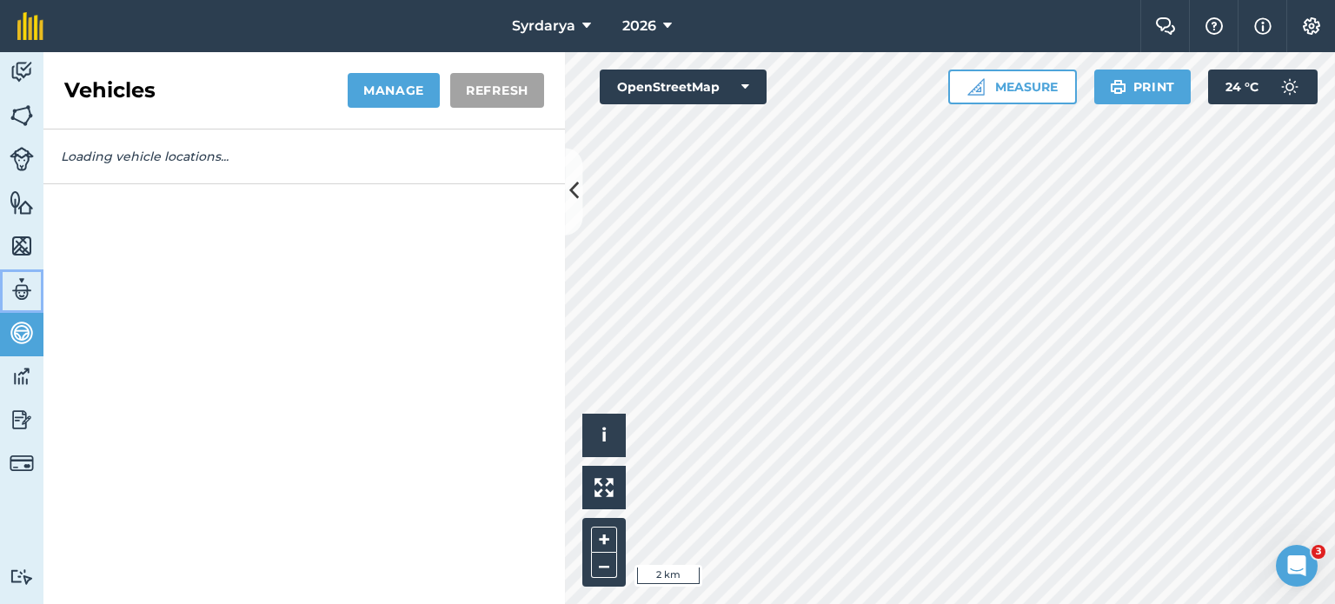
click at [19, 299] on img at bounding box center [22, 289] width 24 height 26
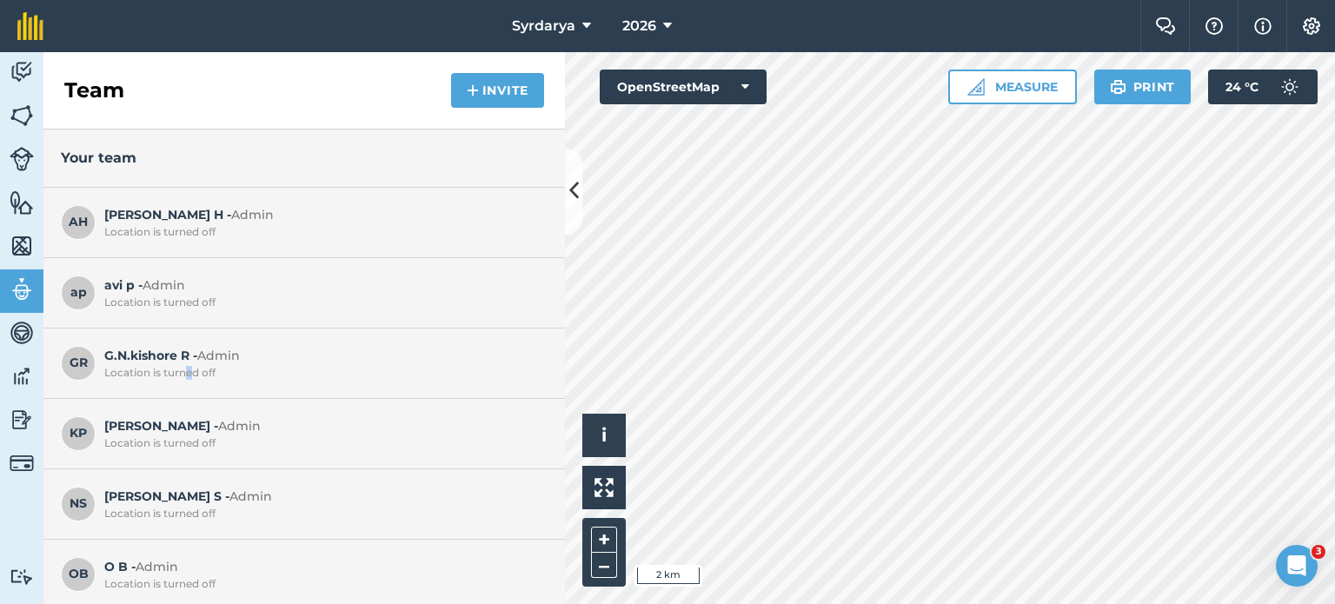
drag, startPoint x: 228, startPoint y: 367, endPoint x: 189, endPoint y: 369, distance: 38.3
click at [189, 369] on div "Location is turned off" at bounding box center [321, 373] width 435 height 14
click at [237, 361] on span "Admin" at bounding box center [218, 356] width 43 height 16
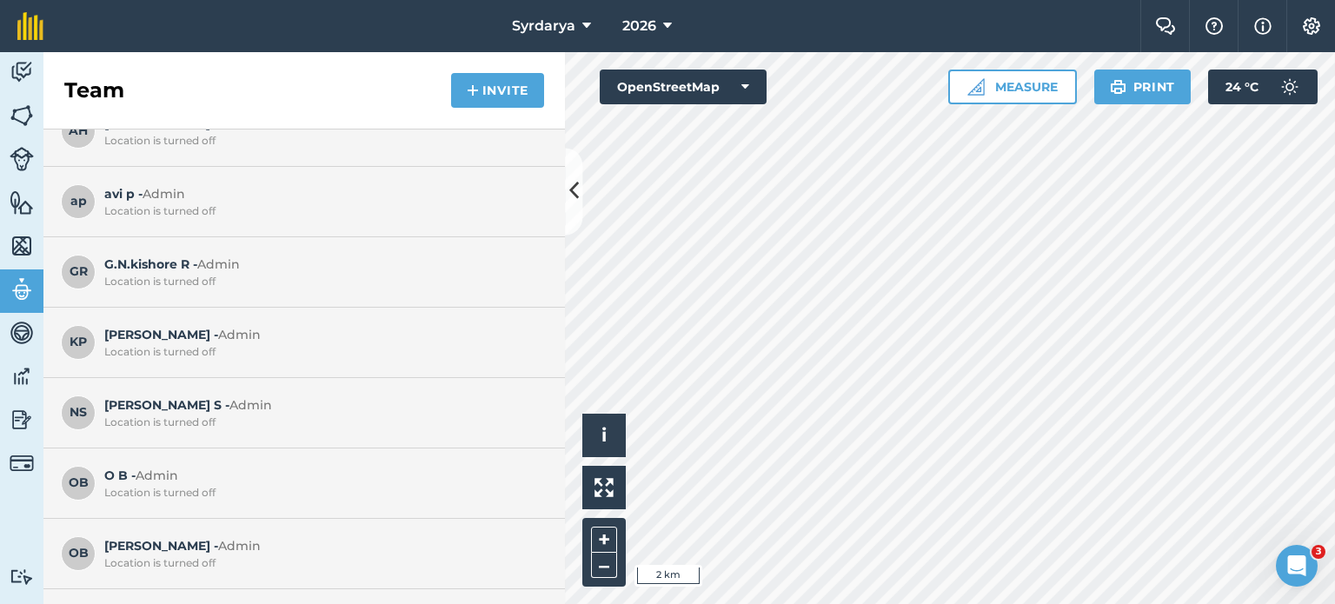
scroll to position [87, 0]
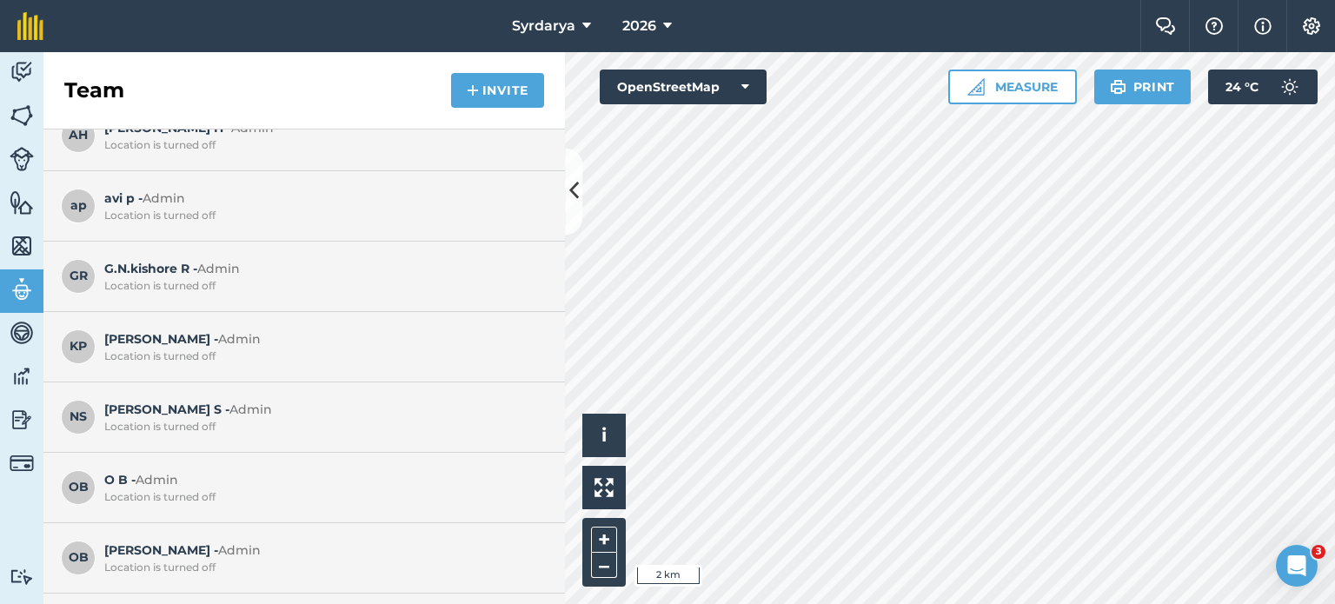
click at [83, 277] on span "GR" at bounding box center [78, 276] width 35 height 35
click at [69, 274] on span "GR" at bounding box center [78, 276] width 35 height 35
drag, startPoint x: 69, startPoint y: 274, endPoint x: 87, endPoint y: 280, distance: 19.2
click at [87, 280] on span "GR" at bounding box center [78, 276] width 35 height 35
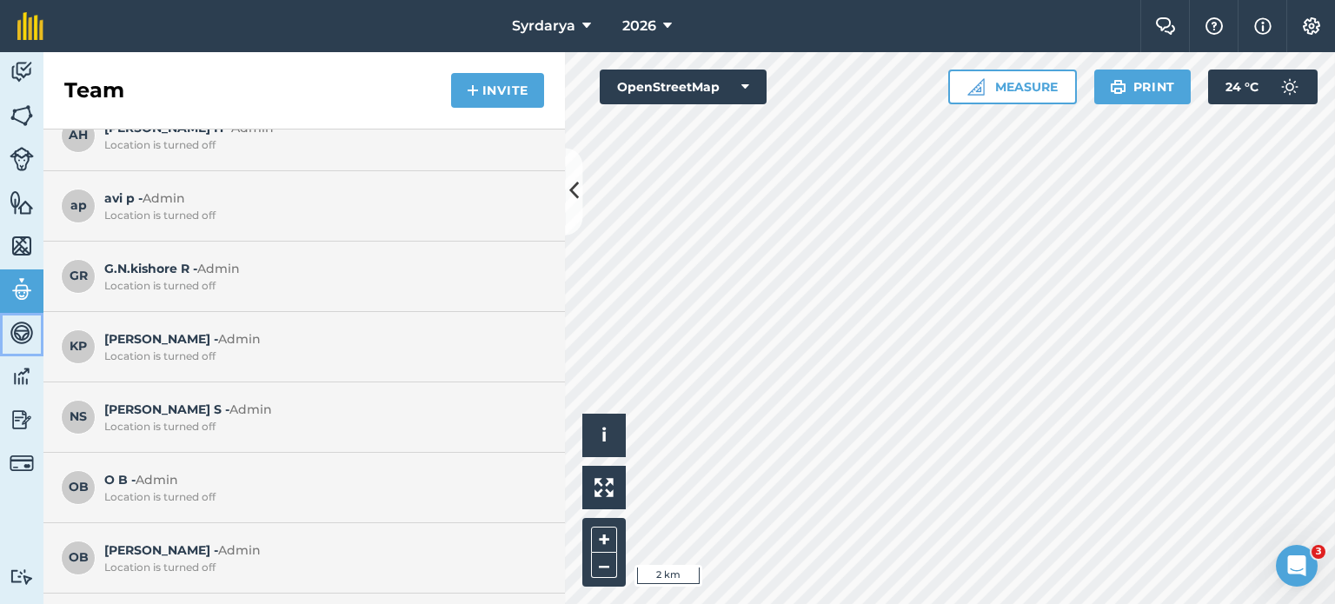
click at [28, 336] on img at bounding box center [22, 333] width 24 height 26
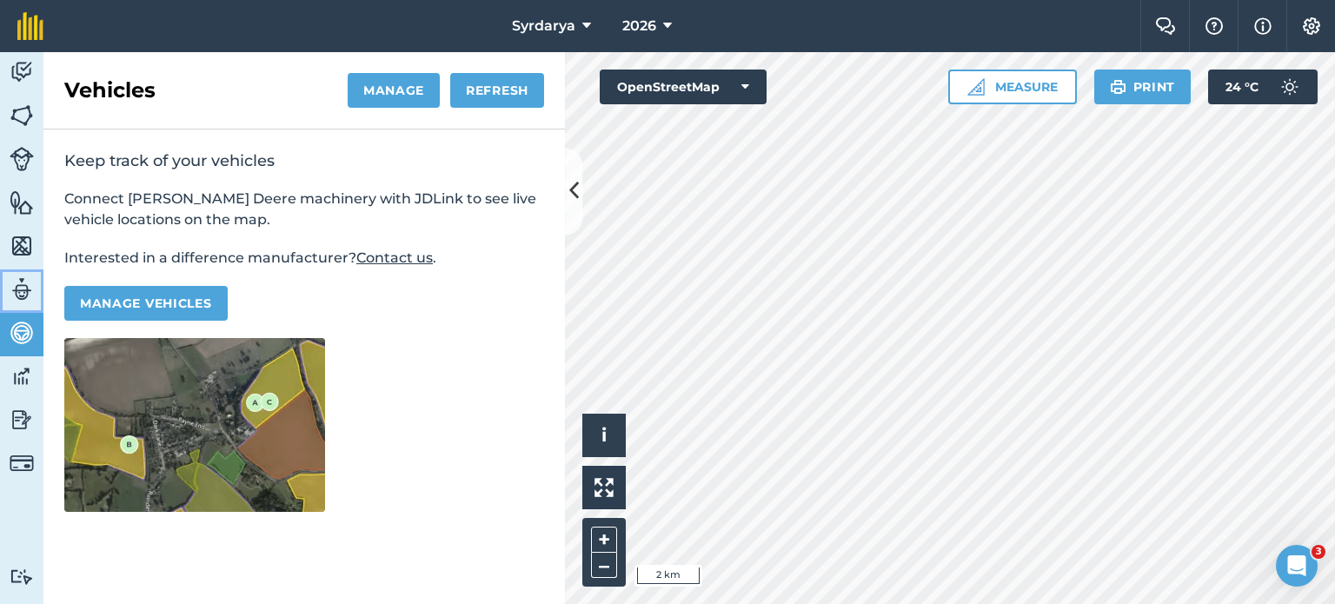
click at [21, 291] on img at bounding box center [22, 289] width 24 height 26
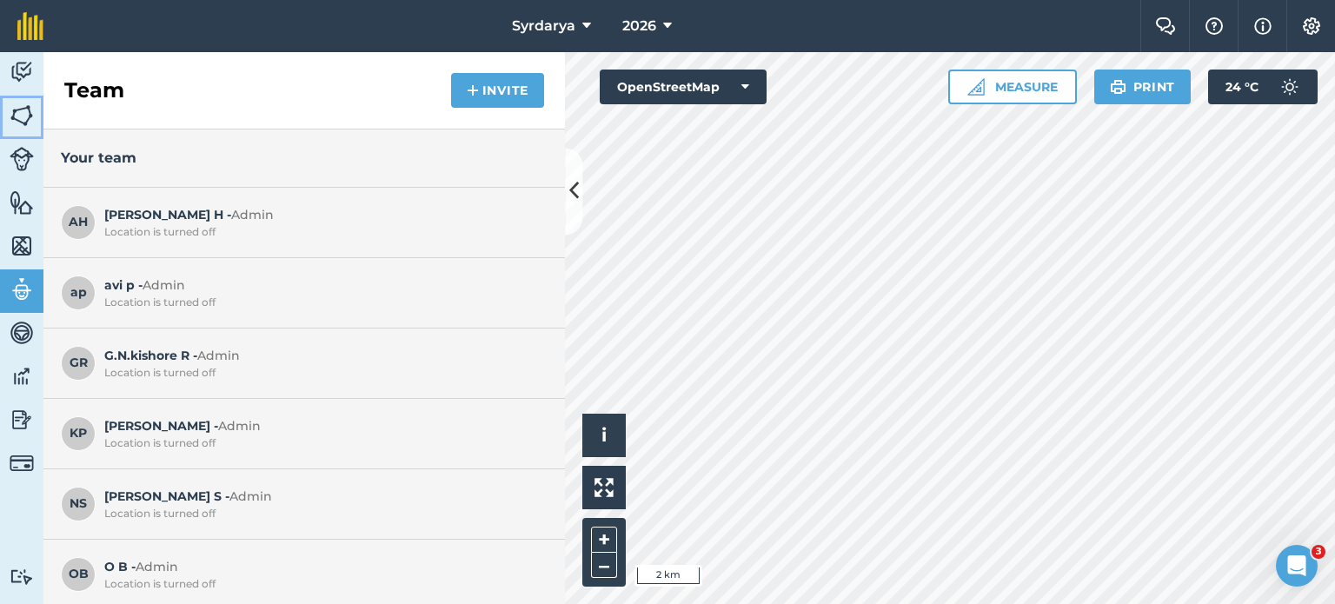
click at [24, 123] on img at bounding box center [22, 116] width 24 height 26
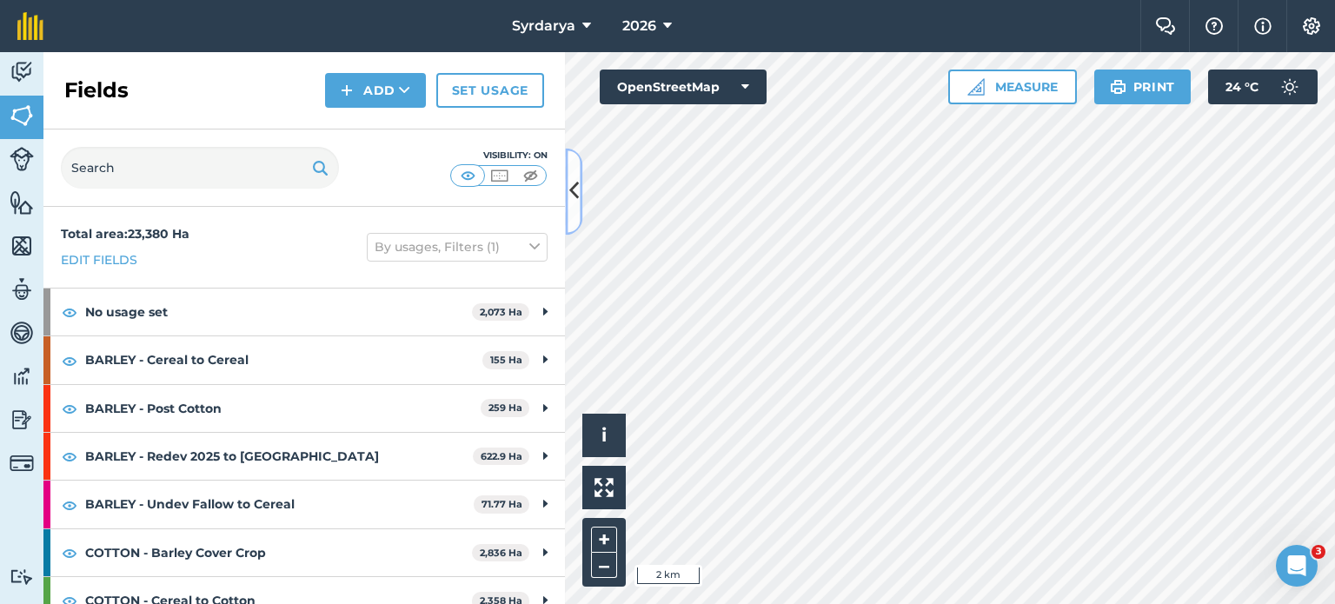
click at [579, 209] on button at bounding box center [573, 191] width 17 height 87
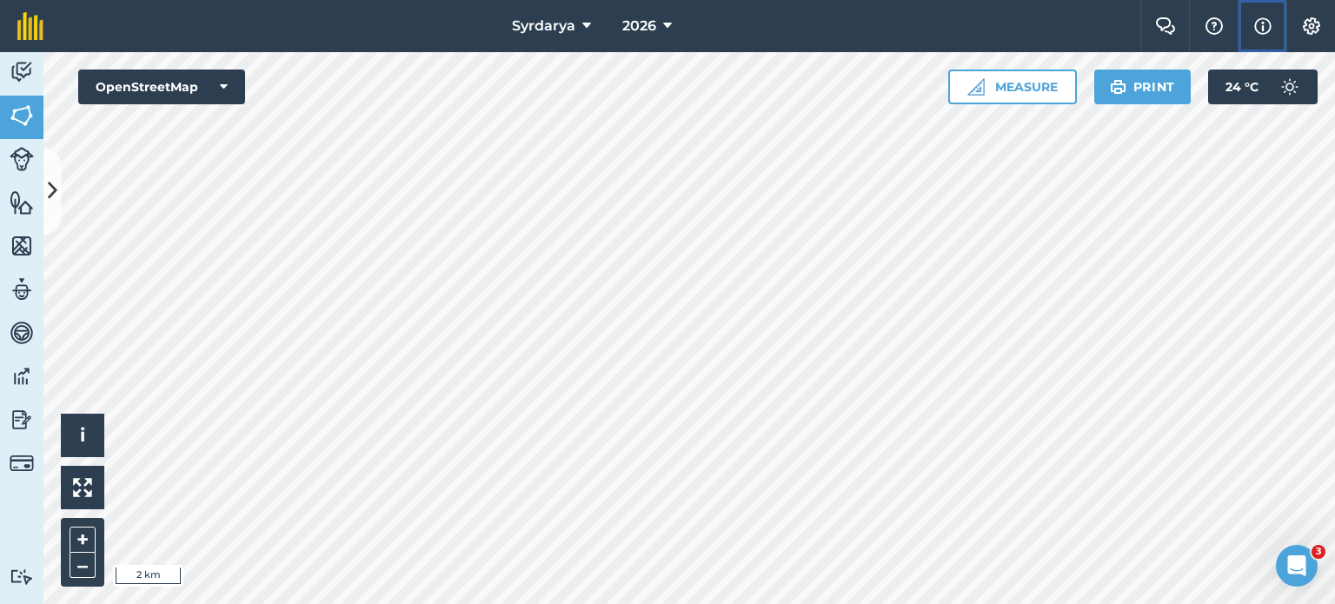
click at [1253, 22] on button "Info" at bounding box center [1262, 26] width 49 height 52
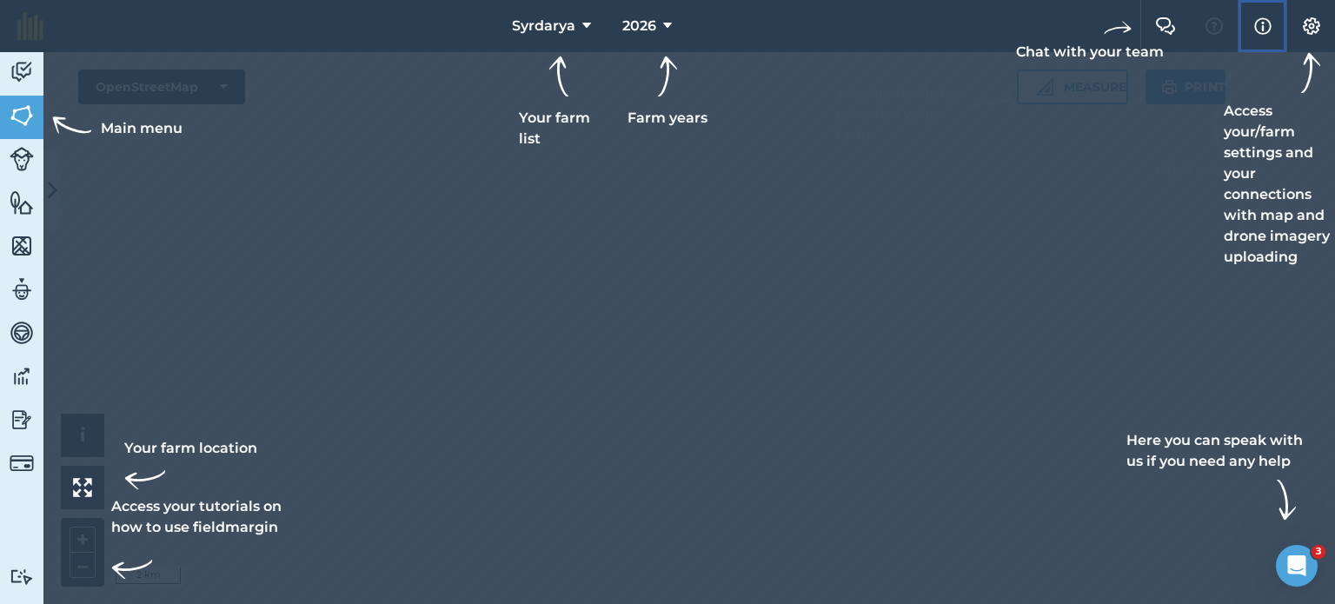
click at [1253, 22] on button "Info" at bounding box center [1262, 26] width 49 height 52
click at [881, 236] on div at bounding box center [667, 302] width 1335 height 604
